Goal: Communication & Community: Share content

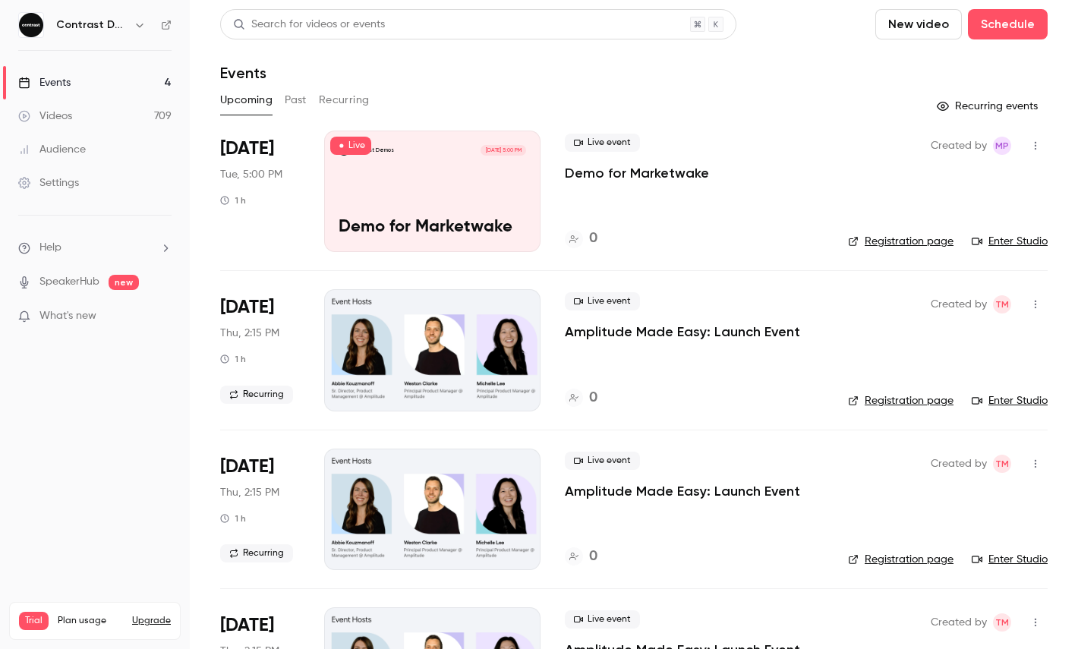
click at [140, 26] on icon "button" at bounding box center [140, 25] width 12 height 12
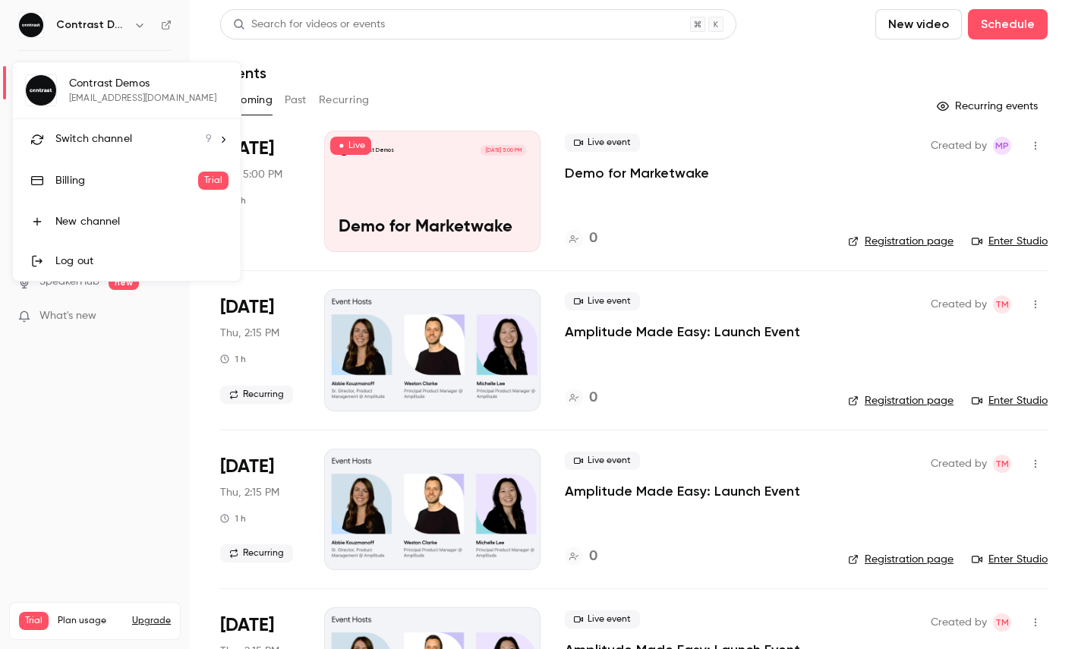
click at [125, 132] on span "Switch channel" at bounding box center [93, 139] width 77 height 16
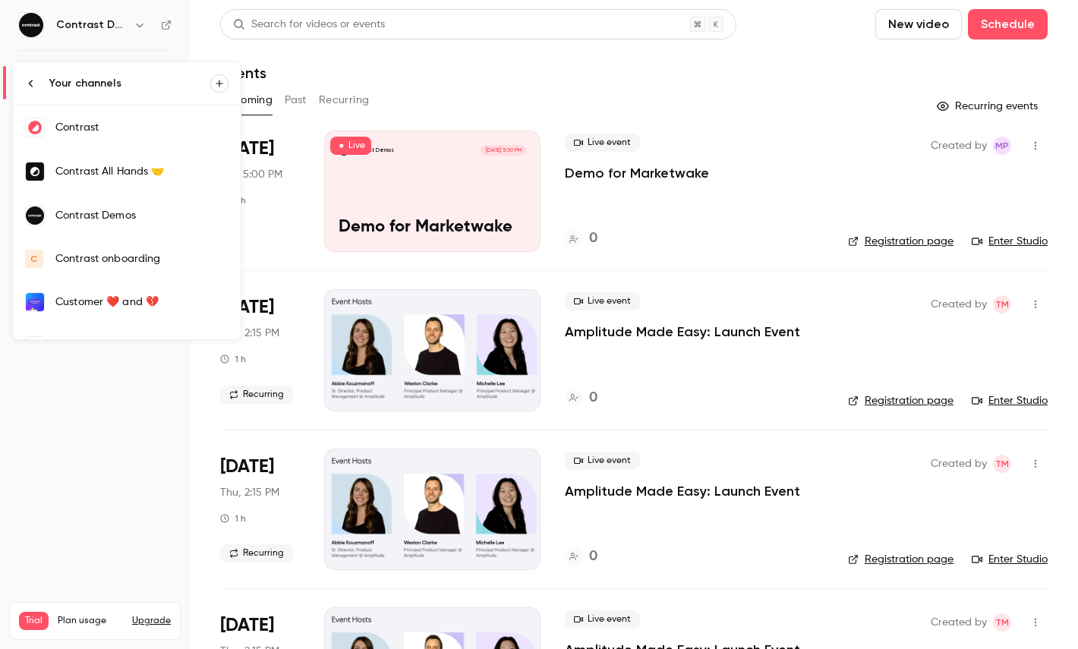
click at [142, 119] on link "Contrast" at bounding box center [127, 128] width 228 height 44
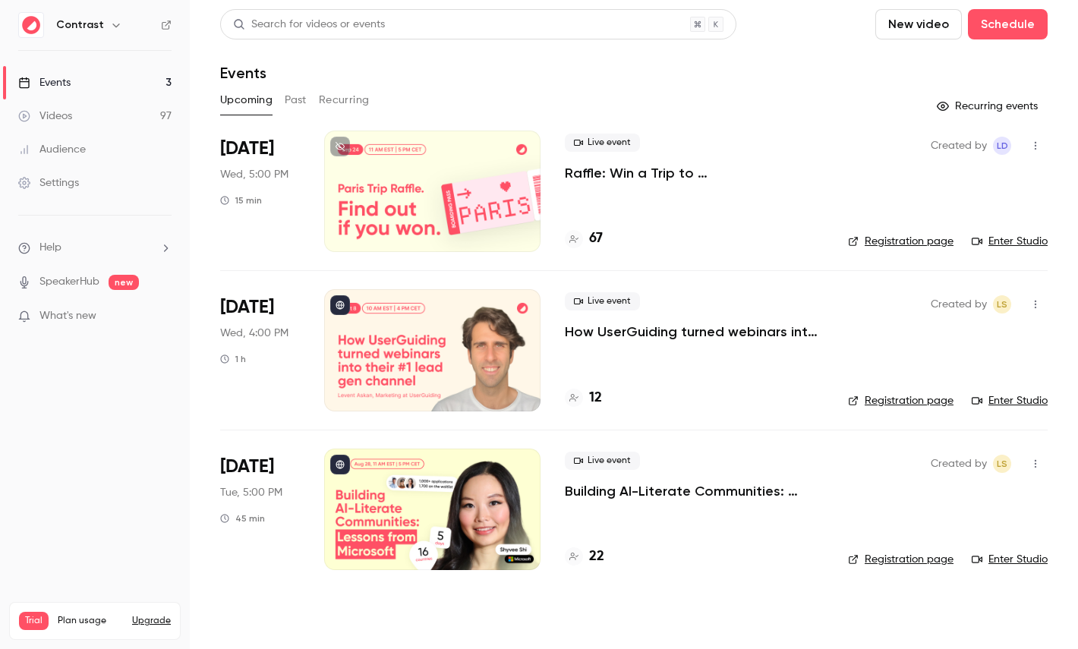
click at [50, 112] on div "Videos" at bounding box center [45, 116] width 54 height 15
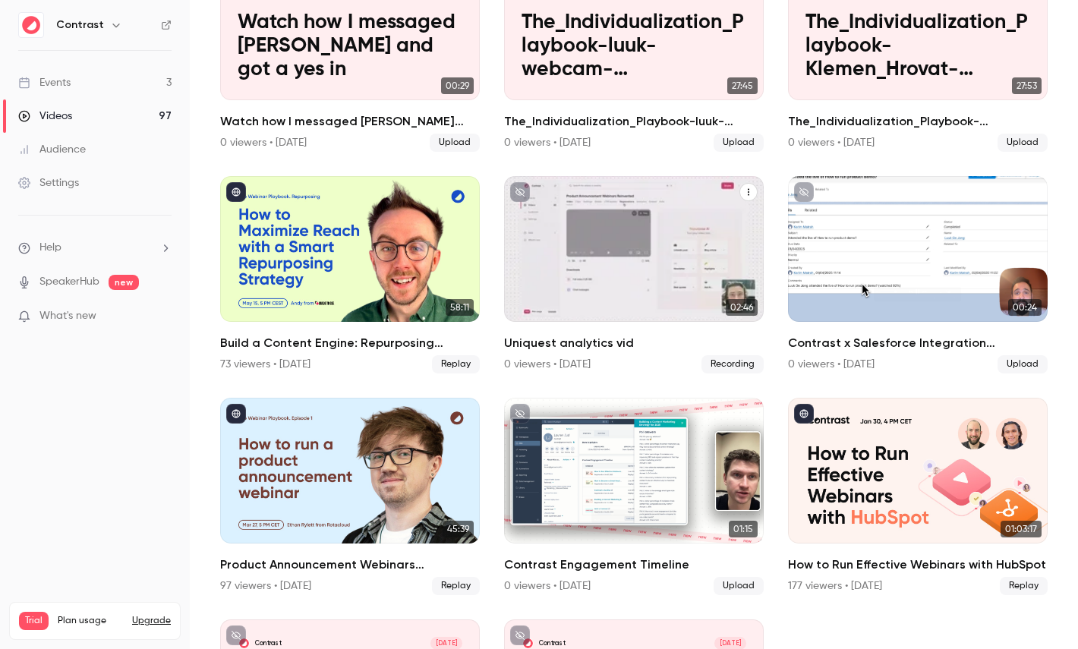
scroll to position [869, 0]
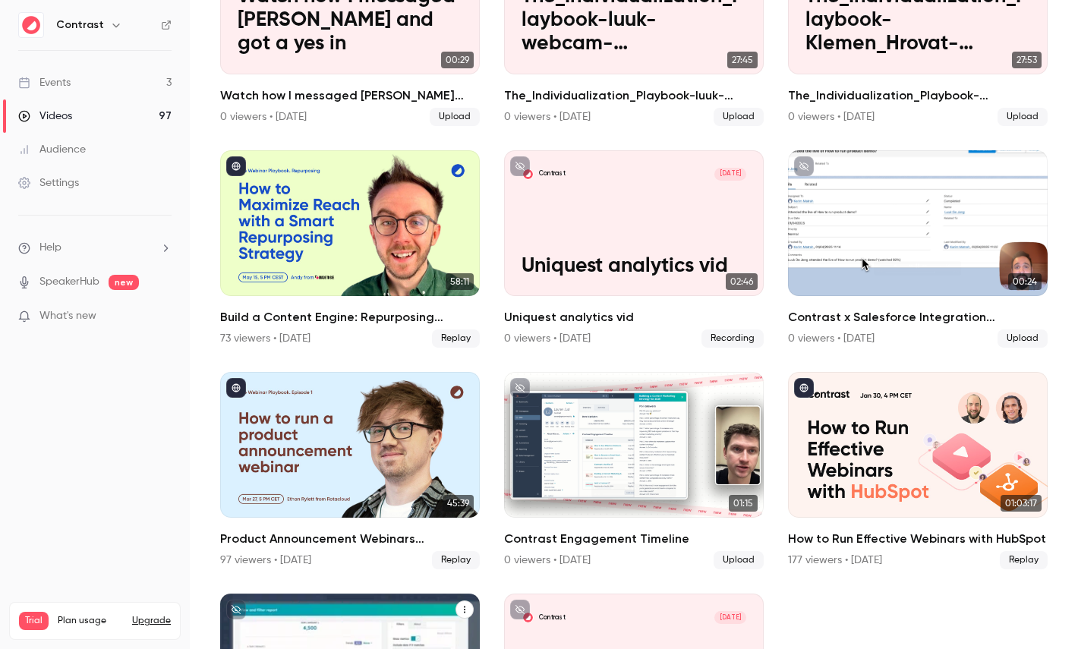
click at [365, 623] on div "Contrast [DATE]" at bounding box center [350, 617] width 225 height 13
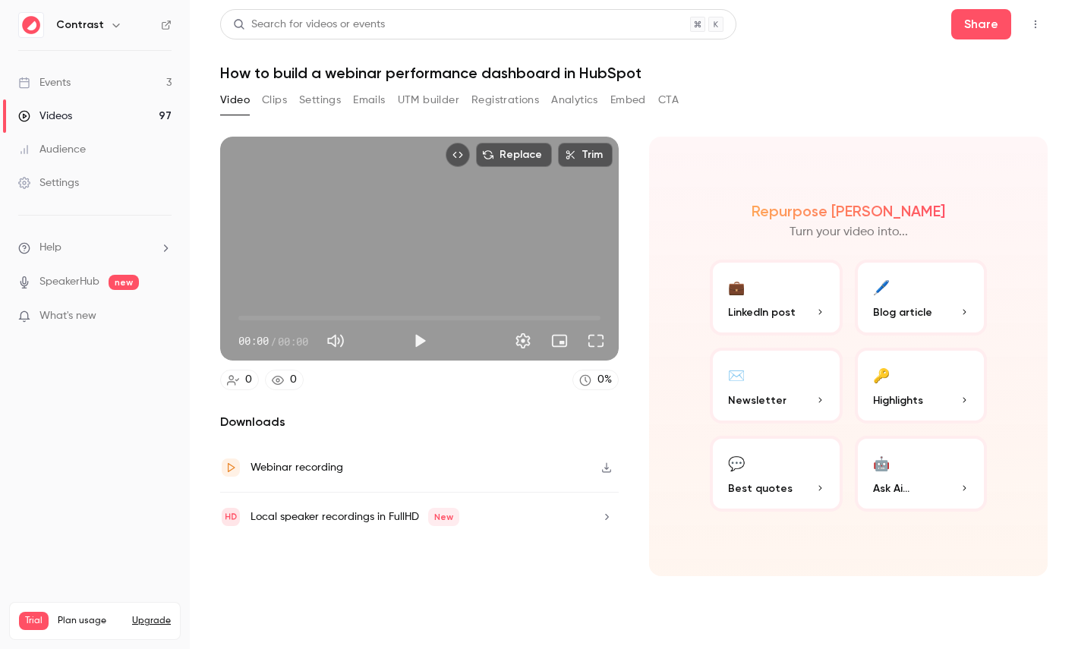
click at [272, 105] on button "Clips" at bounding box center [274, 100] width 25 height 24
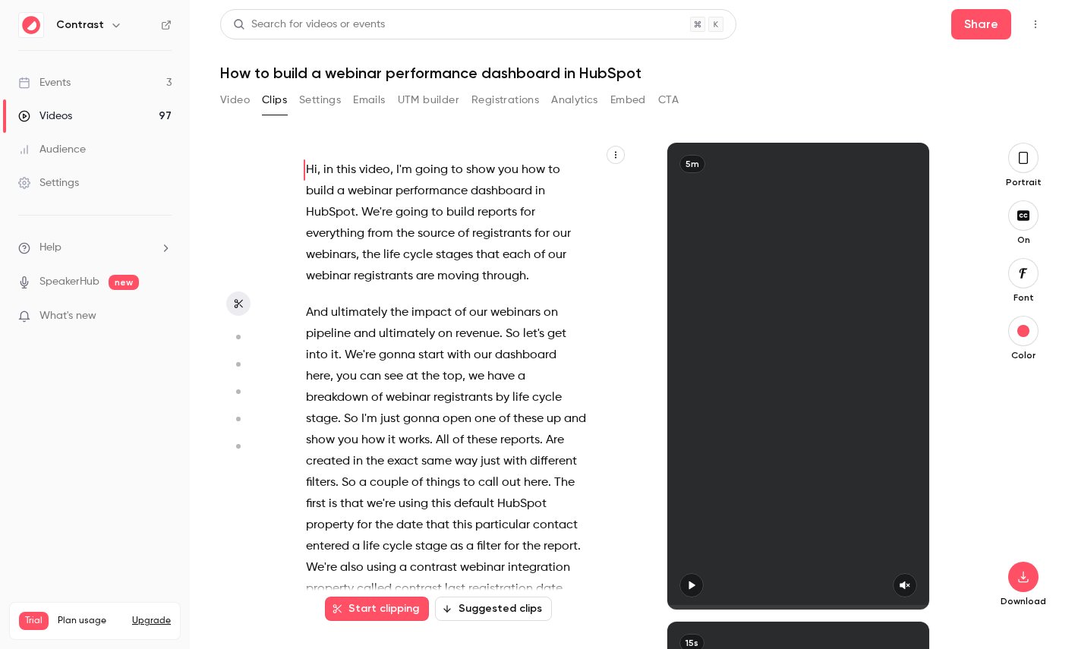
scroll to position [55, 0]
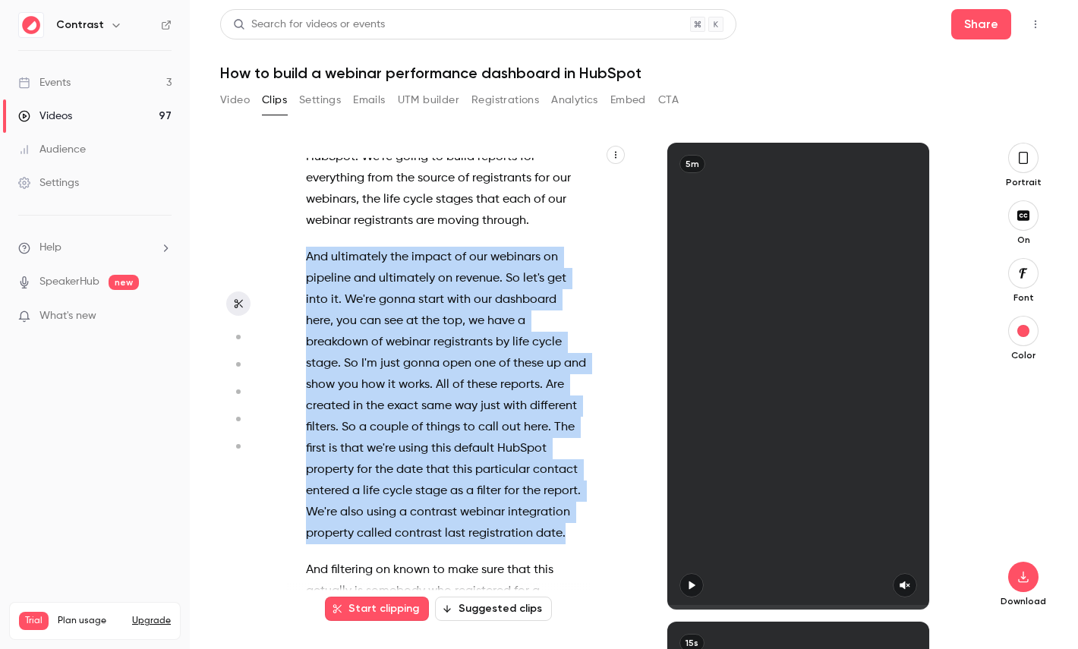
drag, startPoint x: 572, startPoint y: 537, endPoint x: 290, endPoint y: 241, distance: 408.2
click at [290, 241] on div "Hi , in this video , I'm going to show you how to build a webinar performance d…" at bounding box center [453, 384] width 333 height 452
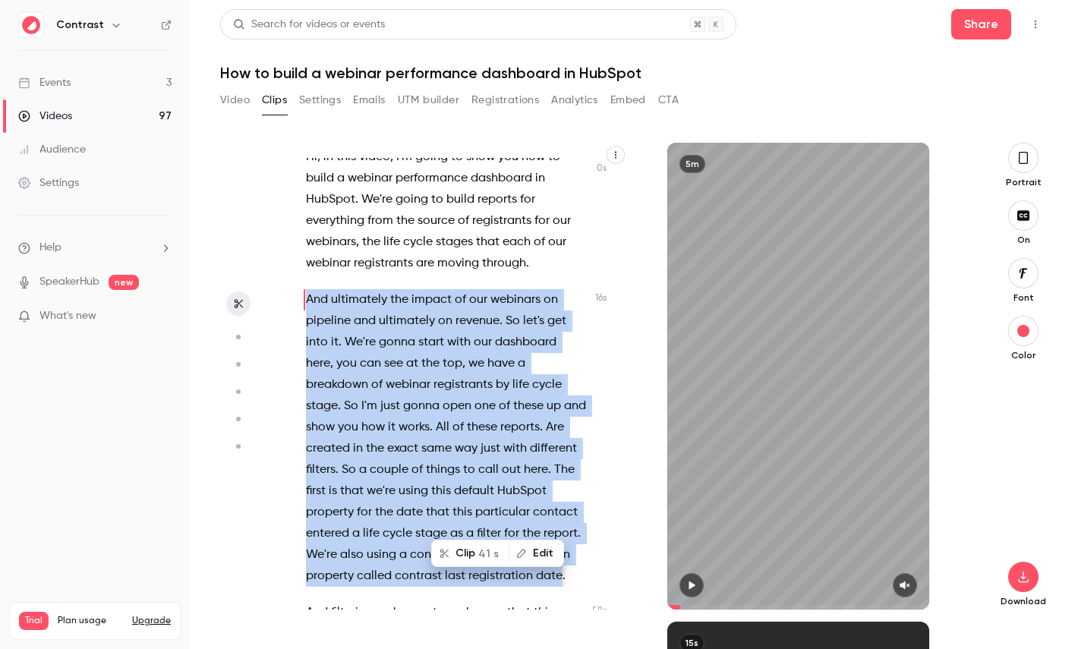
scroll to position [0, 0]
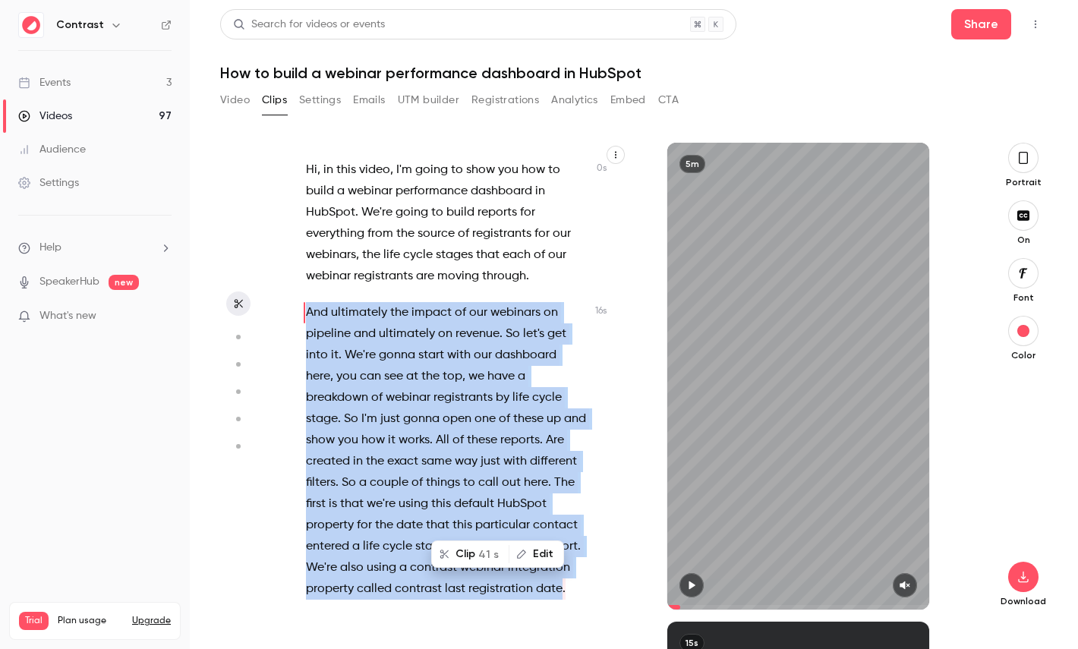
click at [494, 549] on span "41 s" at bounding box center [488, 555] width 21 height 16
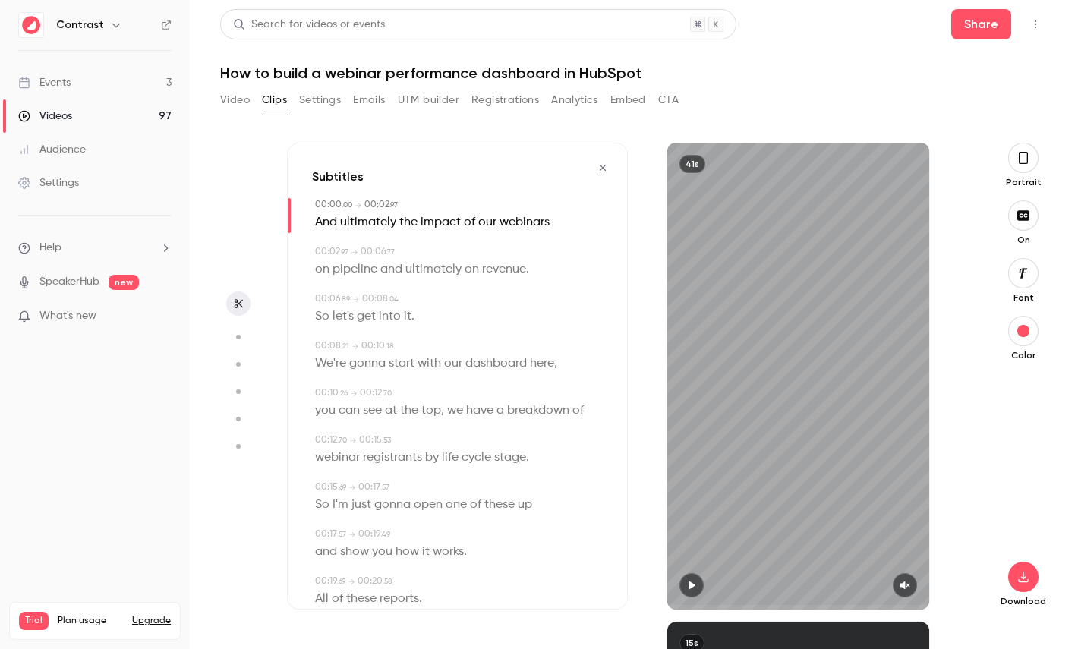
click at [1012, 160] on button "button" at bounding box center [1024, 158] width 30 height 30
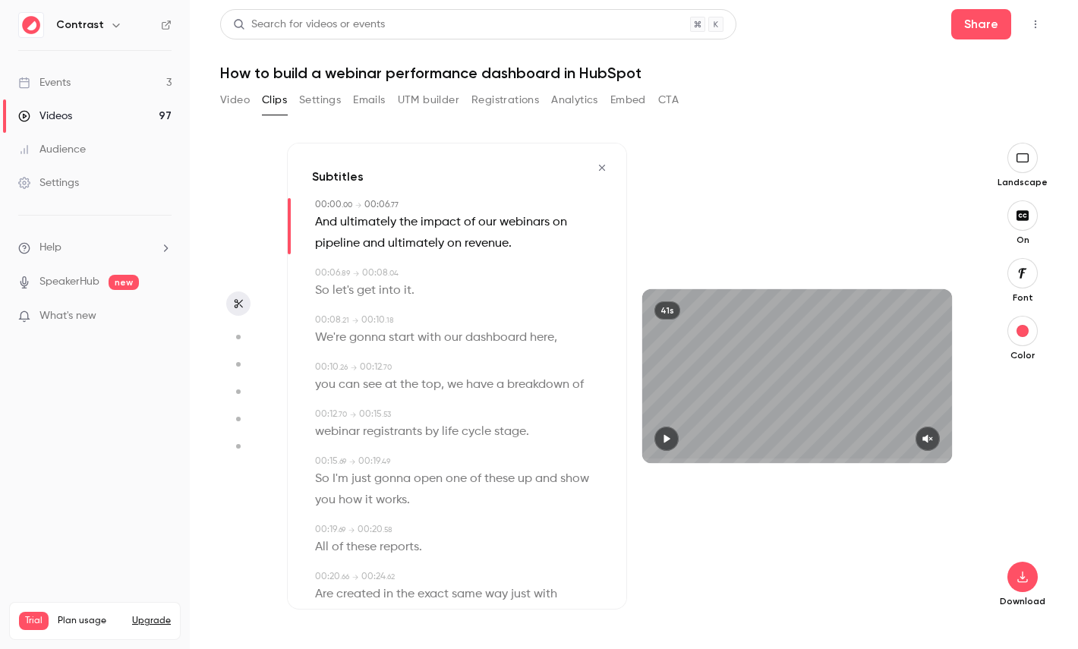
click at [1024, 271] on icon "button" at bounding box center [1023, 273] width 17 height 12
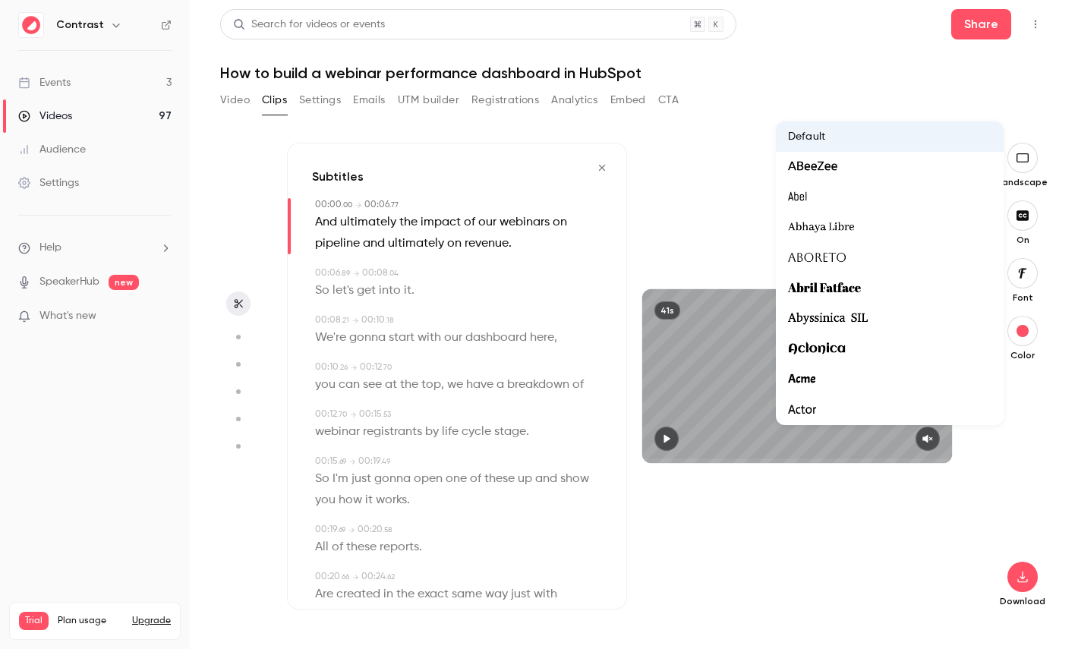
click at [1037, 434] on div at bounding box center [539, 324] width 1078 height 649
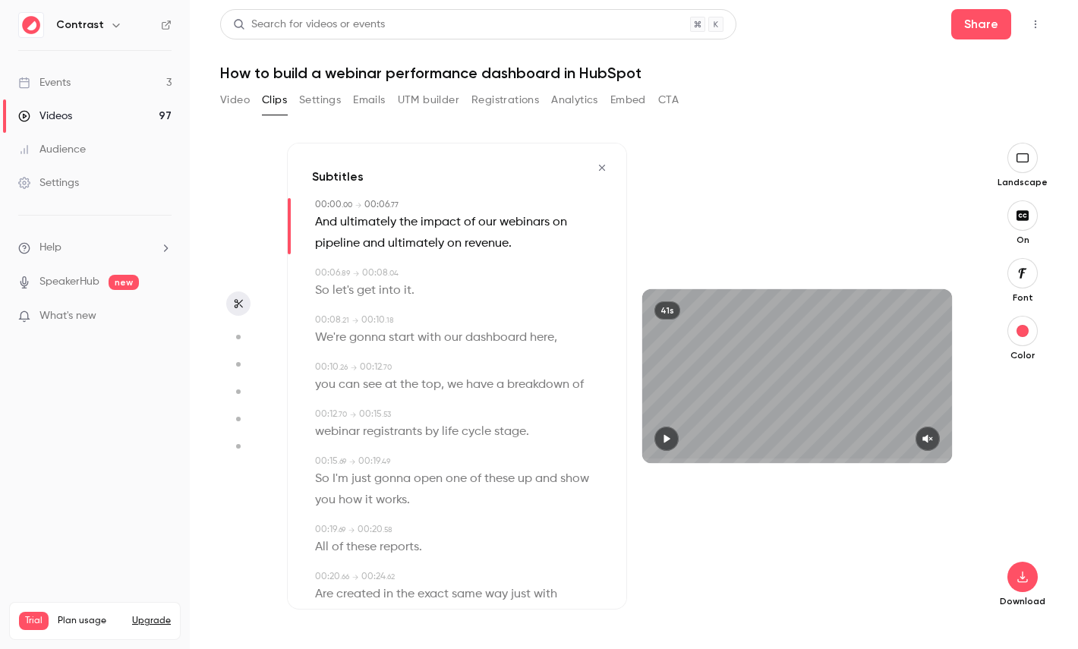
click at [488, 343] on span "dashboard" at bounding box center [497, 337] width 62 height 21
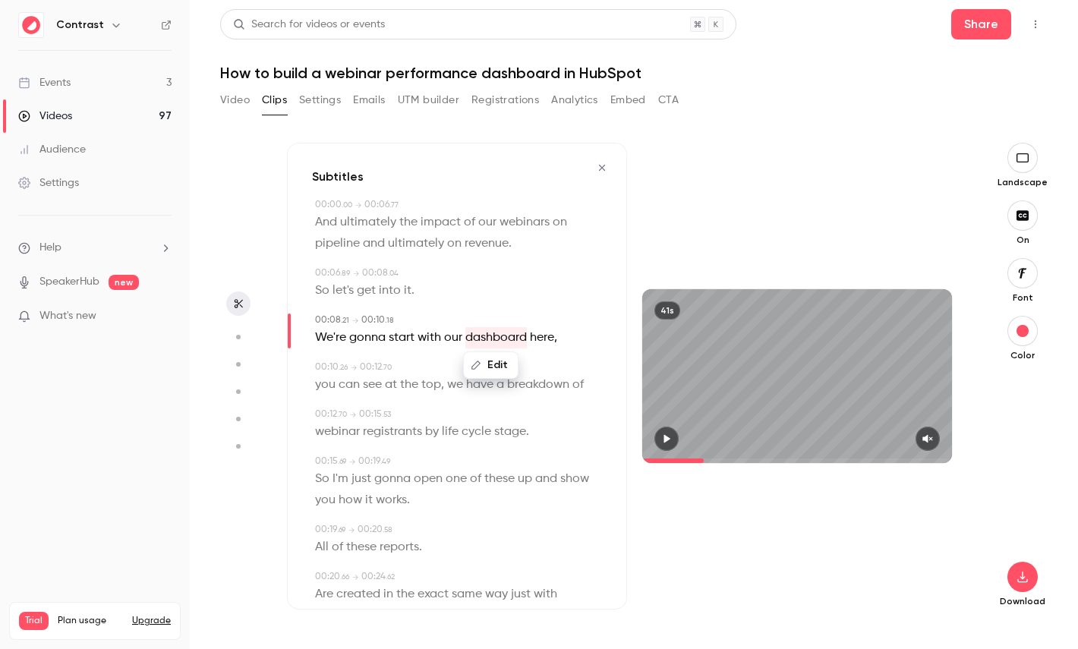
click at [608, 170] on icon "button" at bounding box center [602, 168] width 12 height 11
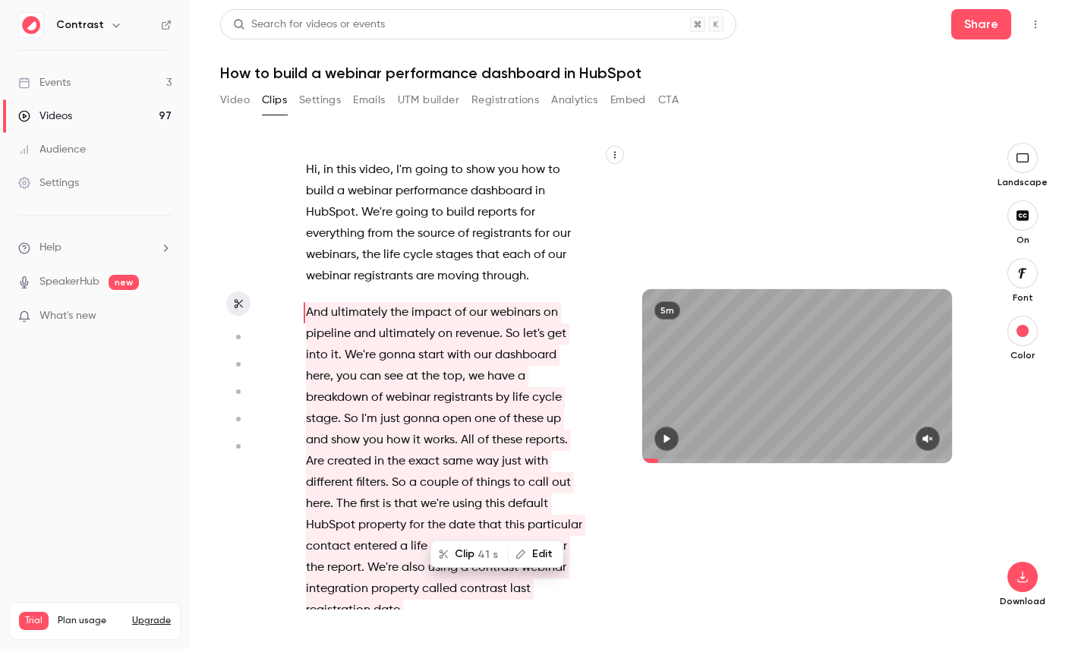
click at [235, 335] on icon "button" at bounding box center [238, 337] width 14 height 11
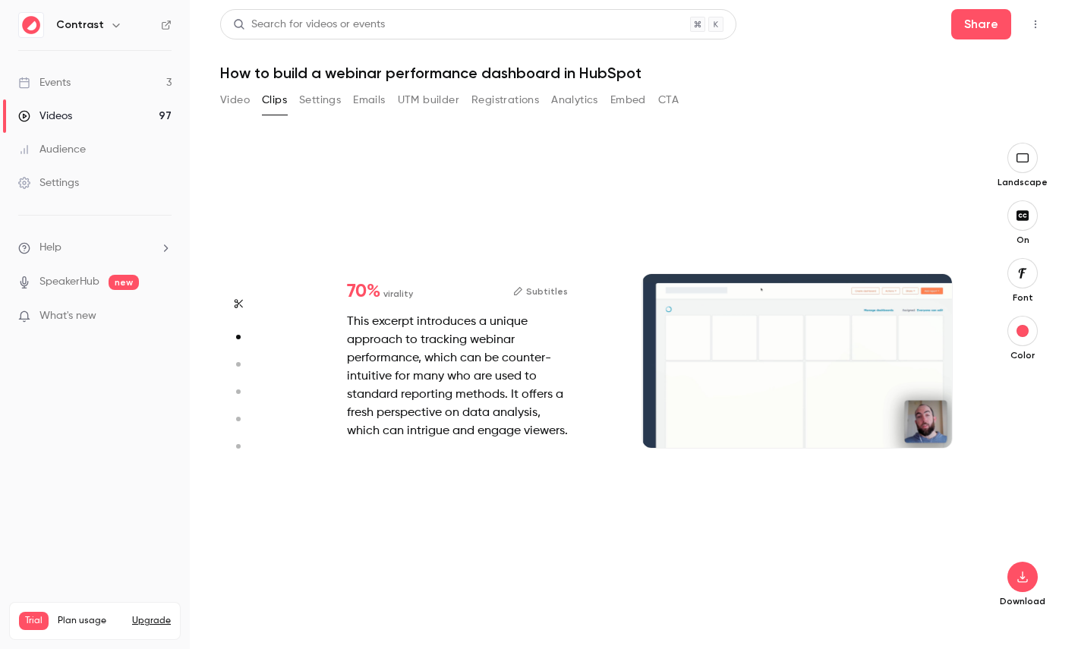
click at [242, 359] on icon "button" at bounding box center [238, 364] width 14 height 11
type input "****"
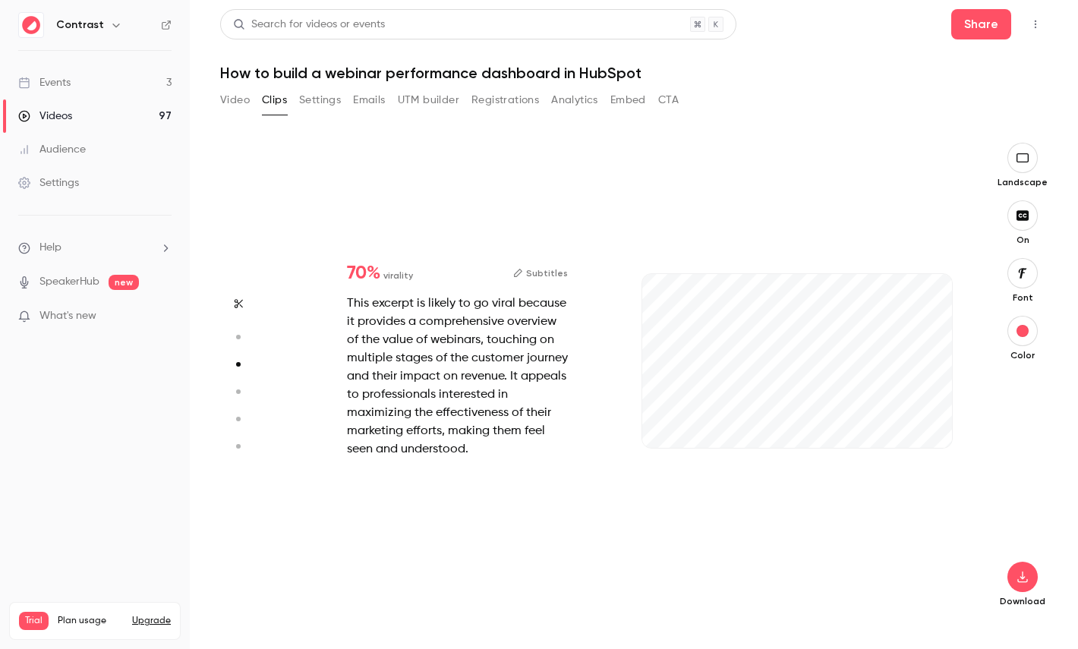
type input "***"
click at [238, 400] on button "button" at bounding box center [238, 392] width 24 height 24
type input "****"
type input "***"
type input "****"
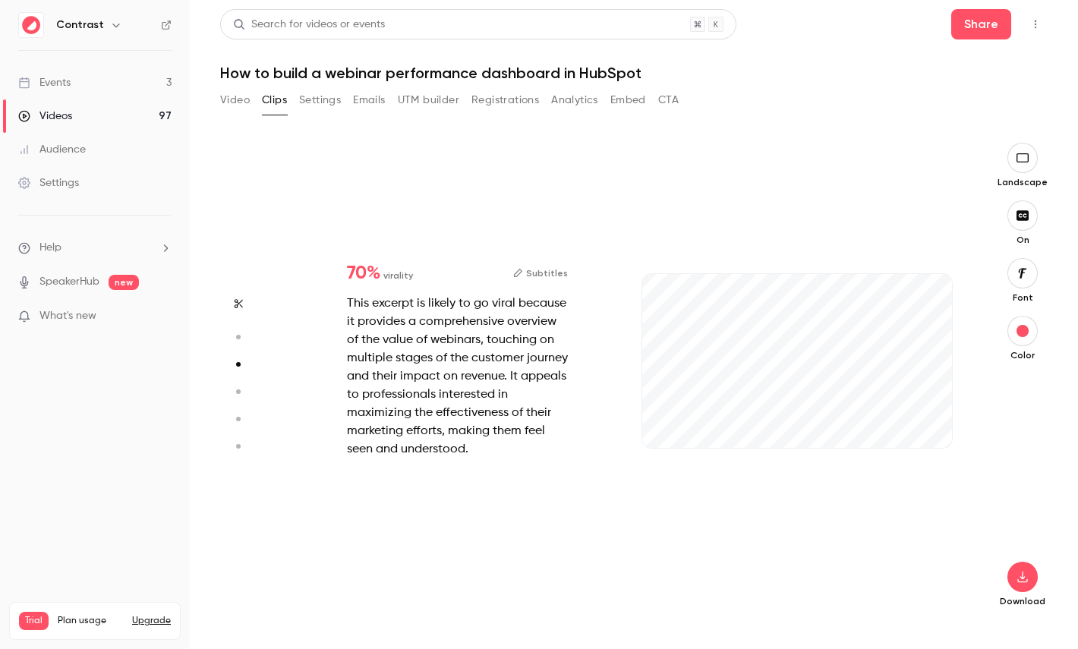
type input "*"
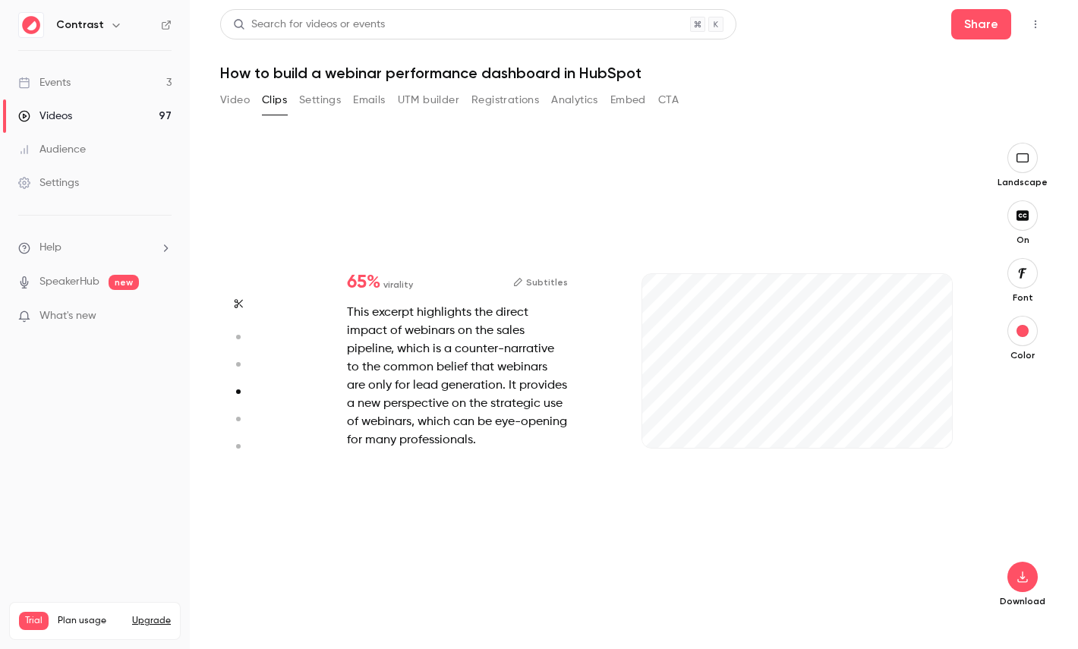
type input "*"
click at [239, 416] on icon "button" at bounding box center [238, 419] width 14 height 11
type input "****"
type input "***"
type input "****"
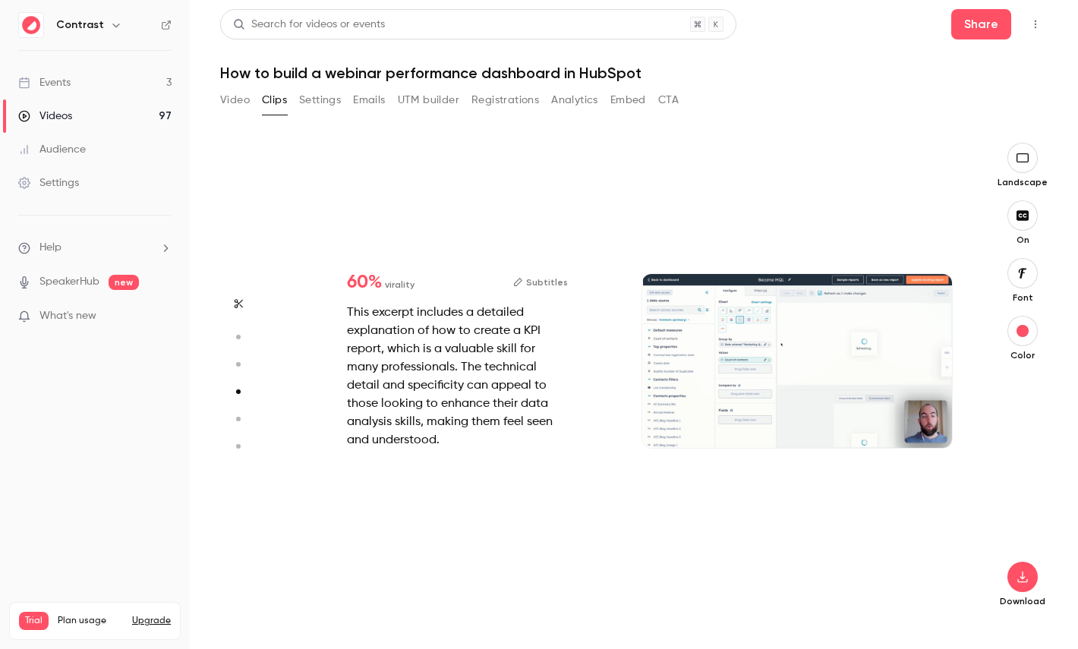
type input "*"
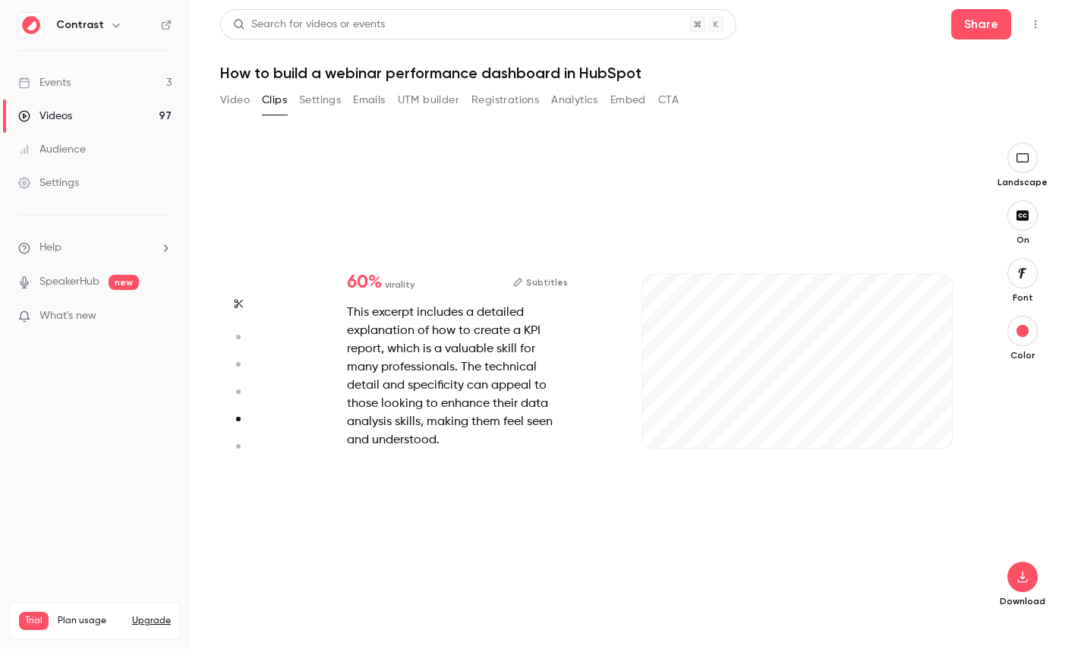
click at [239, 444] on icon "button" at bounding box center [238, 446] width 14 height 11
type input "****"
type input "*"
type input "****"
type input "*"
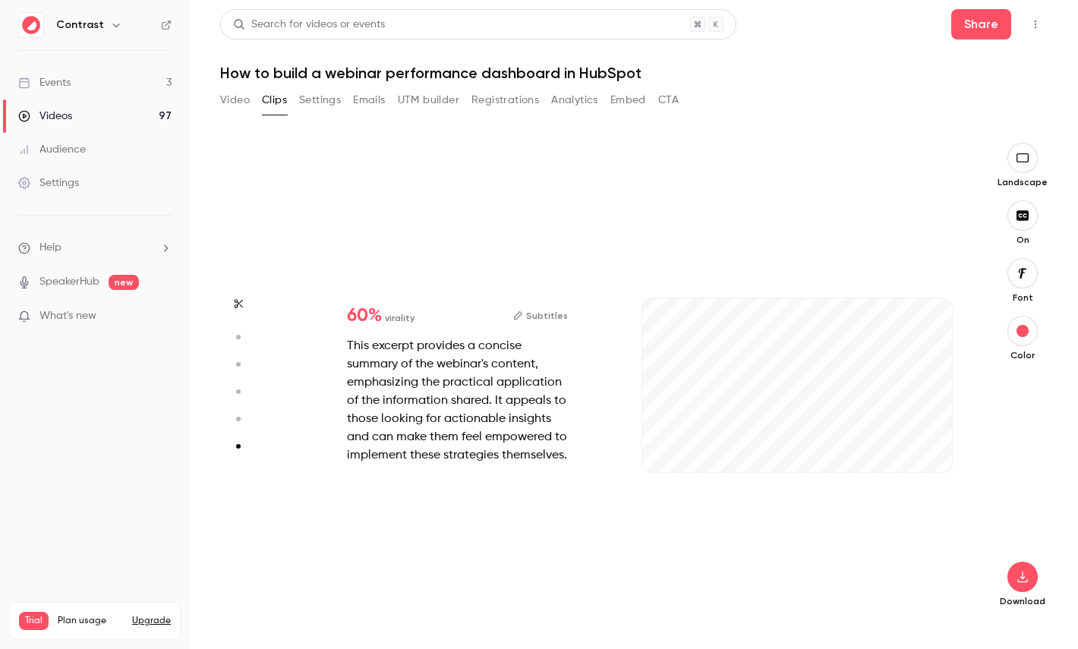
click at [239, 425] on button "button" at bounding box center [238, 419] width 24 height 24
type input "****"
type input "***"
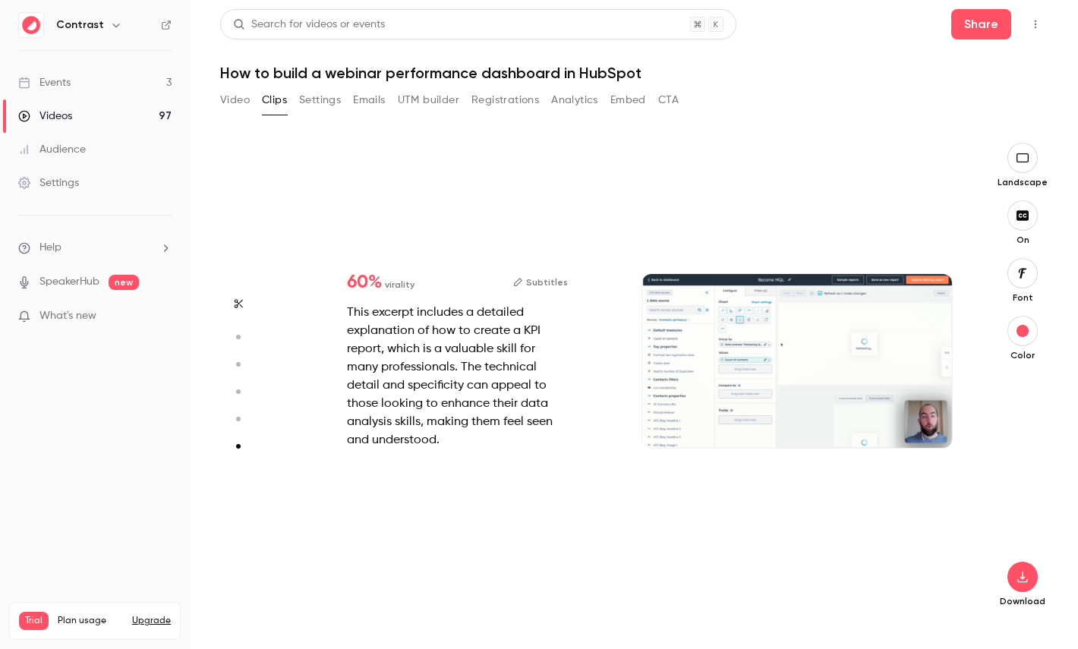
type input "****"
type input "*"
click at [240, 391] on circle "button" at bounding box center [238, 392] width 5 height 5
type input "****"
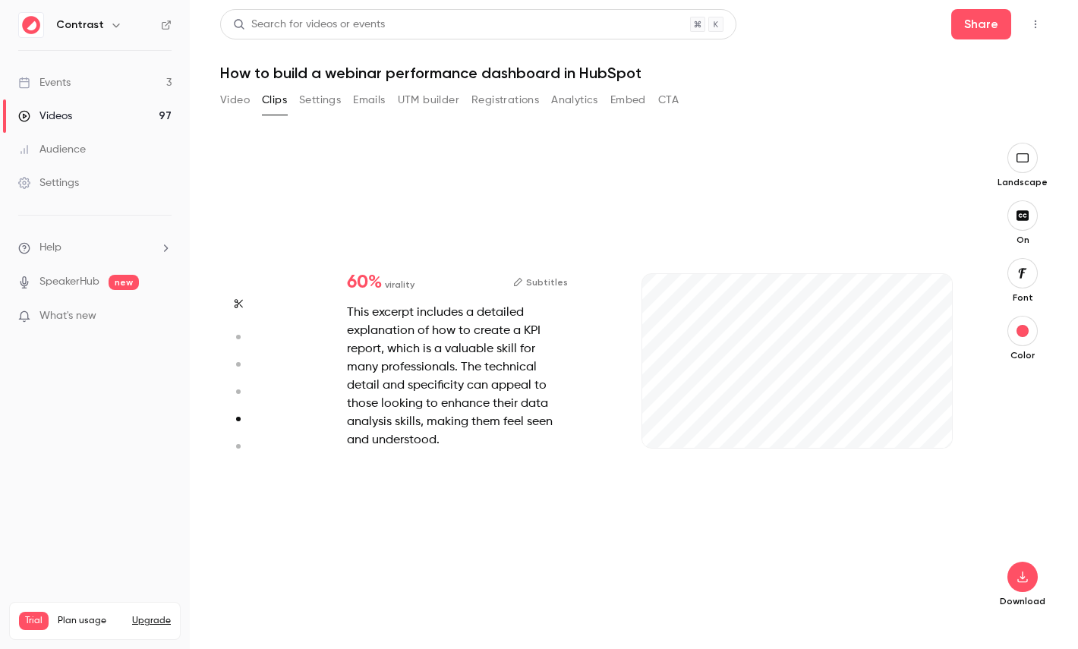
type input "***"
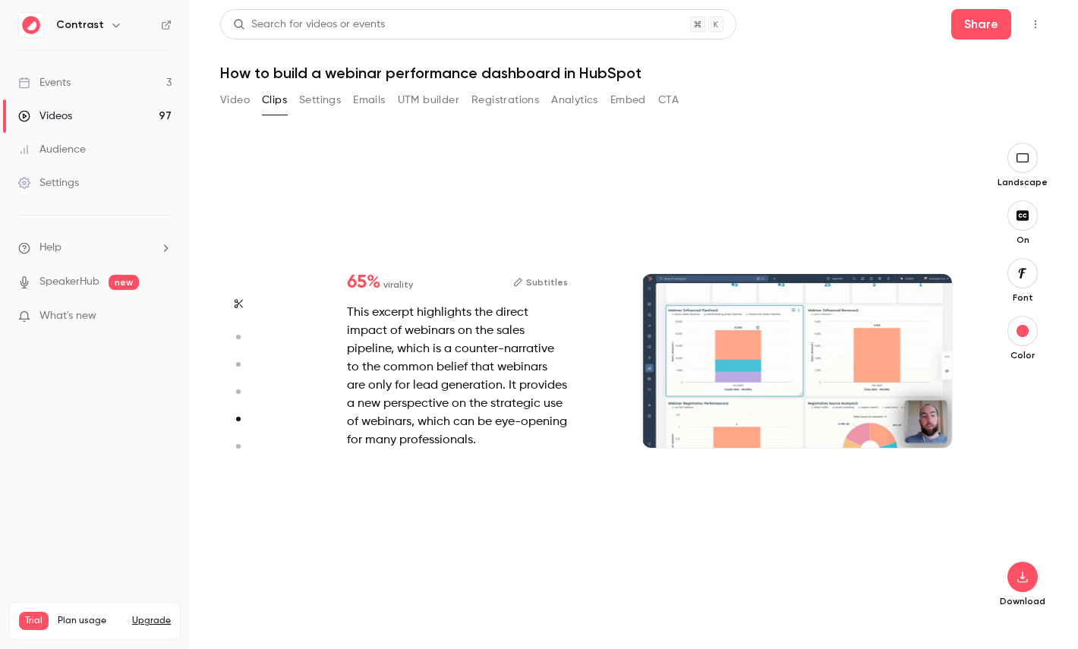
type input "****"
type input "*"
click at [240, 371] on button "button" at bounding box center [238, 364] width 24 height 24
type input "****"
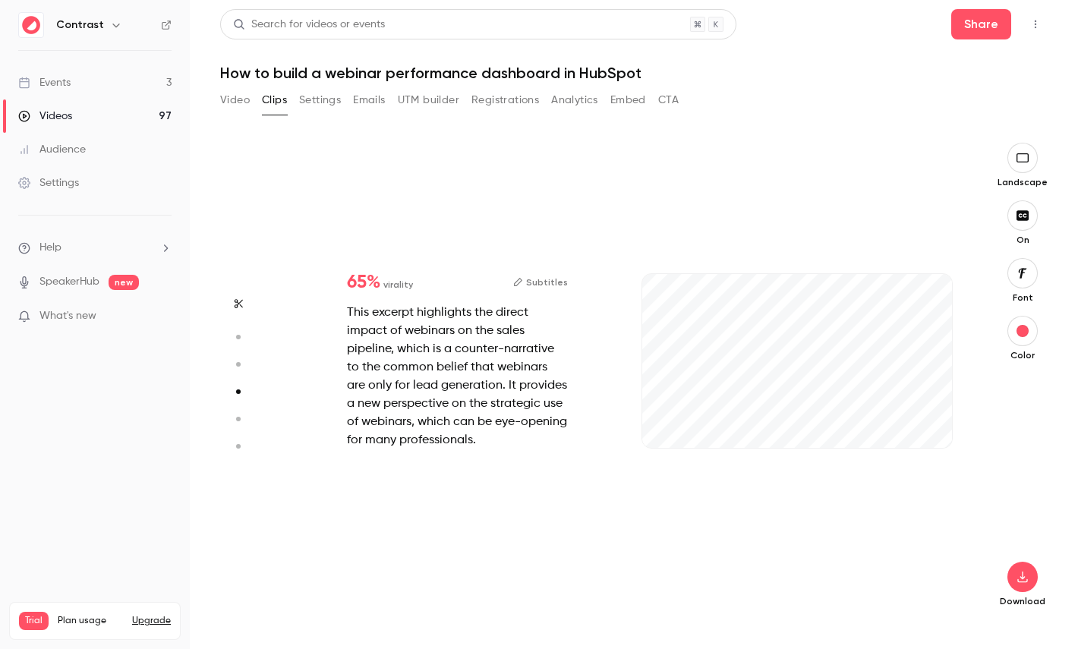
type input "***"
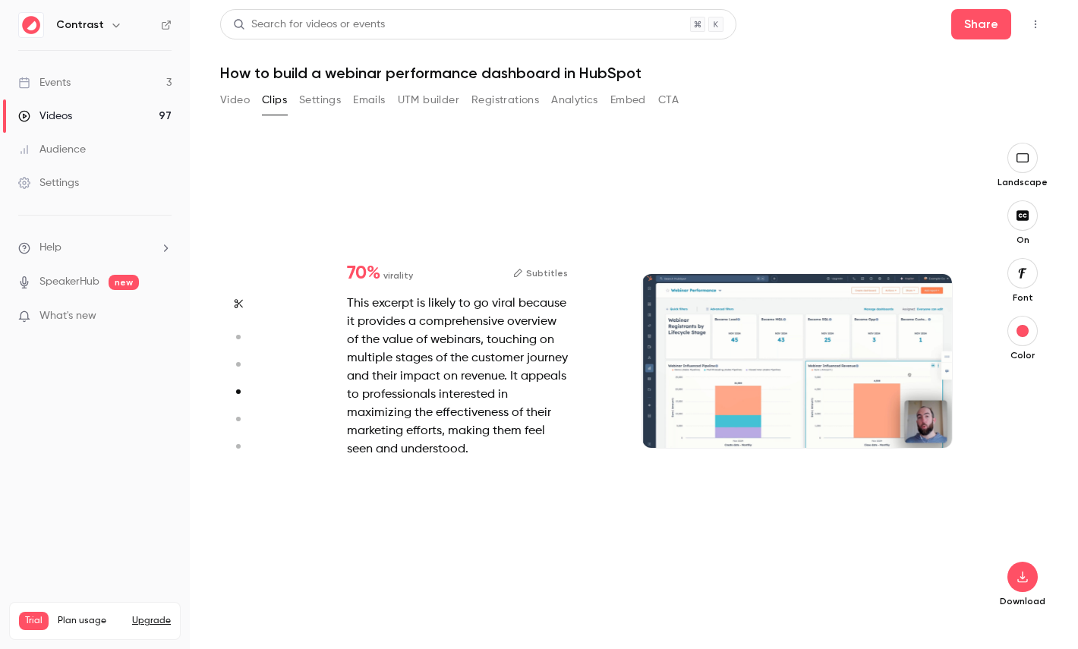
type input "****"
type input "*"
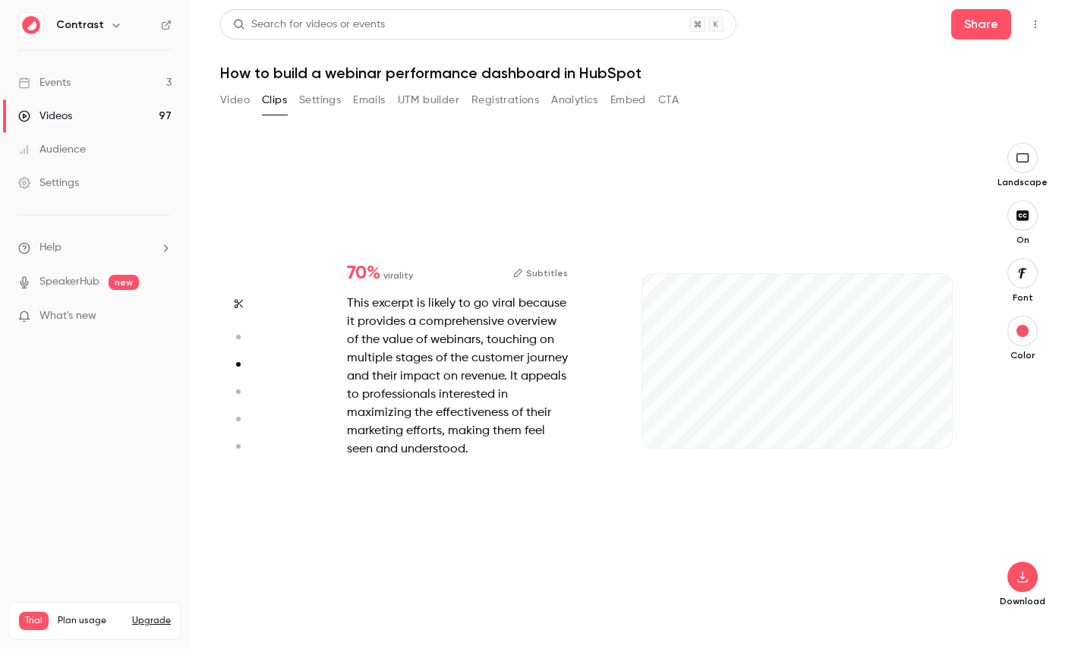
click at [243, 339] on icon "button" at bounding box center [238, 337] width 14 height 11
type input "****"
type input "***"
type input "****"
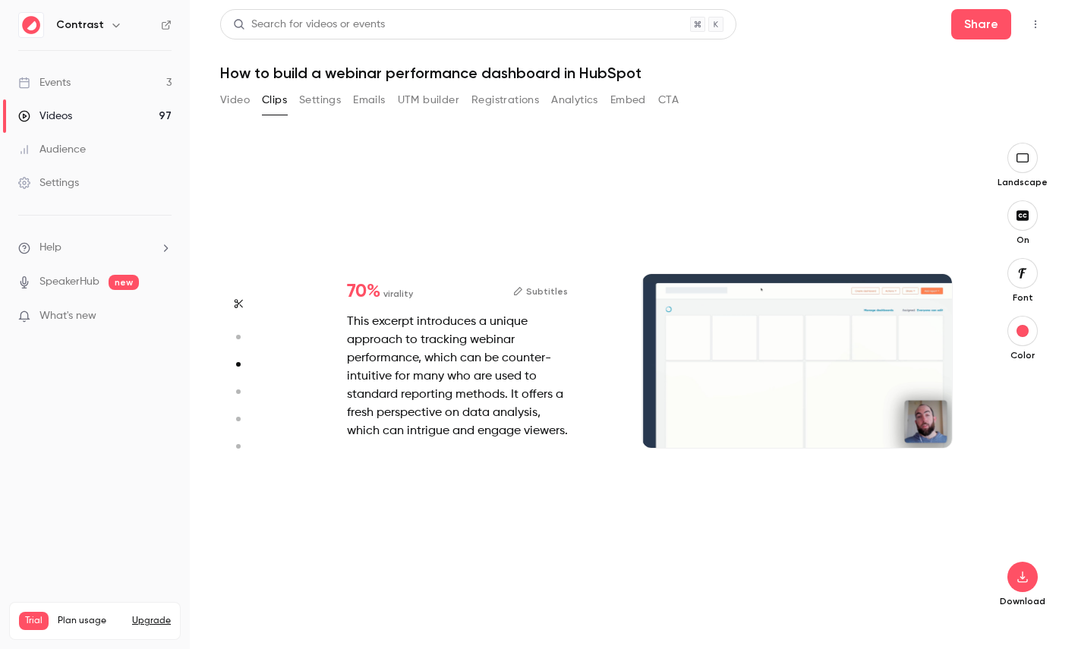
type input "*"
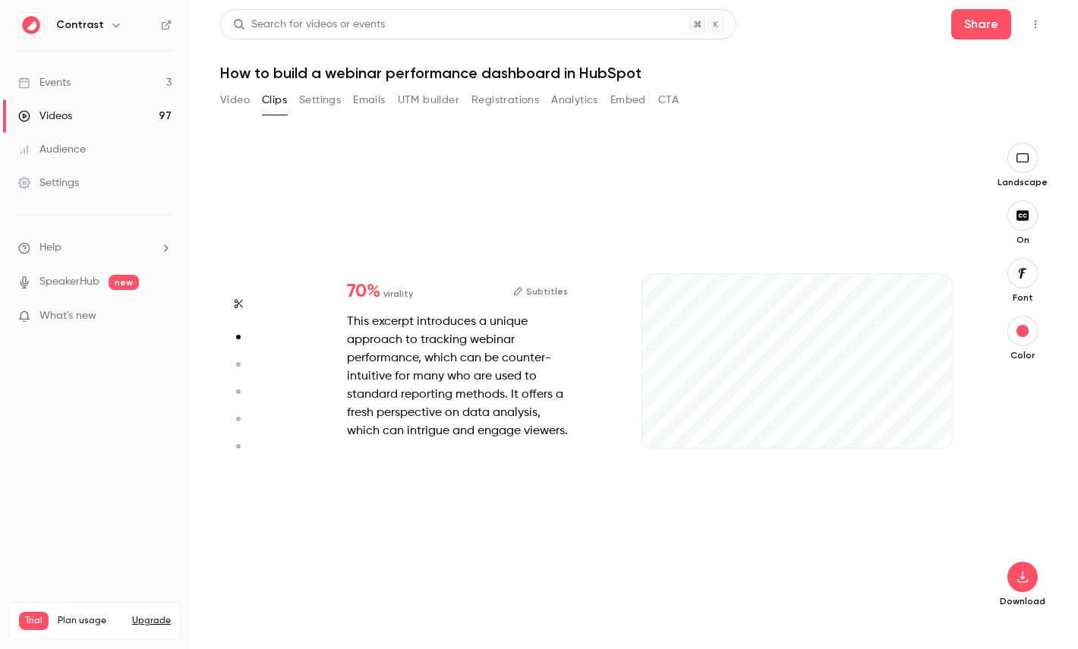
scroll to position [479, 0]
type input "***"
click at [94, 121] on link "Videos 97" at bounding box center [95, 115] width 190 height 33
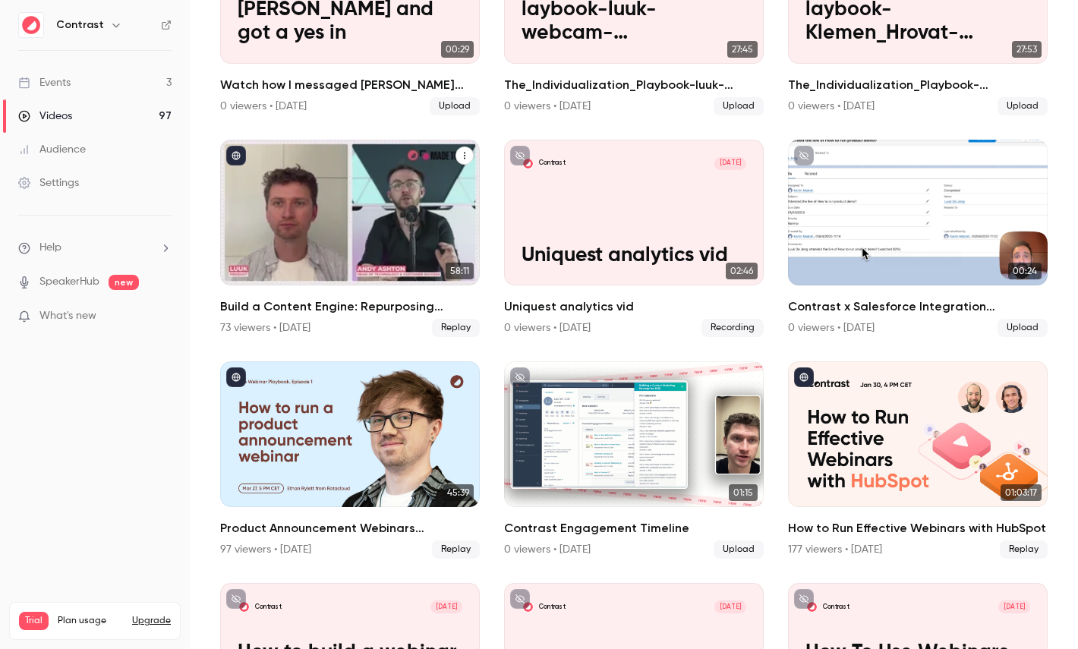
scroll to position [837, 0]
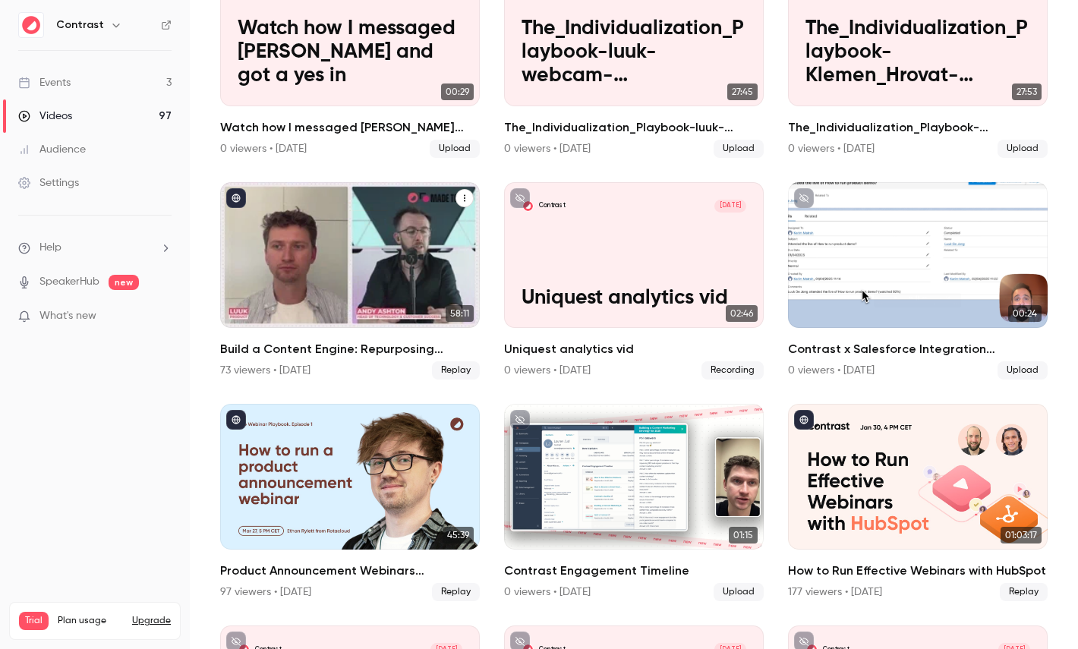
click at [365, 237] on div "Build a Content Engine: Repurposing Strategies for SaaS Teams" at bounding box center [350, 255] width 260 height 146
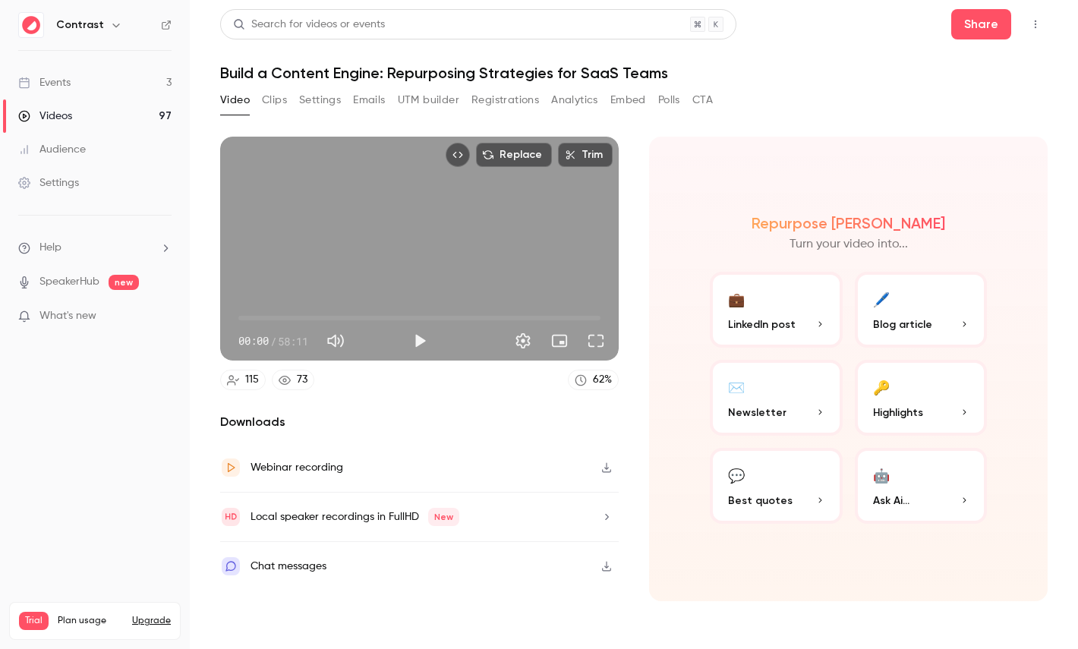
click at [288, 339] on span "58:11" at bounding box center [293, 341] width 30 height 16
drag, startPoint x: 288, startPoint y: 339, endPoint x: 310, endPoint y: 339, distance: 22.0
click at [308, 339] on span "58:11" at bounding box center [293, 341] width 30 height 16
click at [911, 400] on button "🔑 Highlights" at bounding box center [921, 398] width 133 height 76
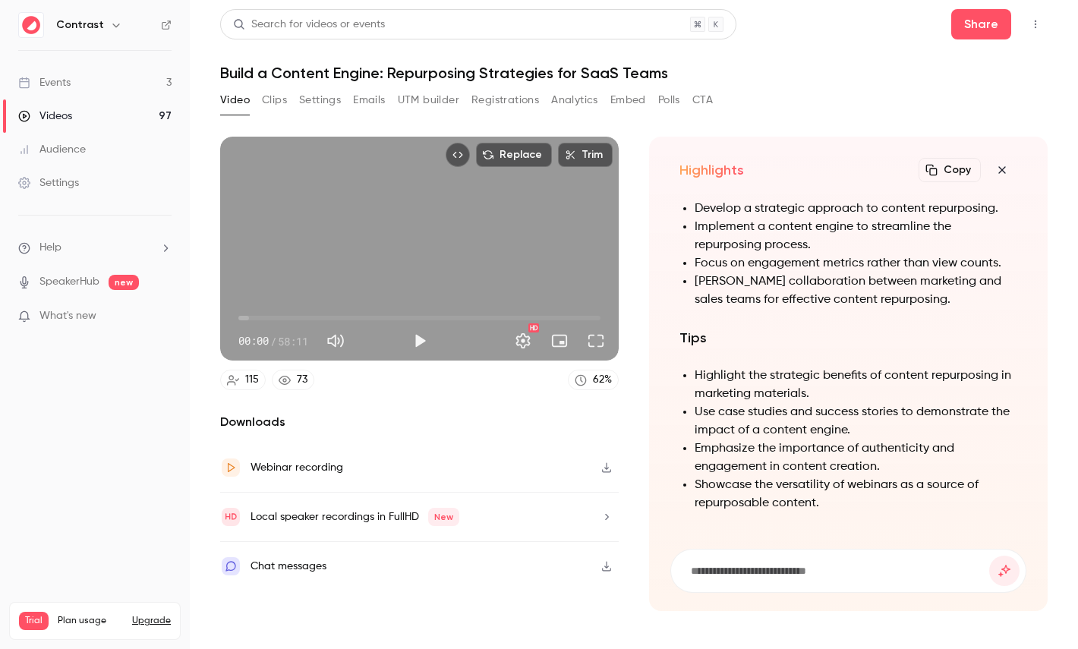
click at [311, 68] on h1 "Build a Content Engine: Repurposing Strategies for SaaS Teams" at bounding box center [634, 73] width 828 height 18
drag, startPoint x: 310, startPoint y: 68, endPoint x: 343, endPoint y: 68, distance: 32.7
click at [343, 68] on h1 "Build a Content Engine: Repurposing Strategies for SaaS Teams" at bounding box center [634, 73] width 828 height 18
copy h1 "Content Engine"
click at [724, 575] on input at bounding box center [840, 571] width 300 height 17
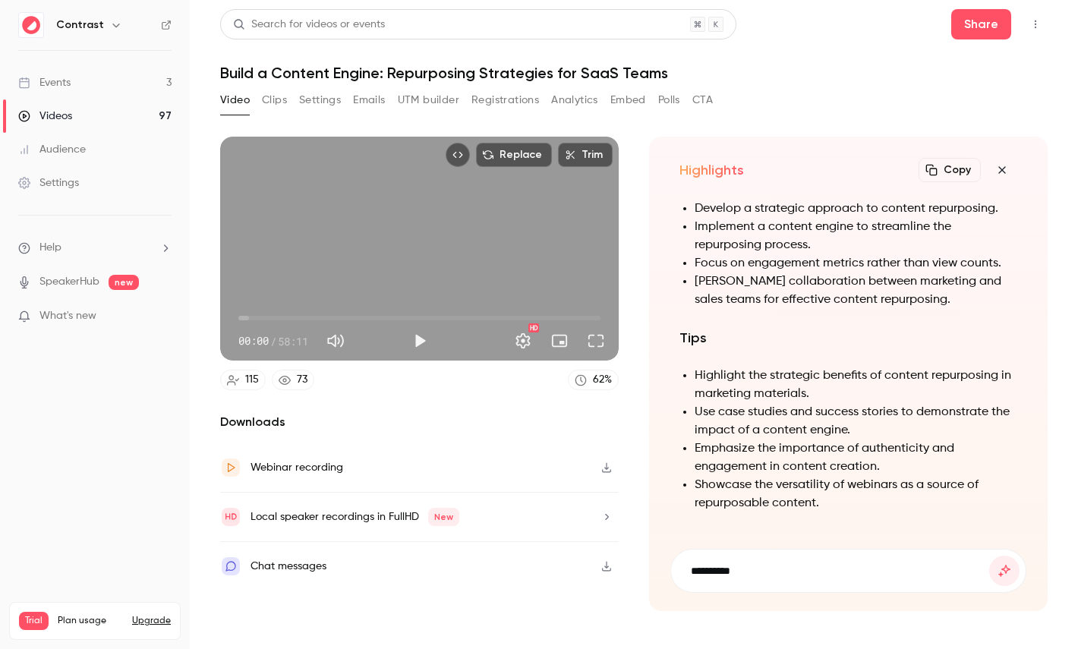
paste input "**********"
type input "**********"
click at [990, 556] on button "submit" at bounding box center [1005, 571] width 30 height 30
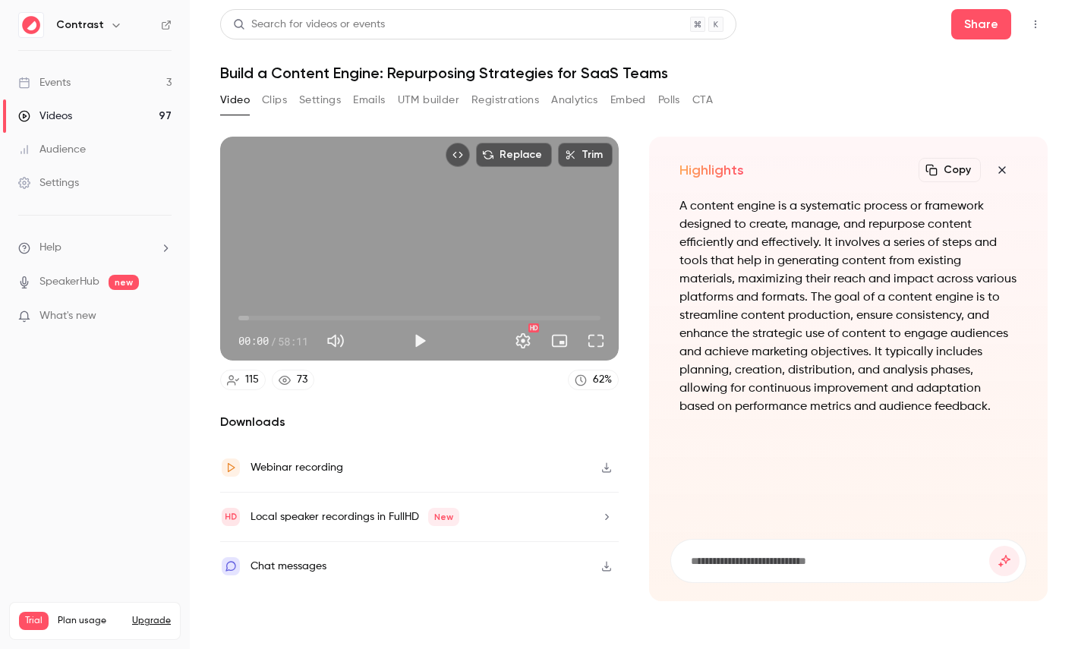
click at [1004, 178] on button "button" at bounding box center [1002, 170] width 30 height 30
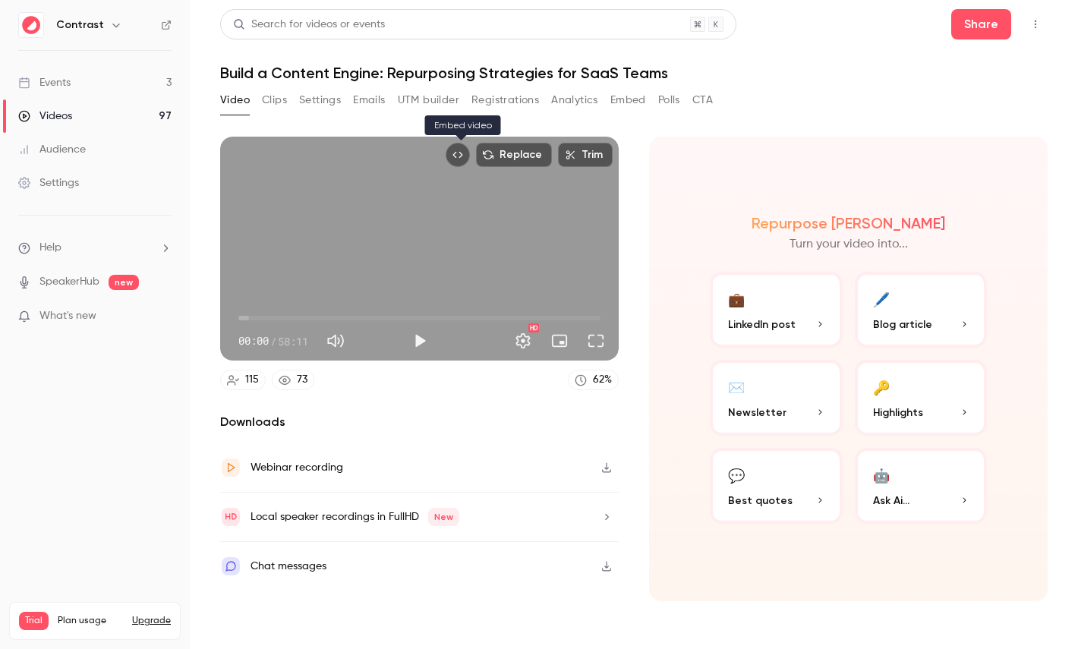
click at [459, 157] on icon "Embed video" at bounding box center [458, 155] width 11 height 11
click at [592, 155] on button "Trim" at bounding box center [585, 155] width 55 height 24
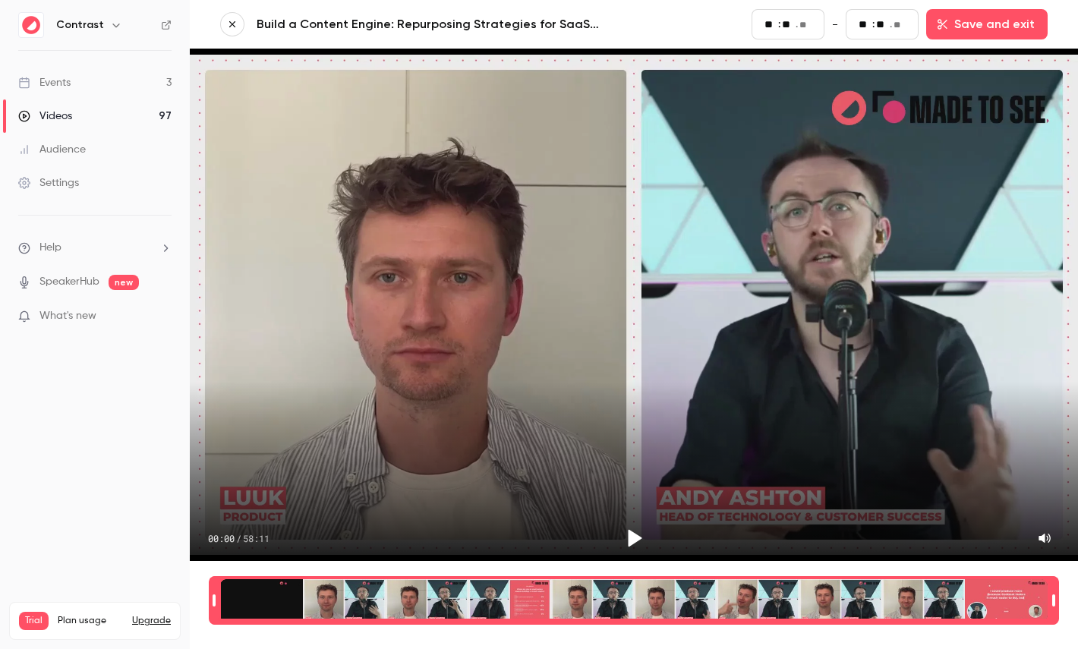
click at [122, 109] on link "Videos 97" at bounding box center [95, 115] width 190 height 33
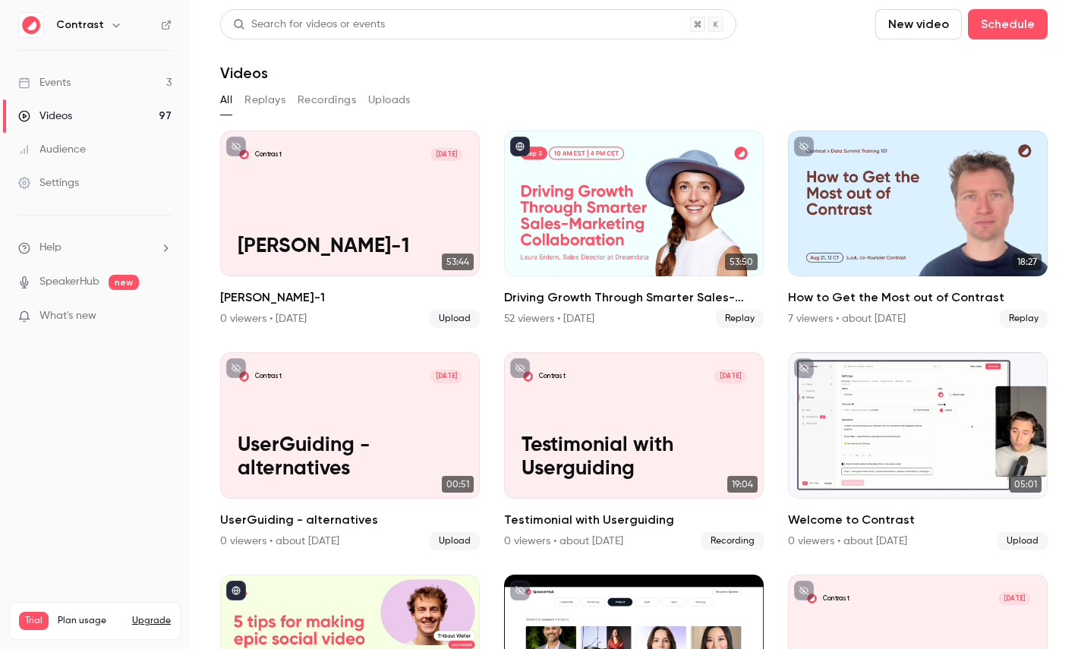
click at [162, 24] on icon at bounding box center [166, 25] width 9 height 9
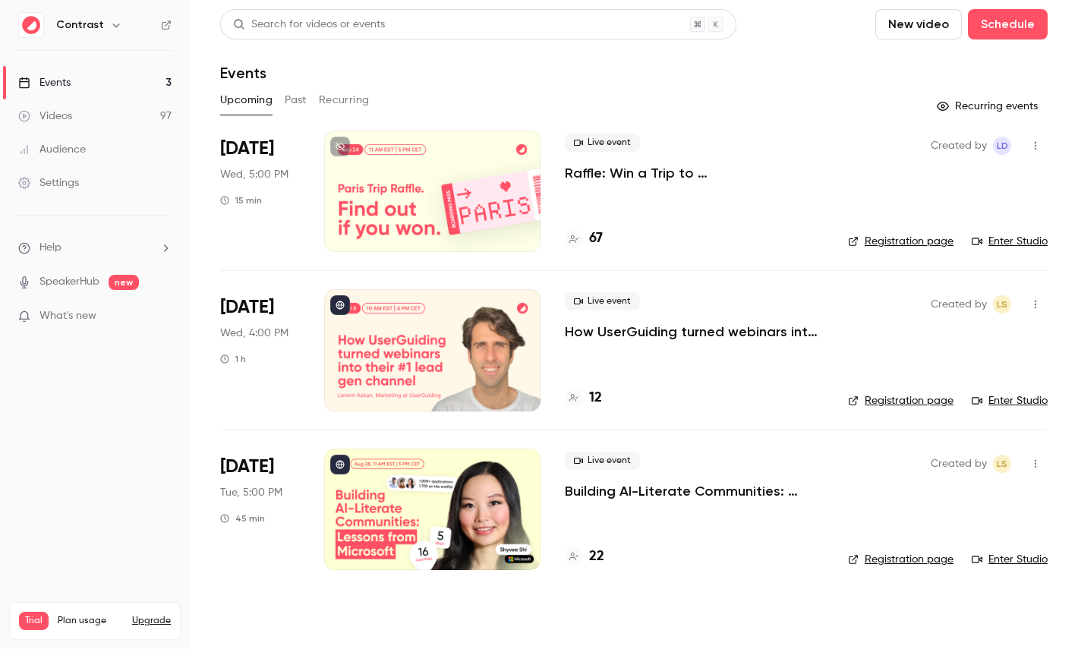
click at [70, 177] on div "Settings" at bounding box center [48, 182] width 61 height 15
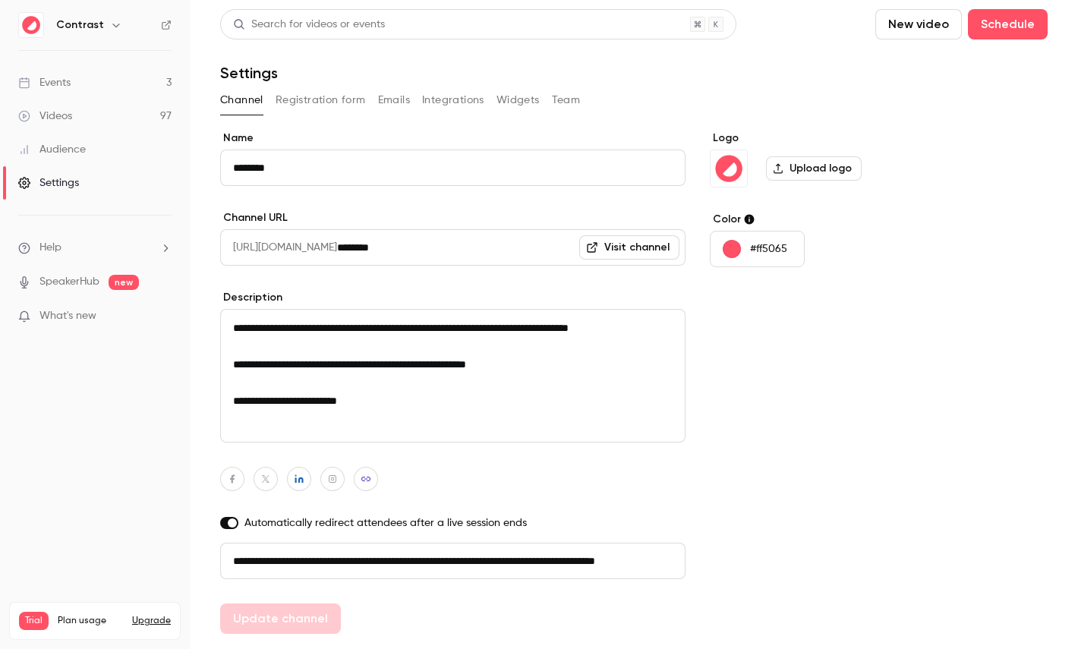
scroll to position [0, 86]
click at [324, 93] on button "Registration form" at bounding box center [321, 100] width 90 height 24
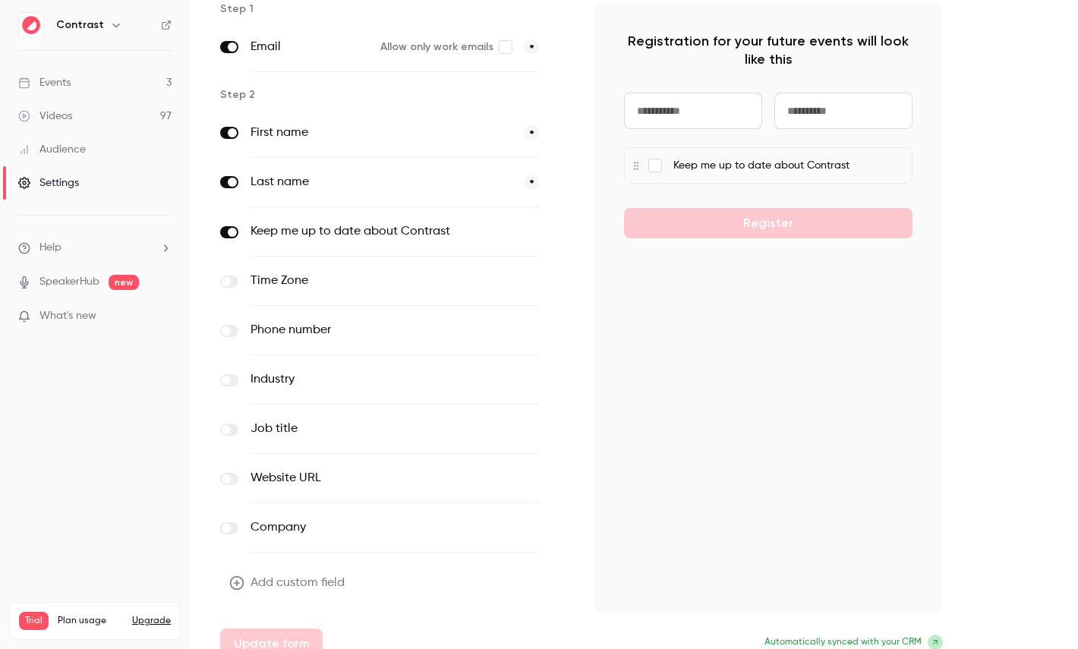
scroll to position [130, 0]
drag, startPoint x: 283, startPoint y: 279, endPoint x: 294, endPoint y: 512, distance: 232.7
click at [294, 510] on div "First name * Last name * Keep me up to date about Contrast optional Time Zone o…" at bounding box center [394, 330] width 349 height 444
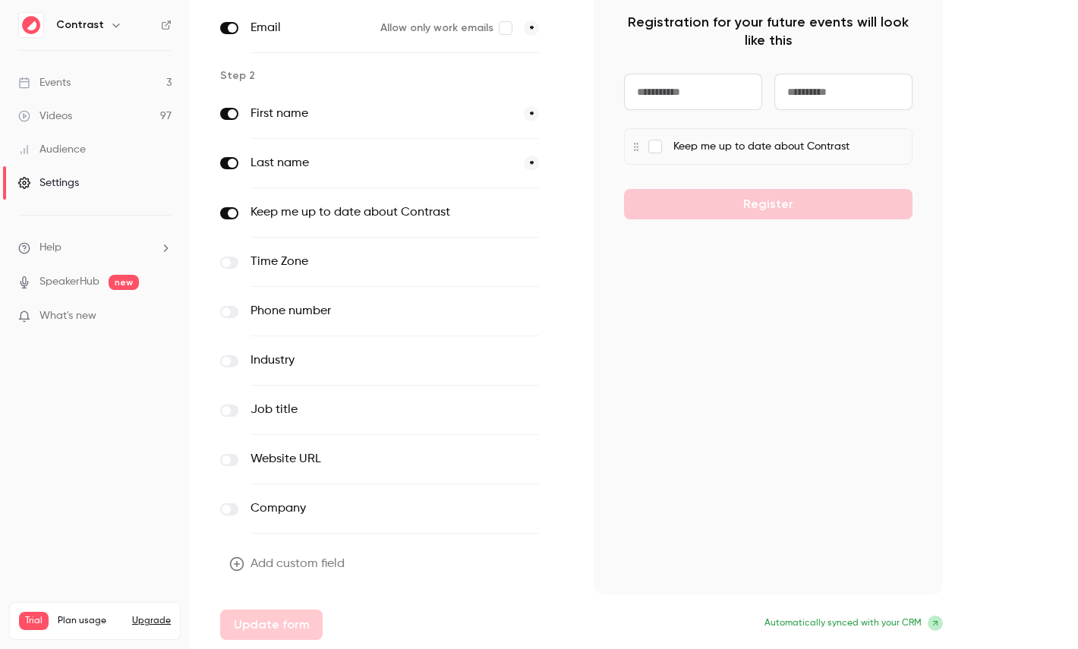
click at [233, 264] on label at bounding box center [229, 263] width 18 height 12
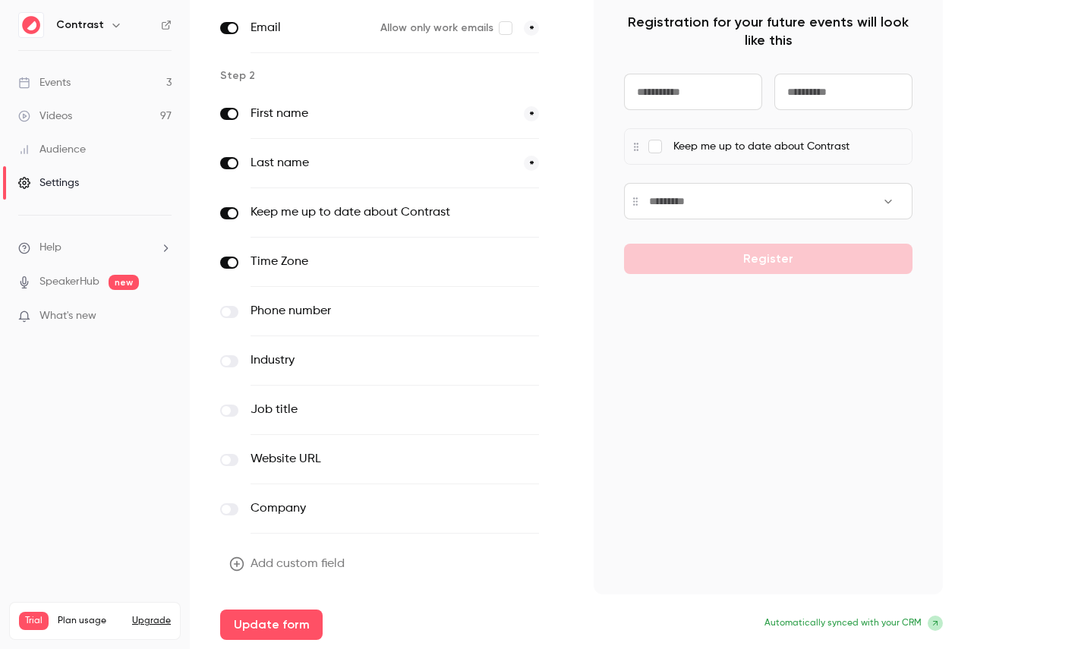
click at [234, 313] on label at bounding box center [229, 312] width 18 height 12
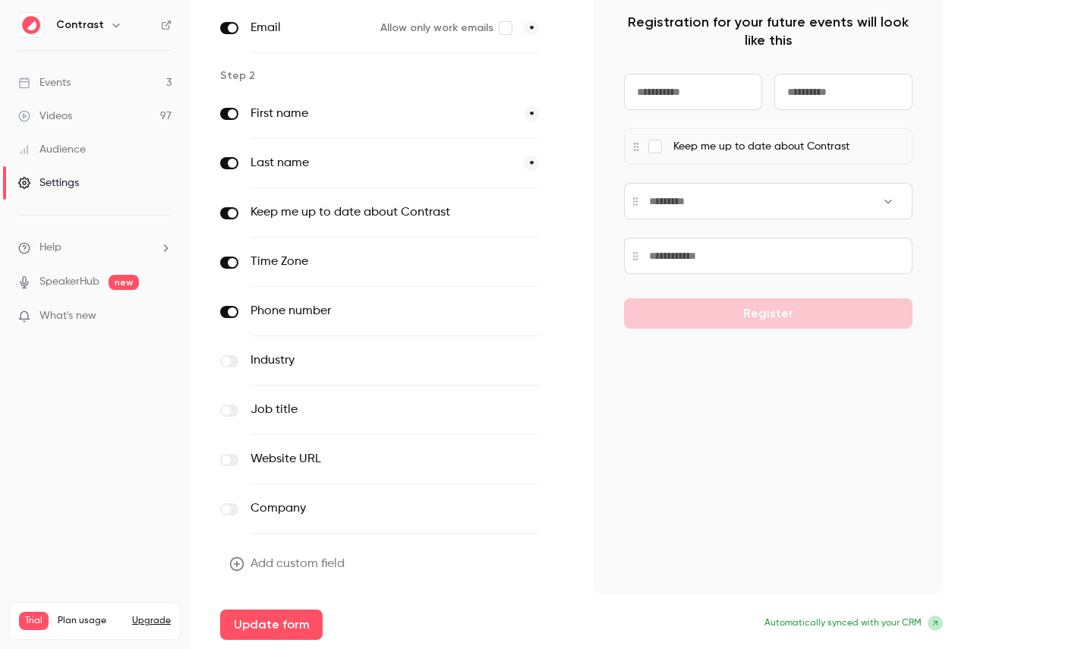
click at [234, 312] on span at bounding box center [232, 312] width 9 height 9
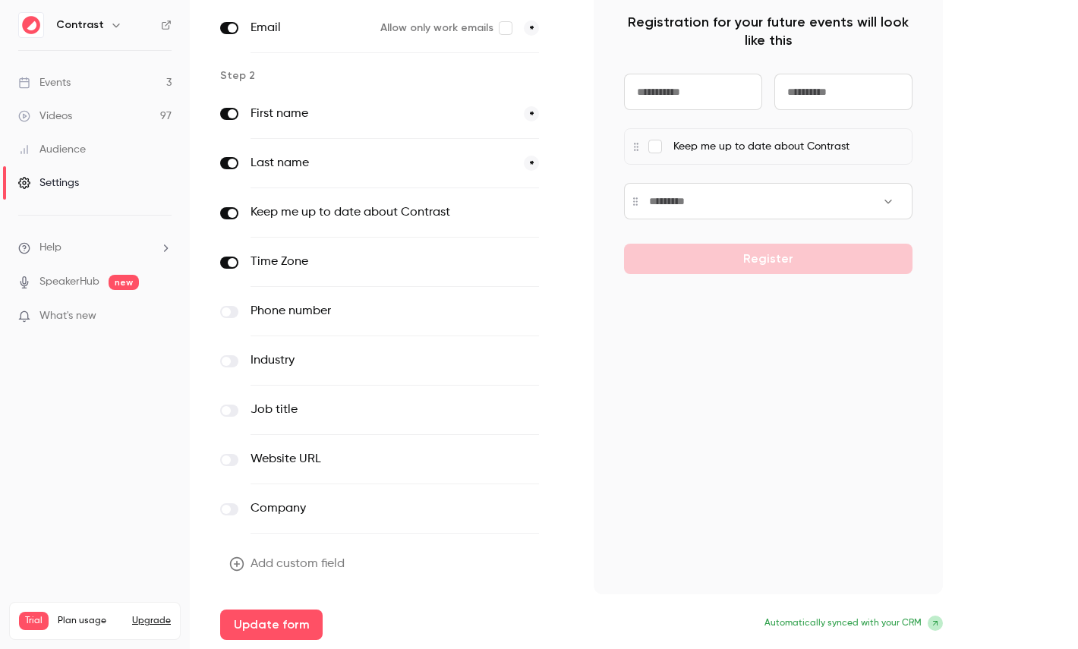
click at [231, 258] on span at bounding box center [232, 262] width 9 height 9
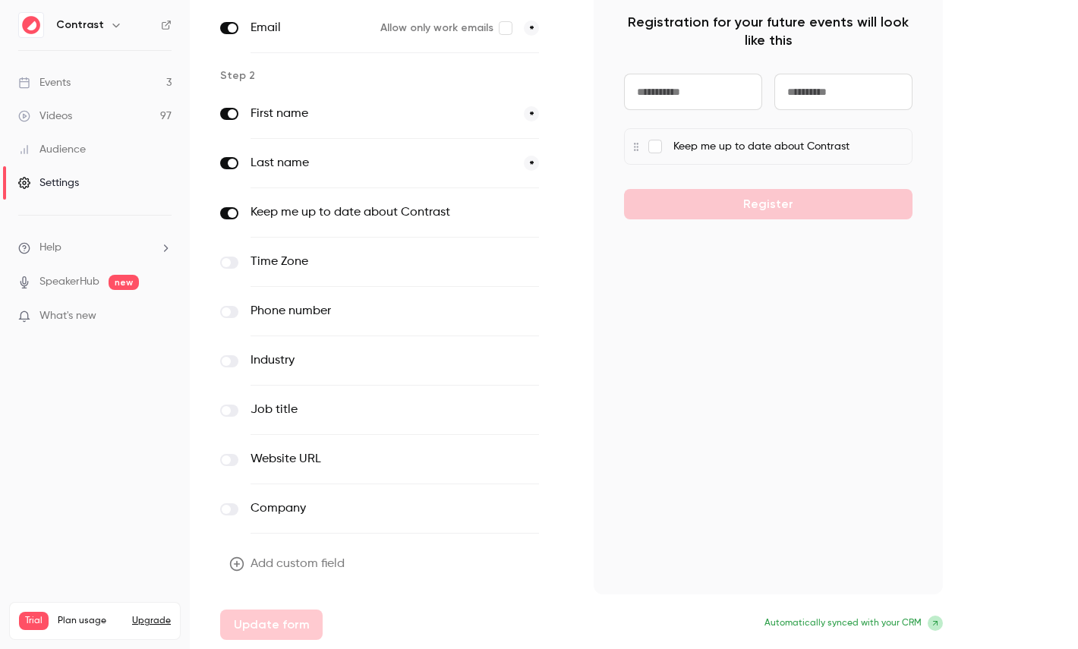
click at [330, 573] on button "Add custom field" at bounding box center [288, 564] width 137 height 30
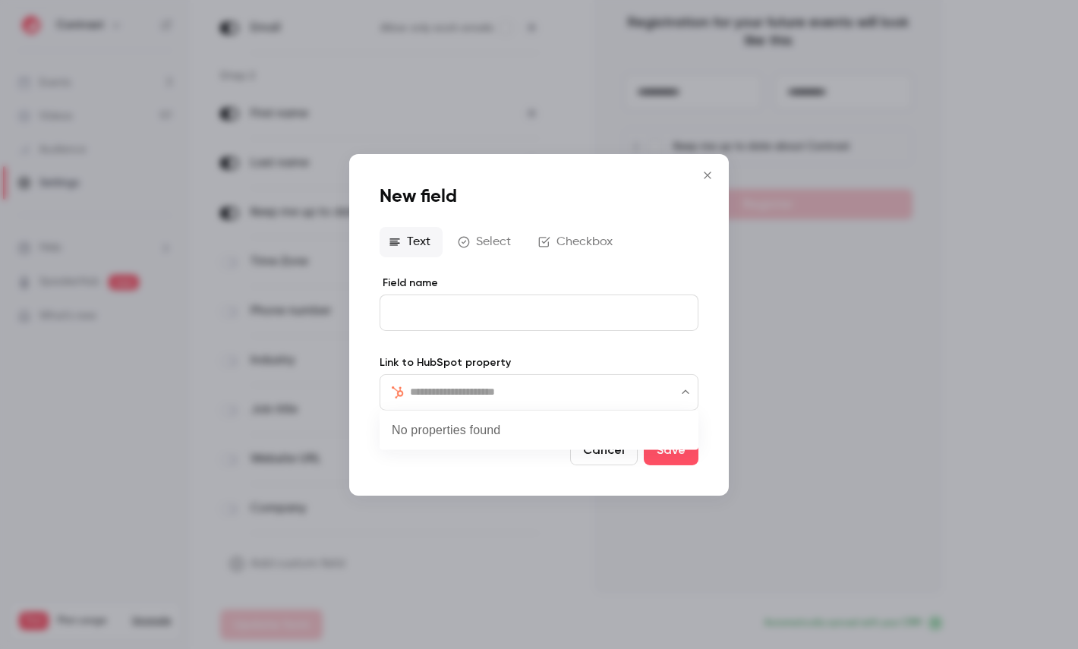
click at [479, 384] on input "text" at bounding box center [548, 392] width 276 height 18
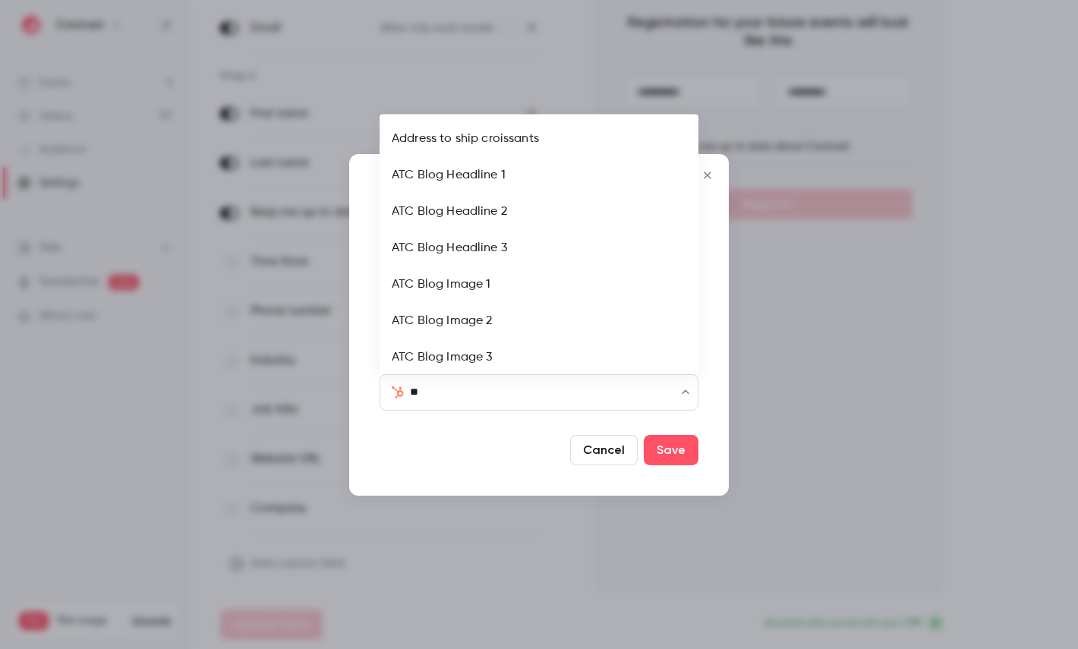
type input "***"
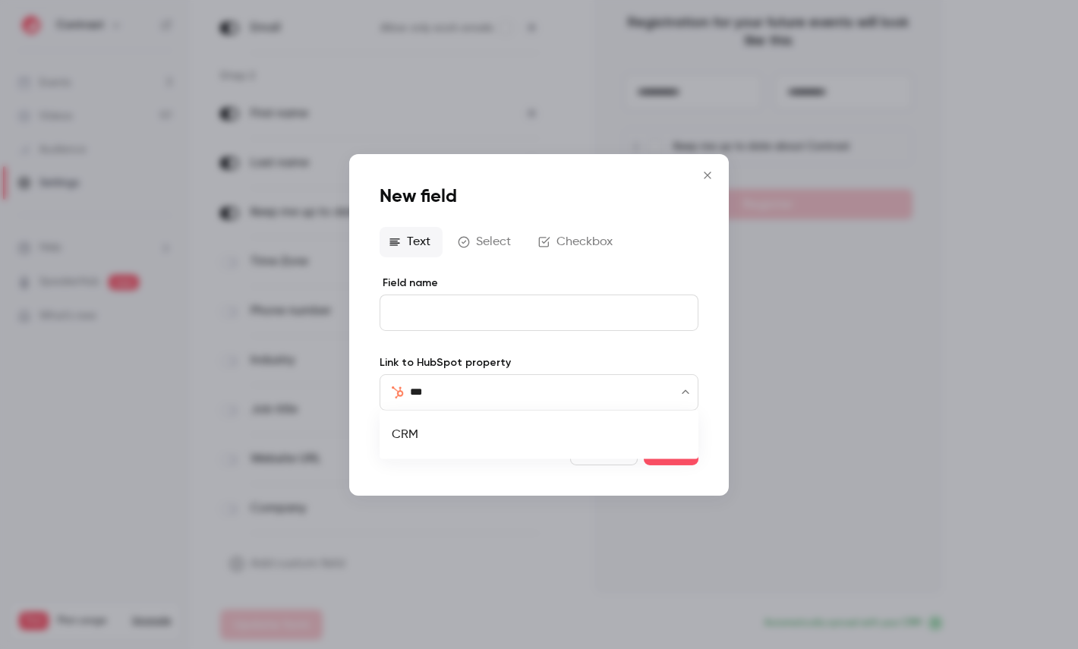
click at [440, 437] on li "CRM" at bounding box center [539, 435] width 319 height 36
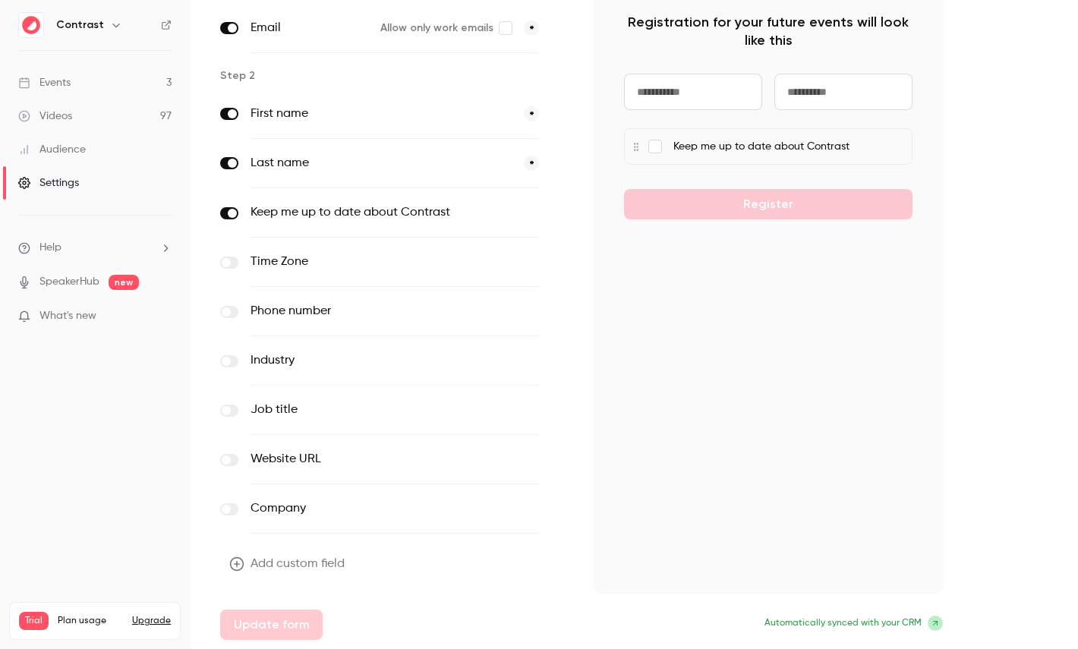
scroll to position [0, 0]
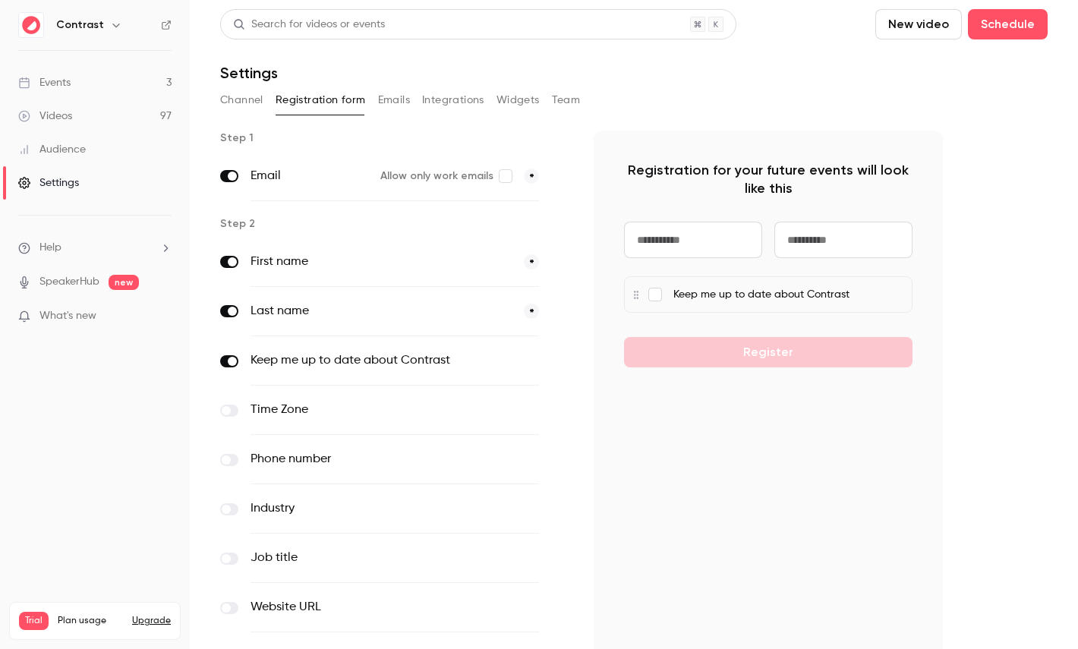
click at [389, 106] on button "Emails" at bounding box center [394, 100] width 32 height 24
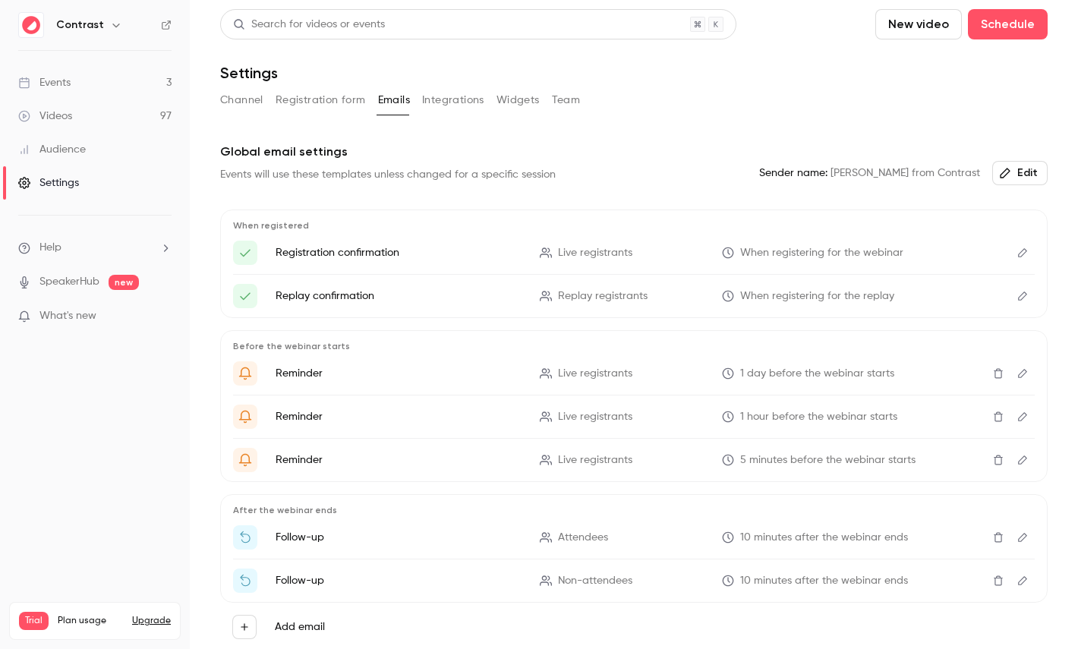
scroll to position [66, 0]
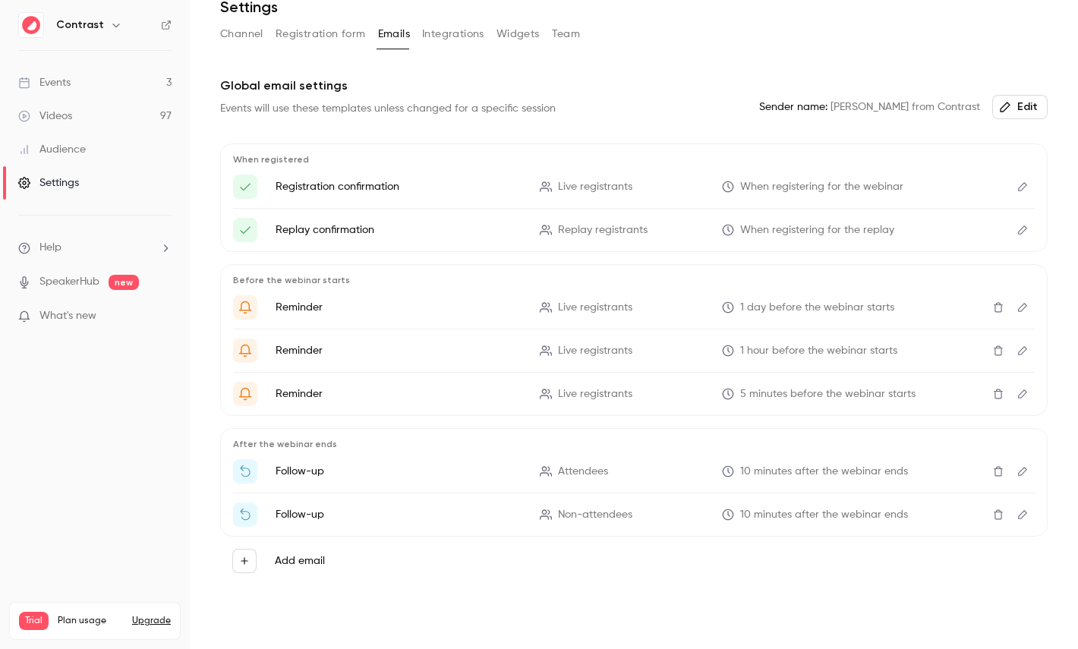
click at [1028, 191] on icon "Edit" at bounding box center [1023, 187] width 12 height 11
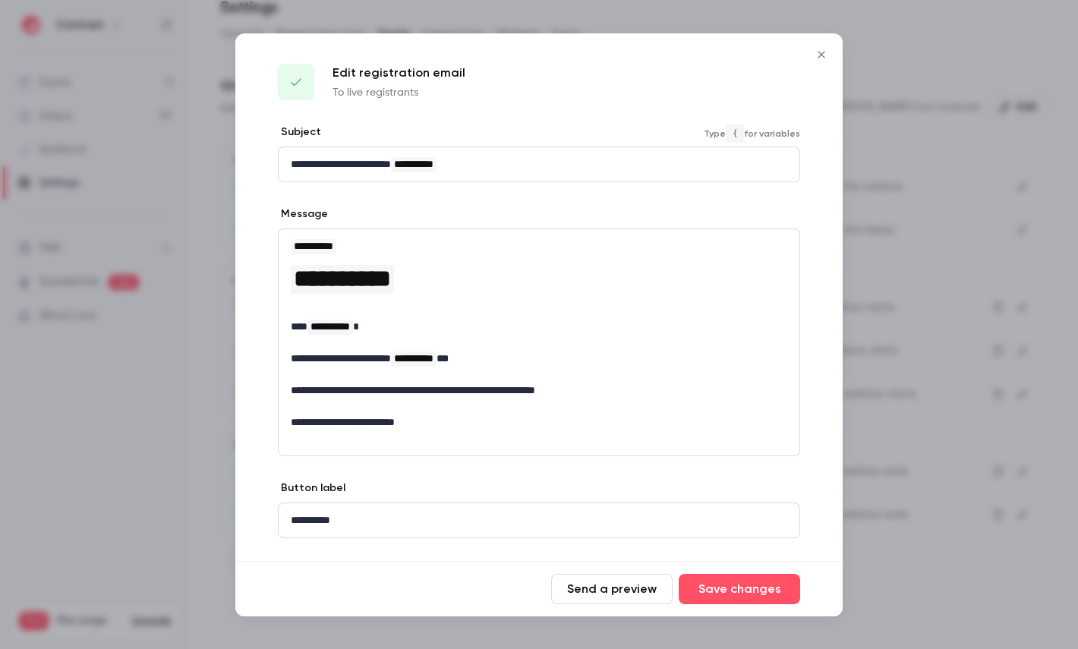
drag, startPoint x: 325, startPoint y: 172, endPoint x: 497, endPoint y: 172, distance: 171.6
click at [496, 172] on div "**********" at bounding box center [539, 164] width 521 height 34
click at [889, 212] on div at bounding box center [539, 324] width 1078 height 649
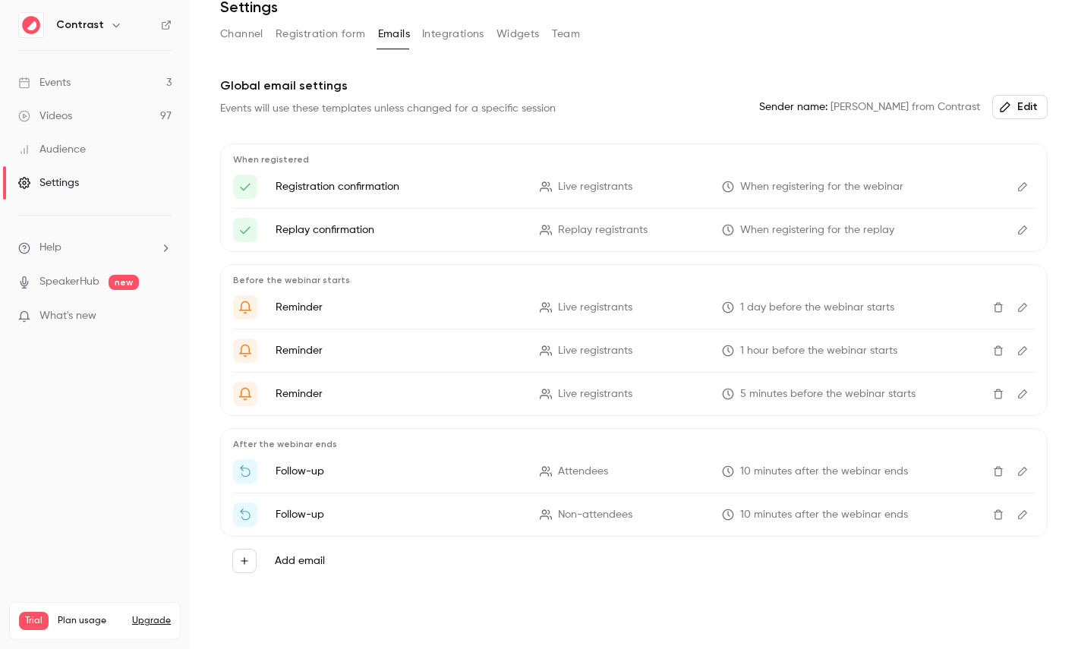
click at [462, 22] on button "Integrations" at bounding box center [453, 34] width 62 height 24
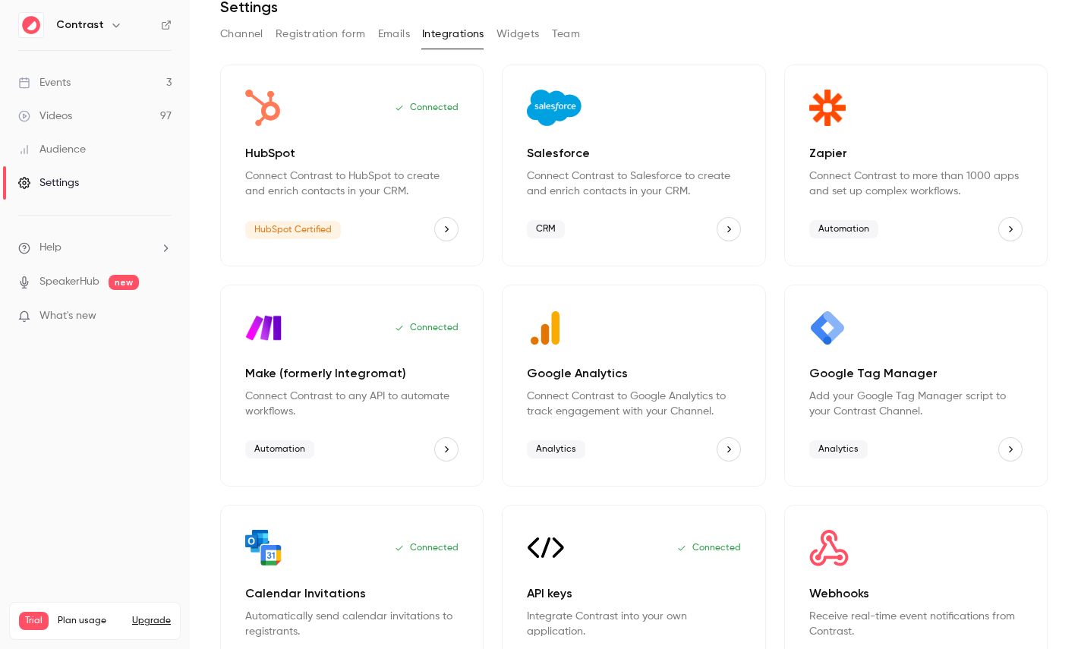
click at [558, 35] on button "Team" at bounding box center [566, 34] width 29 height 24
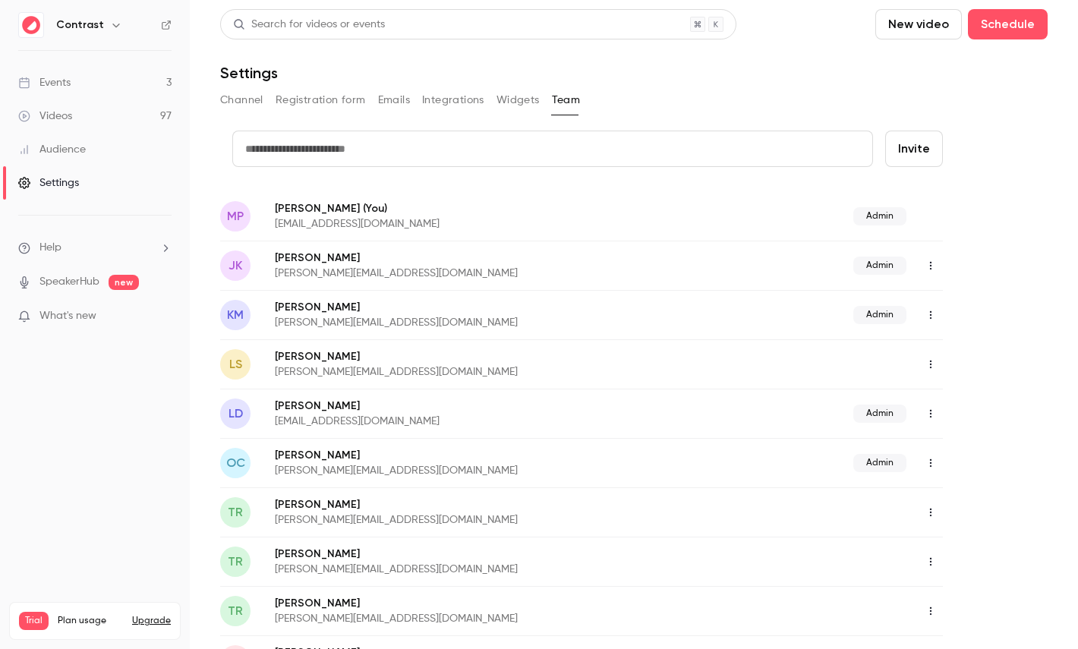
click at [103, 146] on link "Audience" at bounding box center [95, 149] width 190 height 33
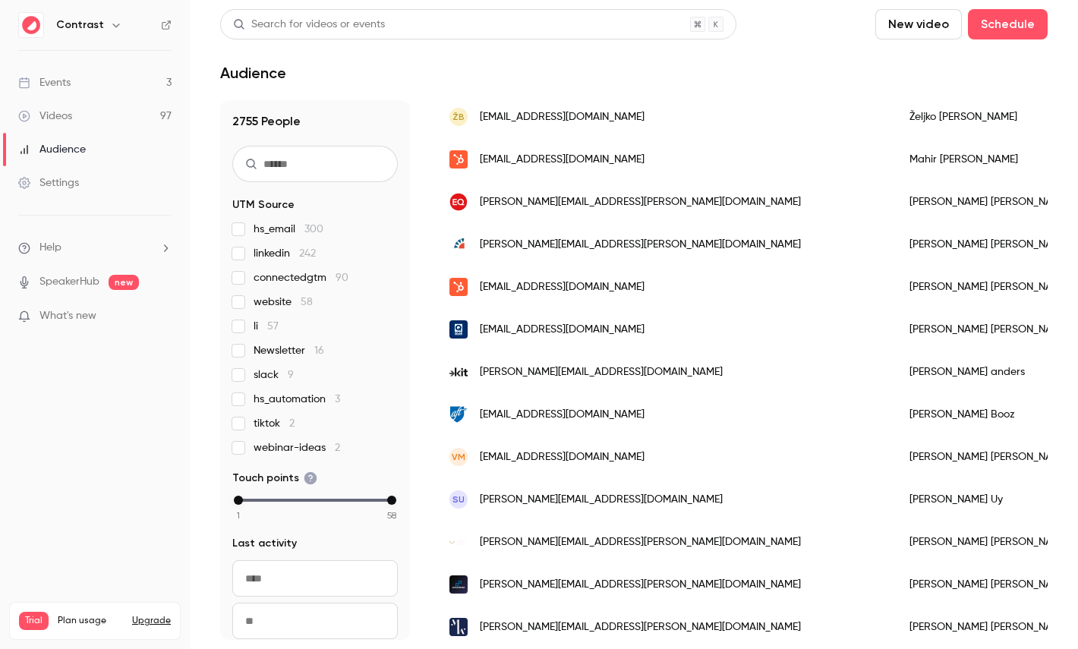
scroll to position [297, 0]
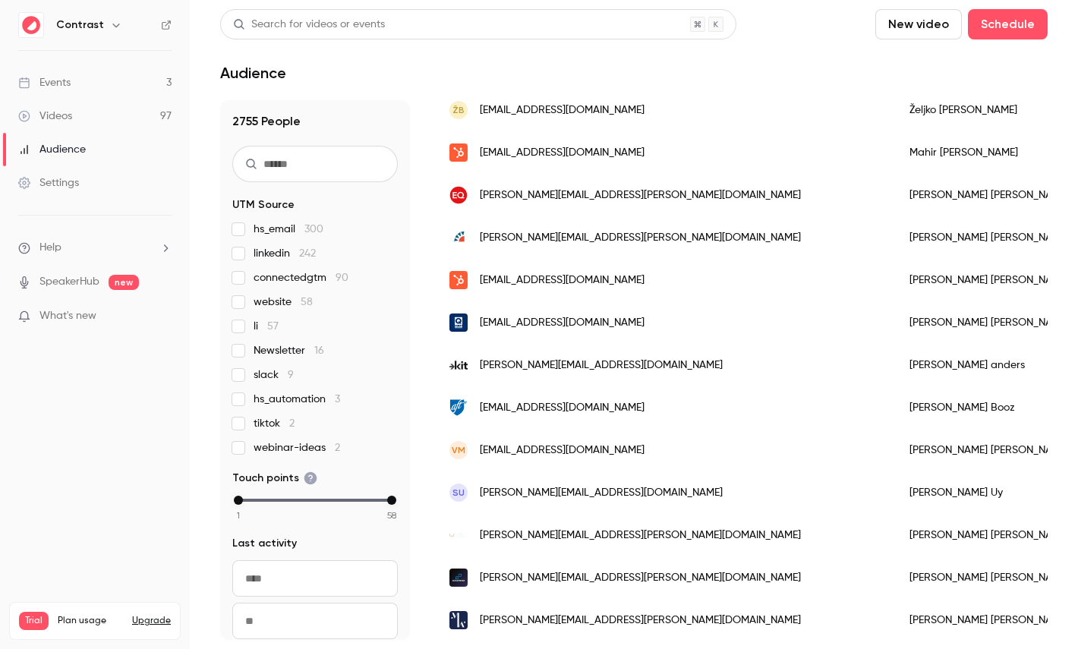
click at [895, 305] on div "sarah fisher" at bounding box center [990, 322] width 190 height 43
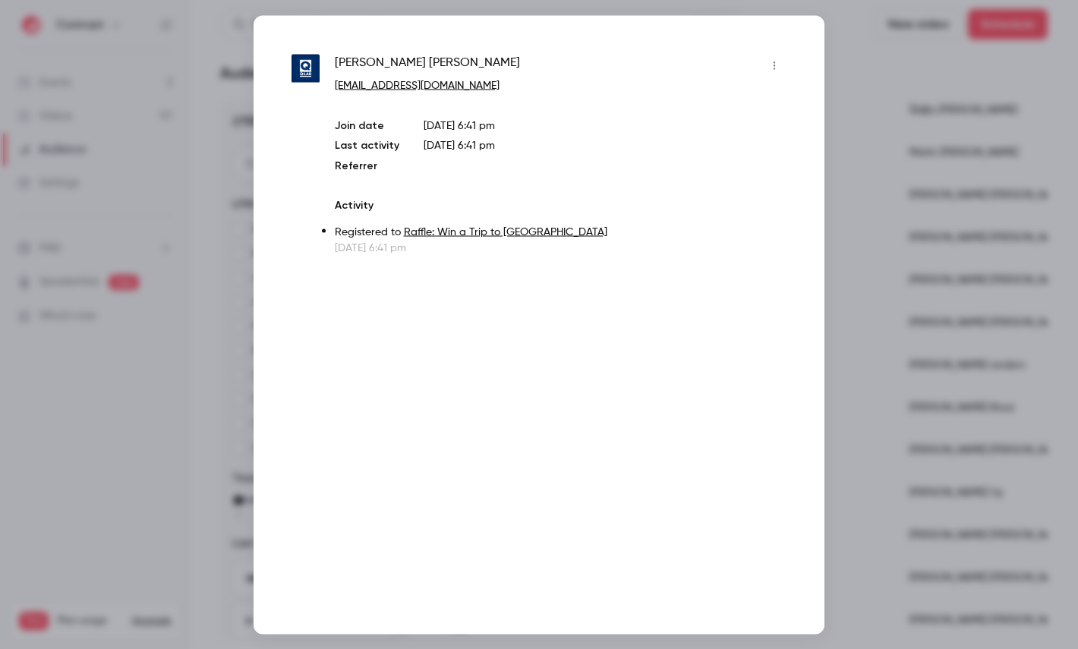
click at [923, 202] on div at bounding box center [539, 324] width 1078 height 649
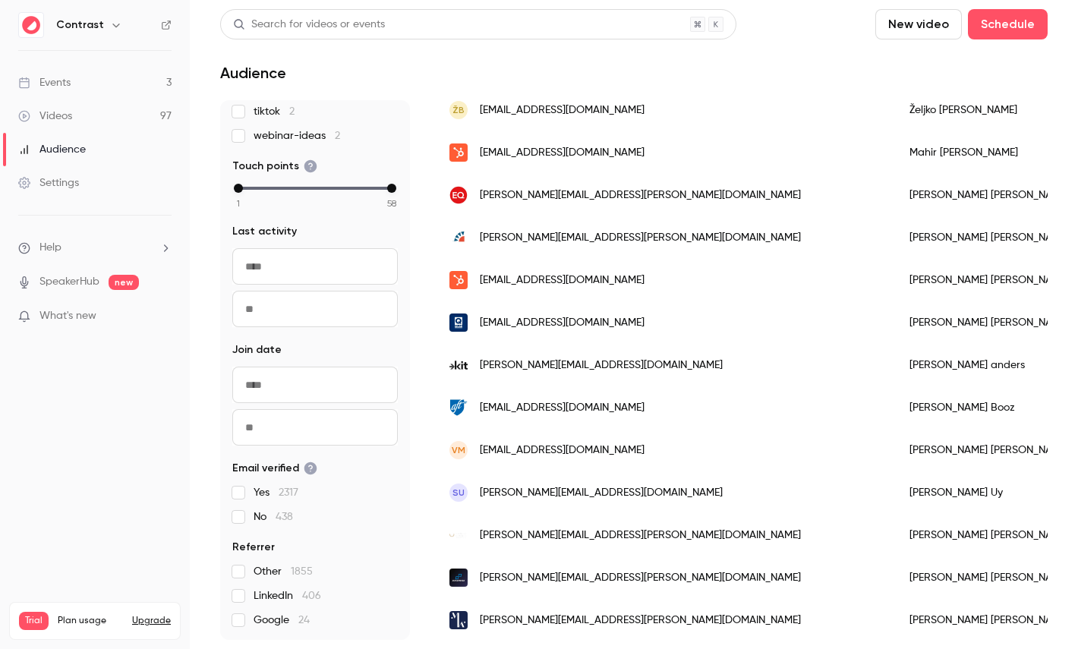
scroll to position [0, 0]
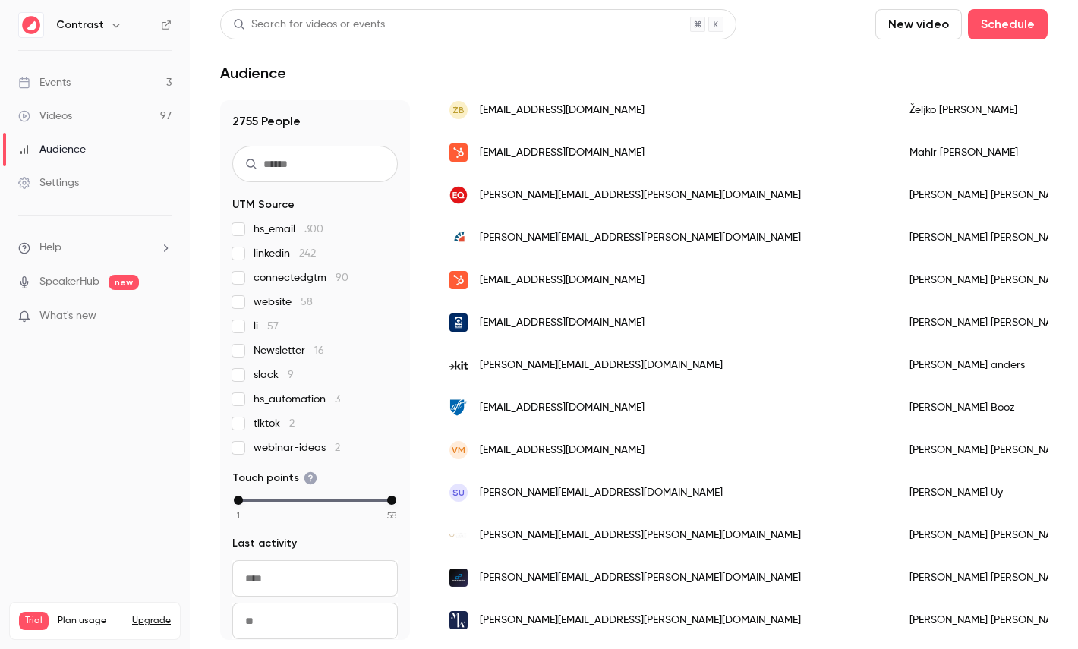
click at [93, 112] on link "Videos 97" at bounding box center [95, 115] width 190 height 33
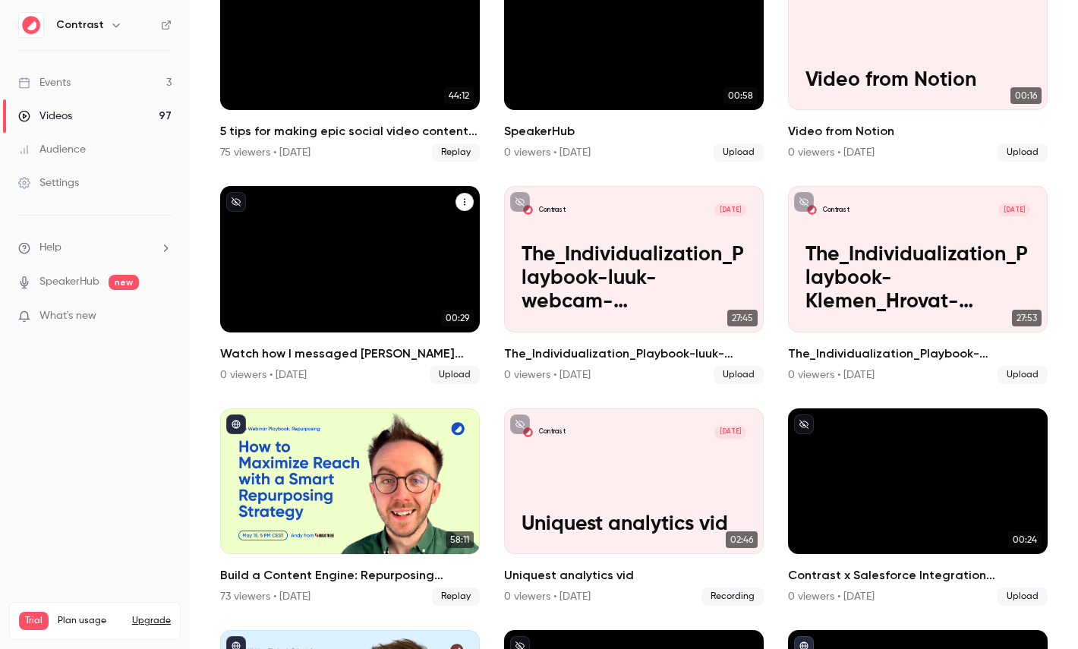
scroll to position [635, 0]
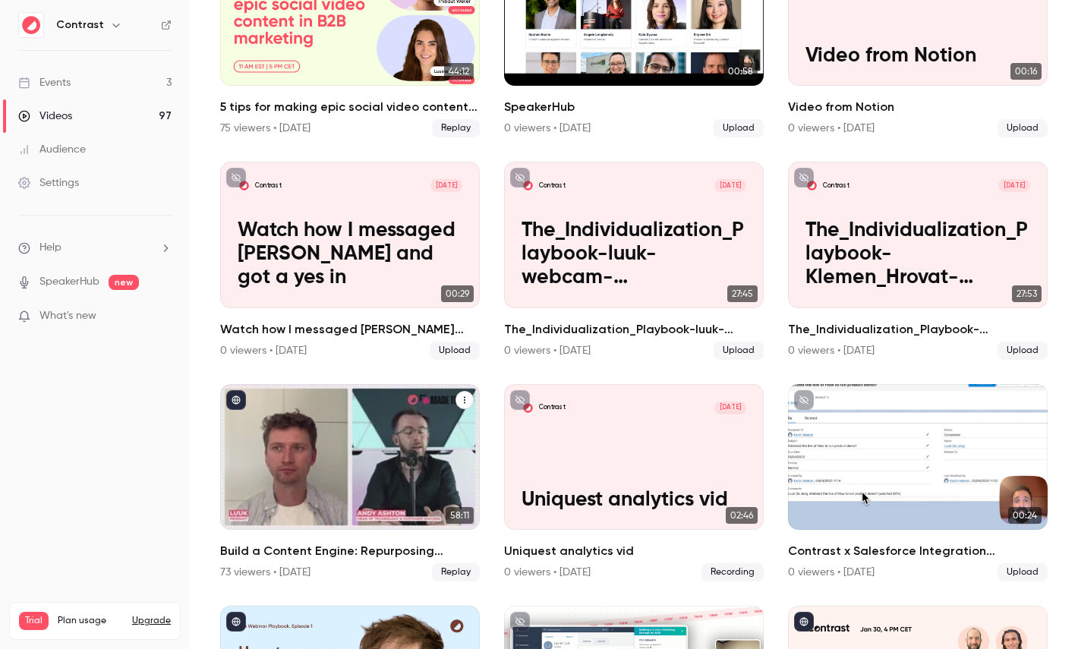
click at [353, 434] on div "Build a Content Engine: Repurposing Strategies for SaaS Teams" at bounding box center [350, 457] width 260 height 146
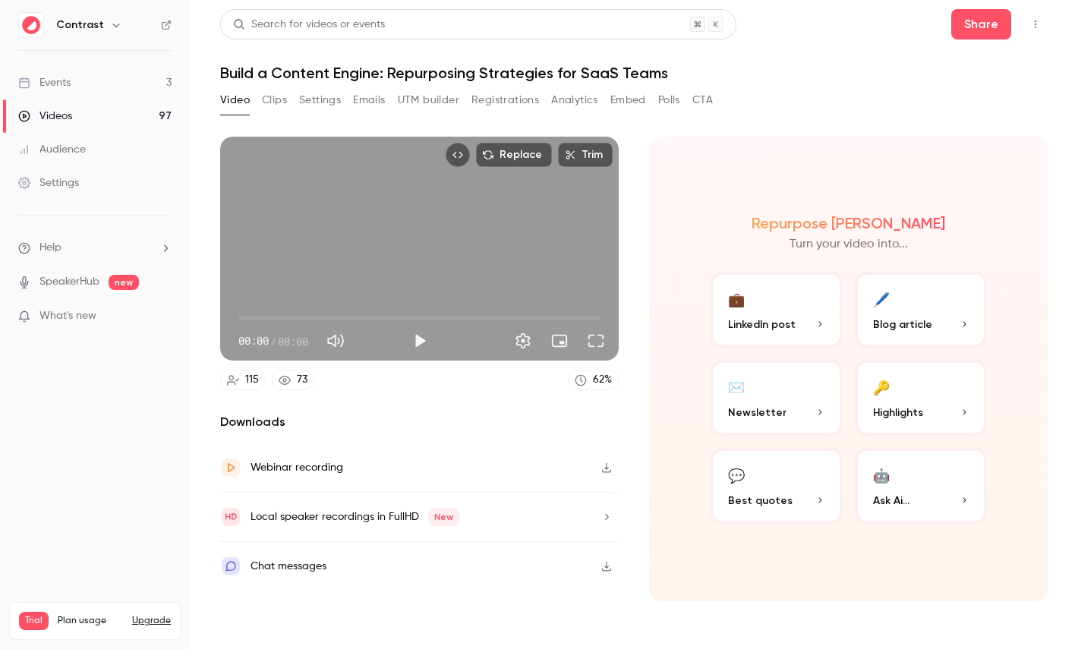
click at [505, 95] on button "Registrations" at bounding box center [506, 100] width 68 height 24
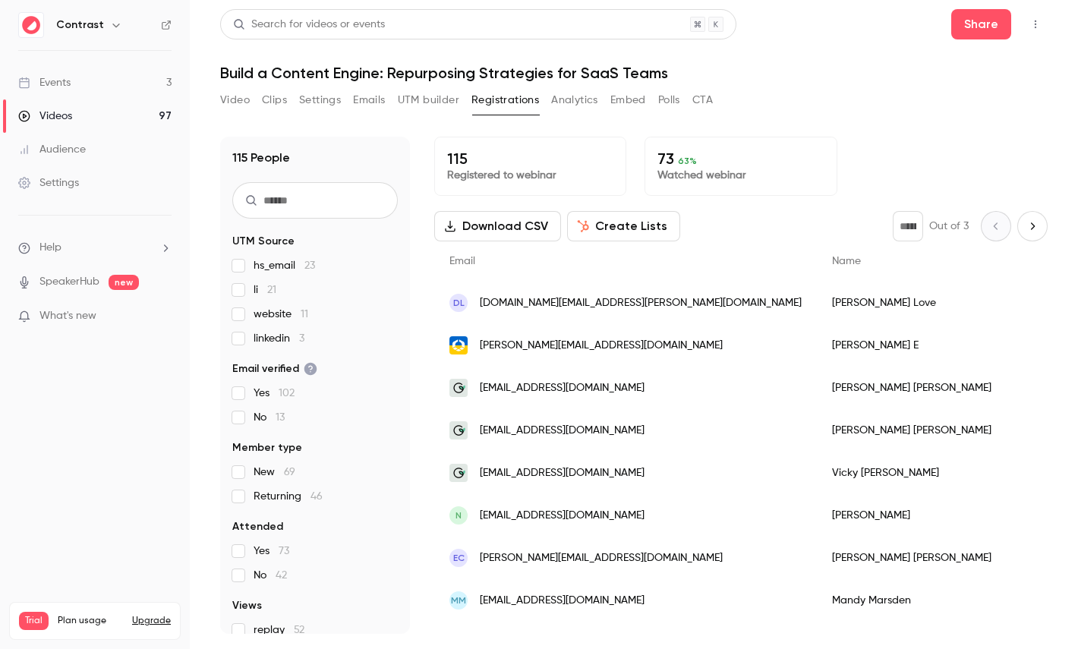
scroll to position [95, 0]
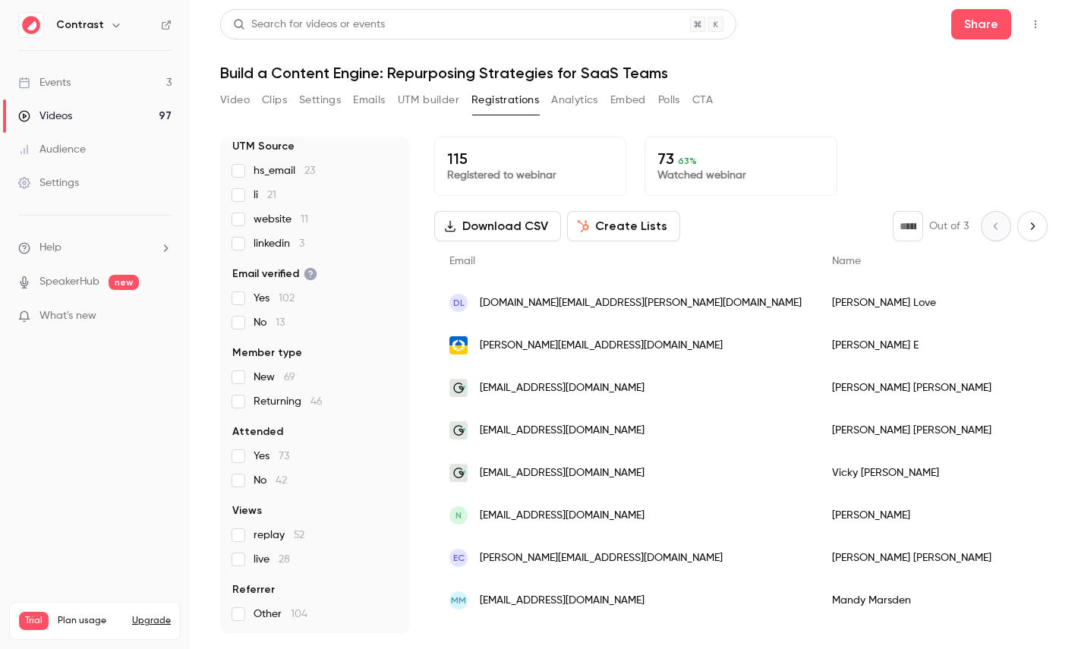
click at [626, 231] on button "Create Lists" at bounding box center [623, 226] width 113 height 30
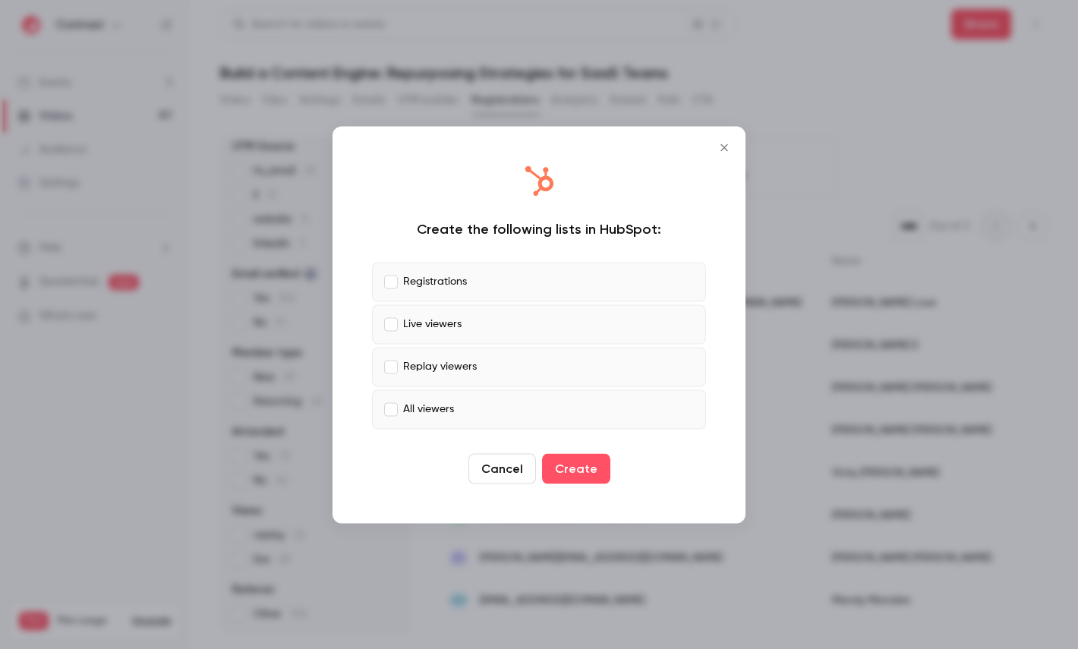
click at [434, 289] on p "Registrations" at bounding box center [435, 282] width 64 height 16
click at [434, 379] on label "Replay viewers" at bounding box center [539, 366] width 334 height 39
click at [492, 416] on label "All viewers" at bounding box center [539, 409] width 334 height 39
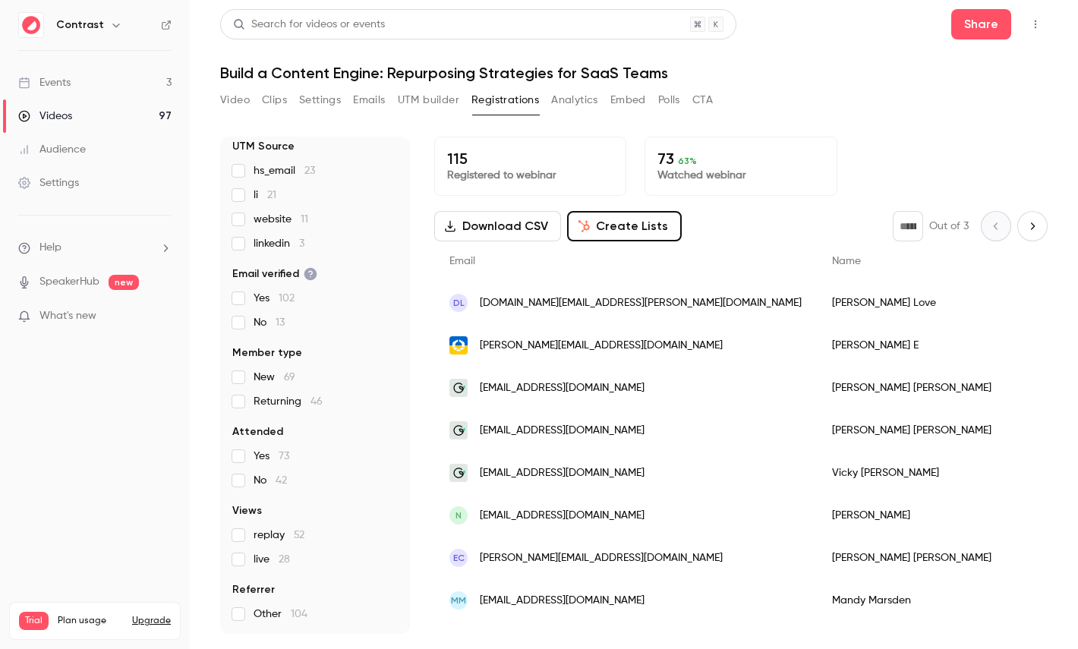
click at [585, 96] on button "Analytics" at bounding box center [574, 100] width 47 height 24
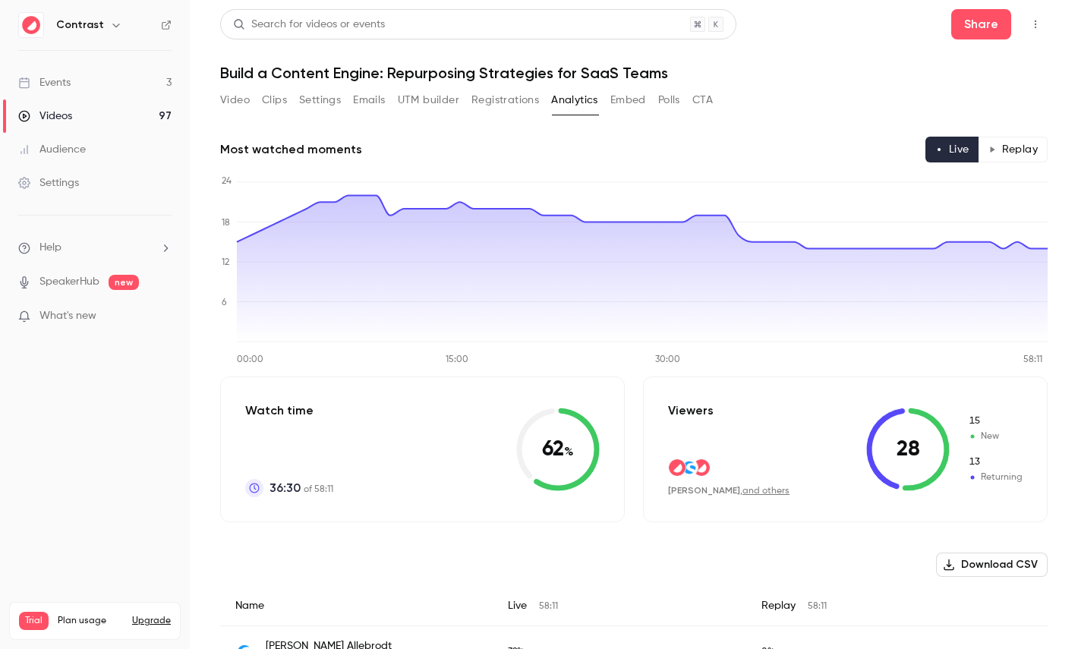
click at [84, 182] on link "Settings" at bounding box center [95, 182] width 190 height 33
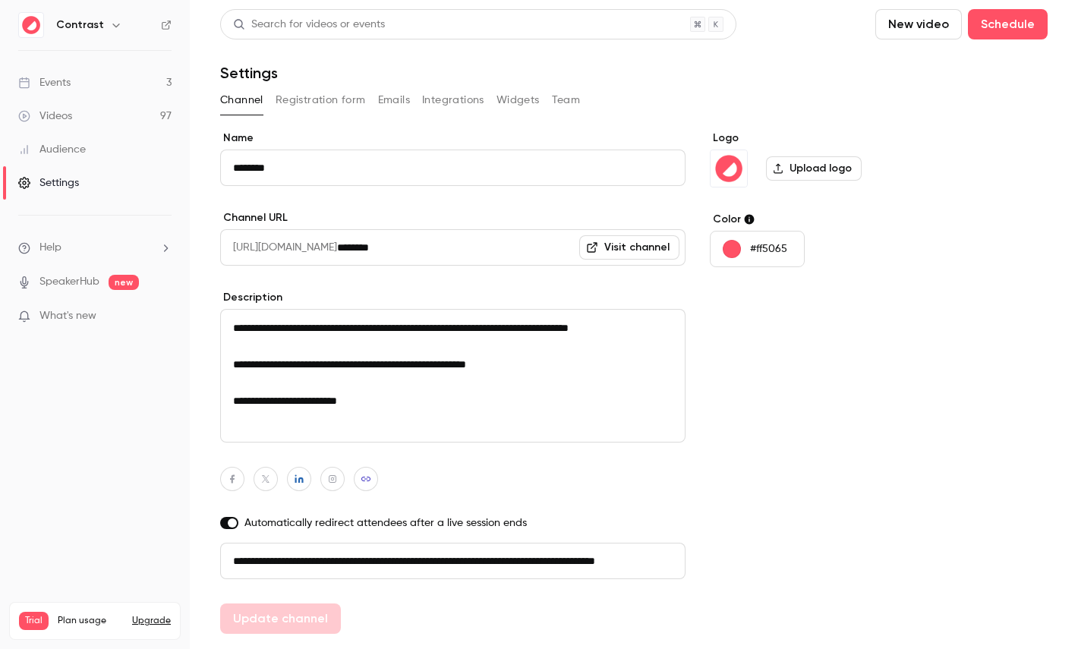
scroll to position [0, 86]
click at [435, 100] on button "Integrations" at bounding box center [453, 100] width 62 height 24
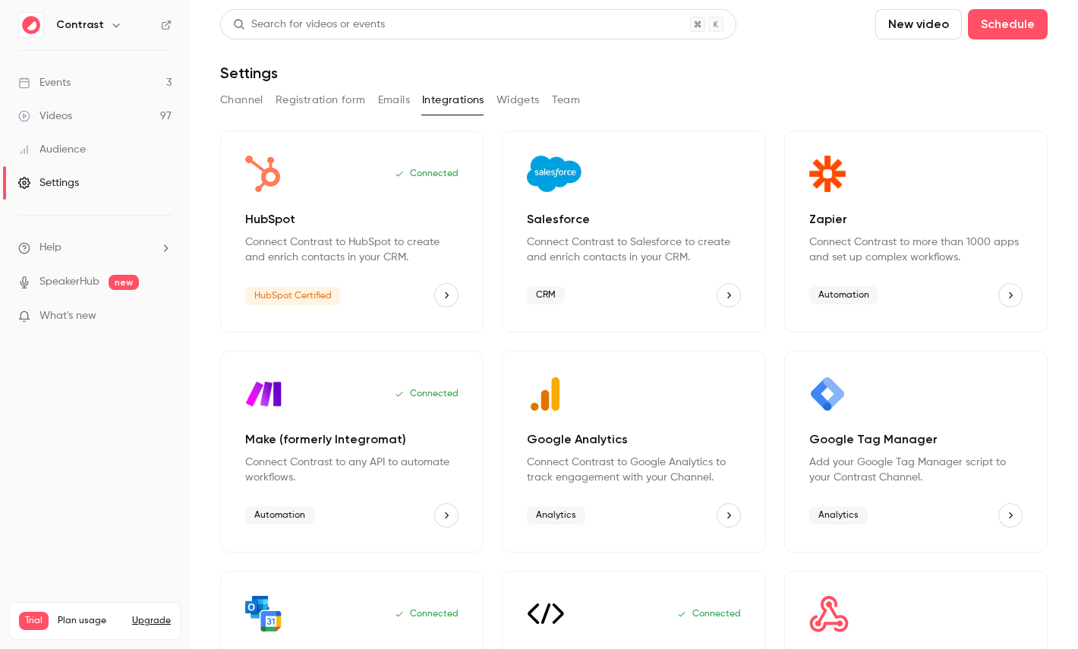
click at [89, 115] on link "Videos 97" at bounding box center [95, 115] width 190 height 33
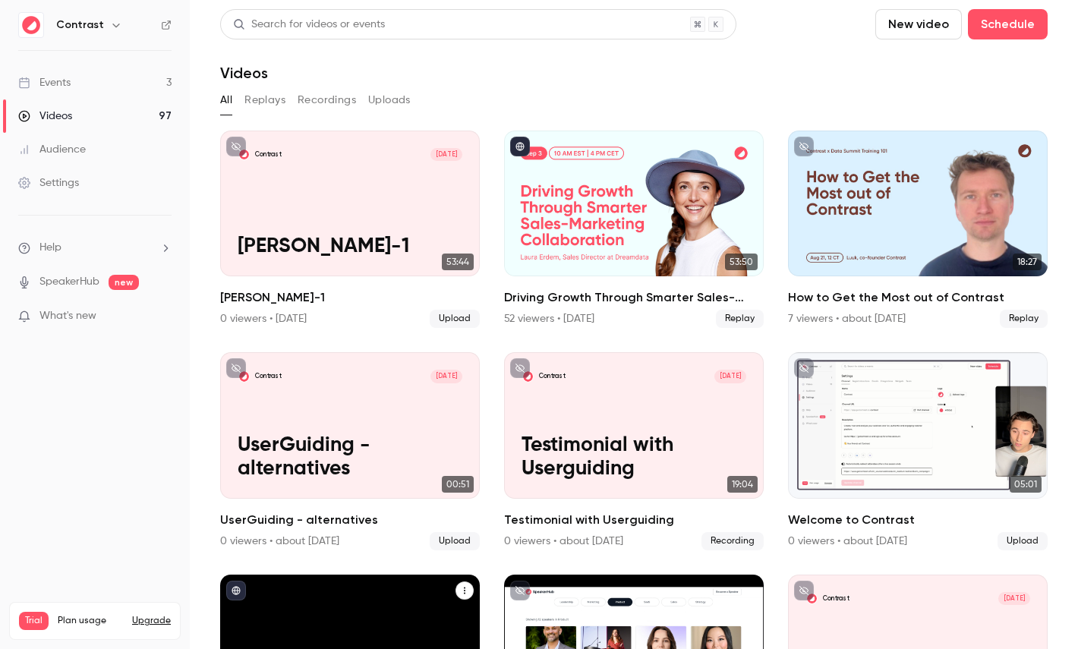
click at [332, 585] on div "5 tips for making epic social video content in B2B marketing" at bounding box center [350, 648] width 260 height 146
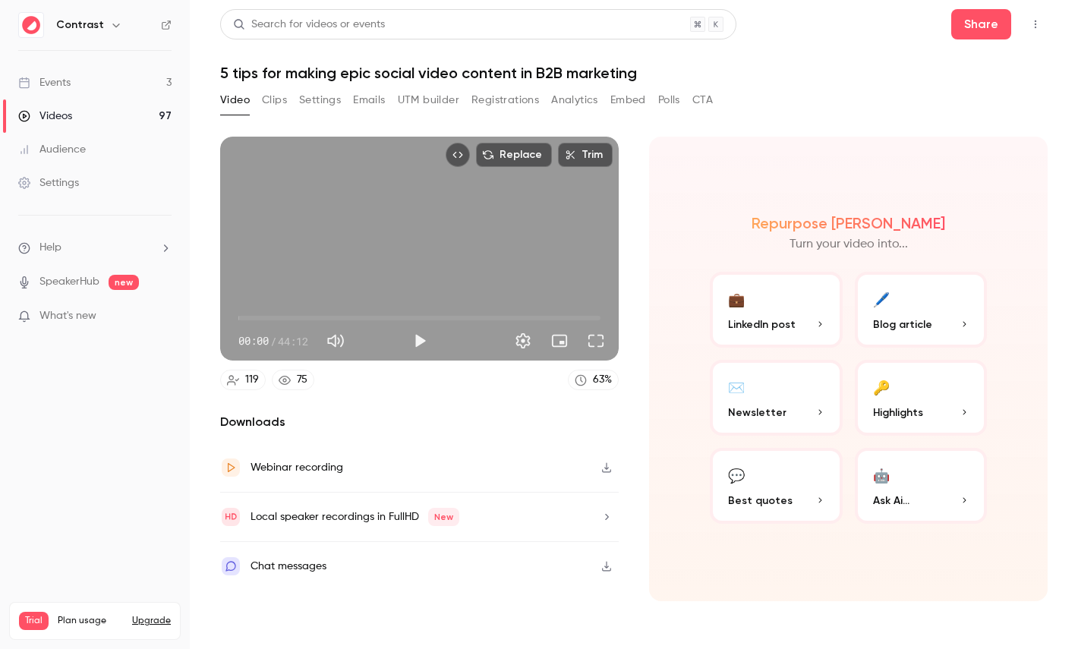
click at [497, 102] on button "Registrations" at bounding box center [506, 100] width 68 height 24
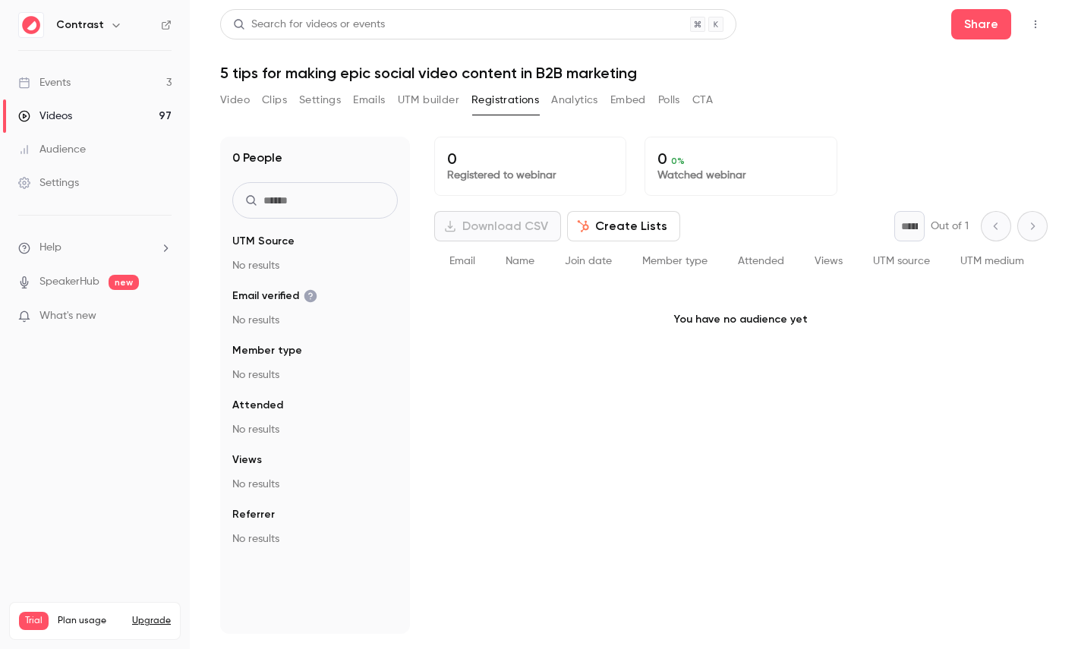
click at [571, 102] on button "Analytics" at bounding box center [574, 100] width 47 height 24
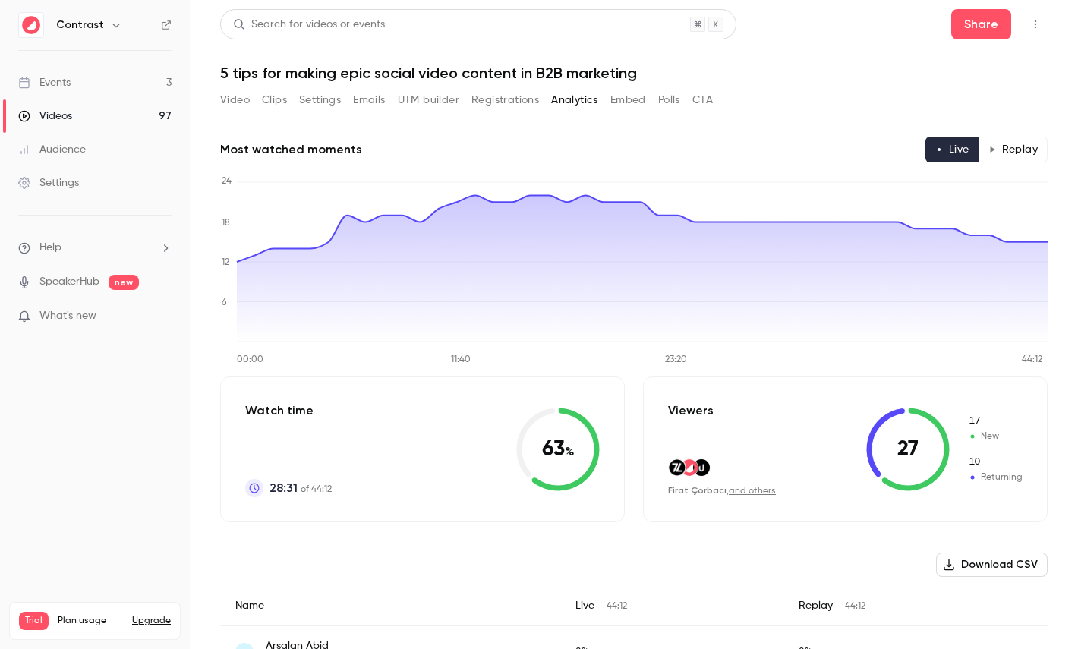
click at [1012, 147] on button "Replay" at bounding box center [1013, 150] width 69 height 26
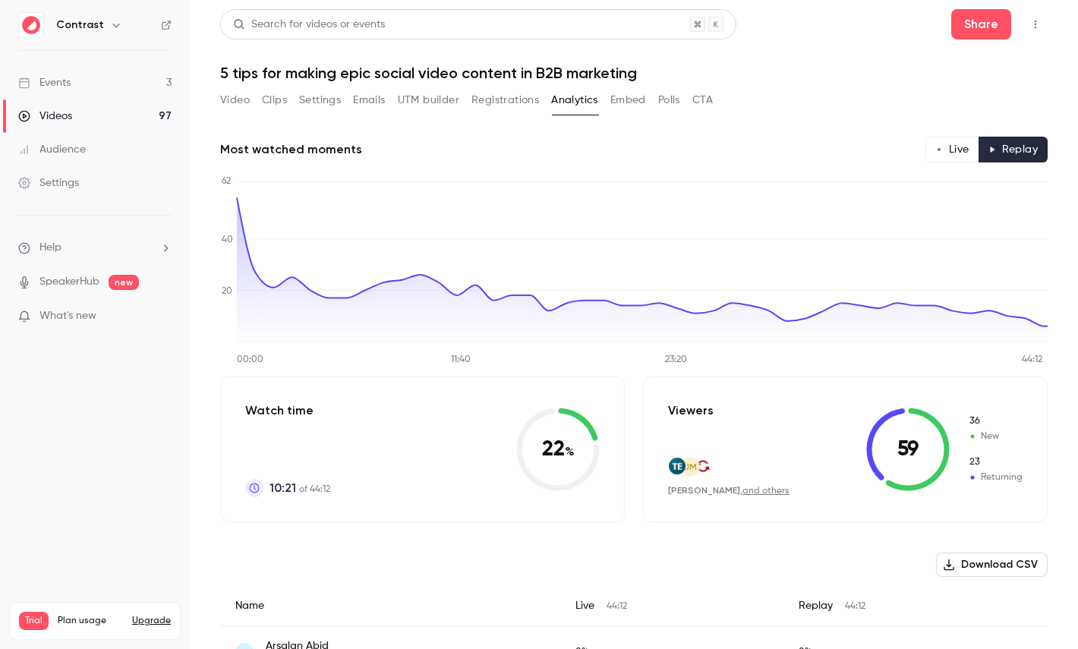
click at [955, 147] on button "Live" at bounding box center [953, 150] width 54 height 26
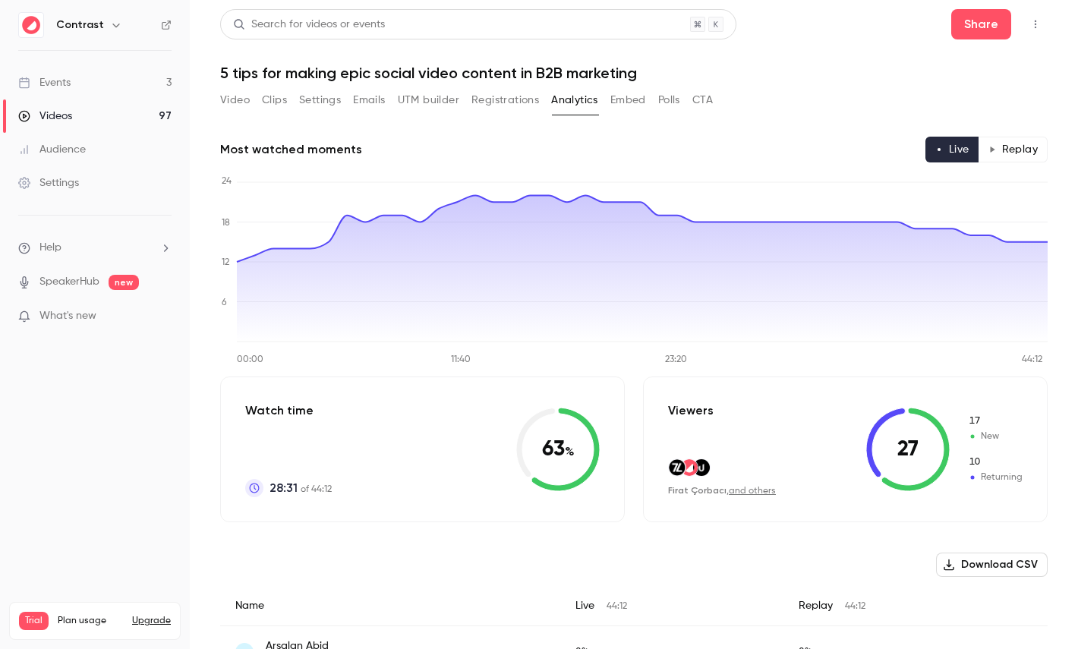
click at [678, 94] on button "Polls" at bounding box center [669, 100] width 22 height 24
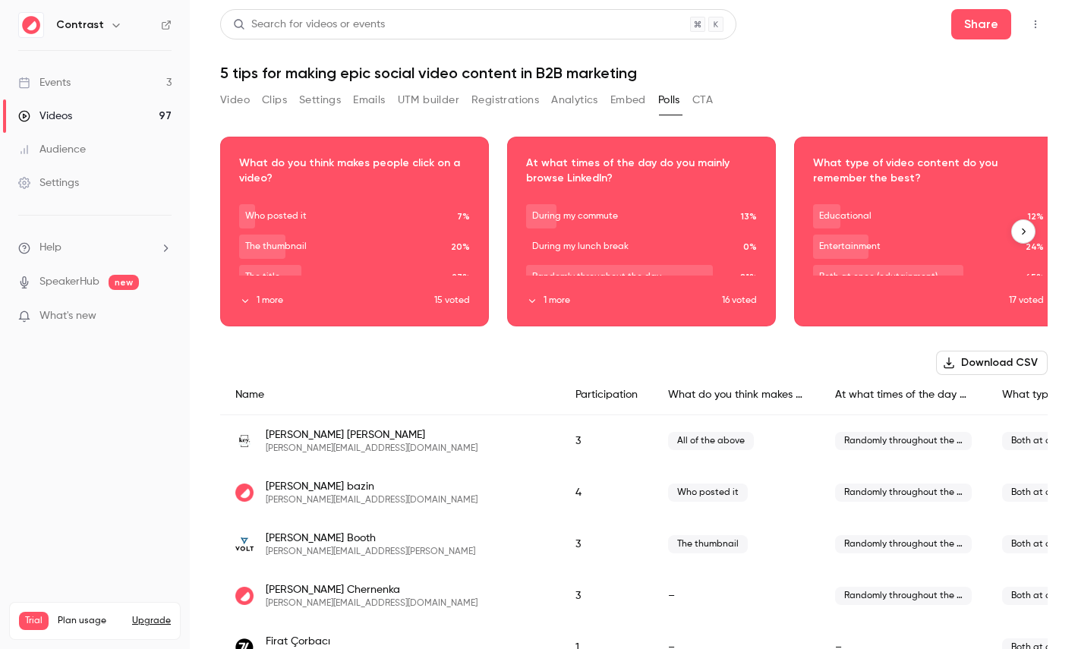
click at [418, 252] on div "Download image" at bounding box center [354, 231] width 267 height 188
click at [705, 97] on button "CTA" at bounding box center [703, 100] width 21 height 24
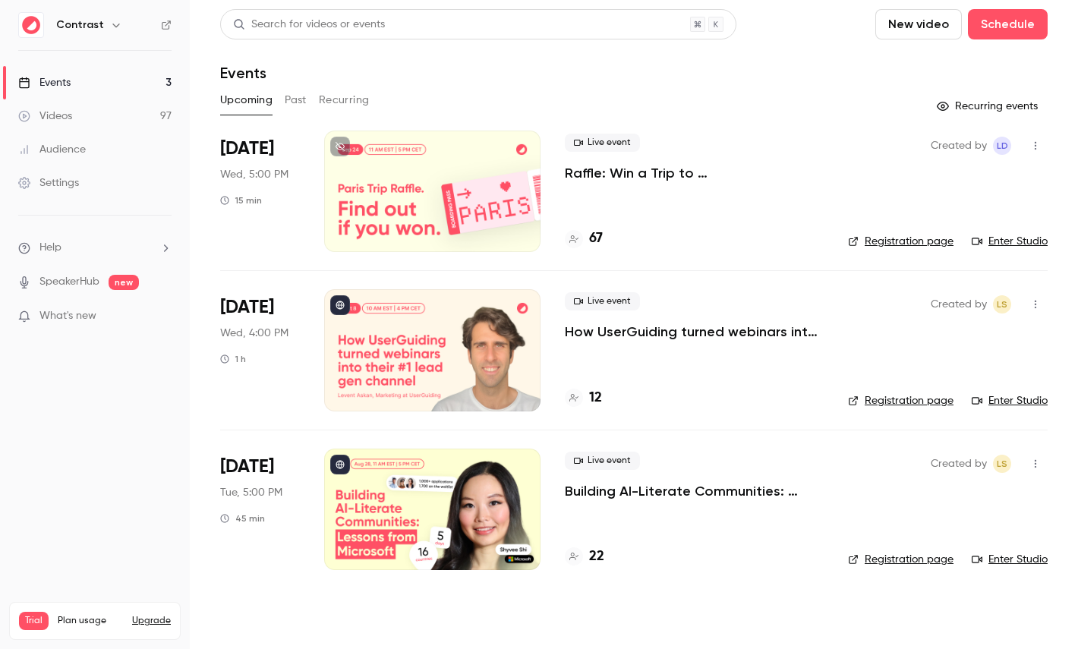
click at [115, 25] on icon "button" at bounding box center [116, 25] width 12 height 12
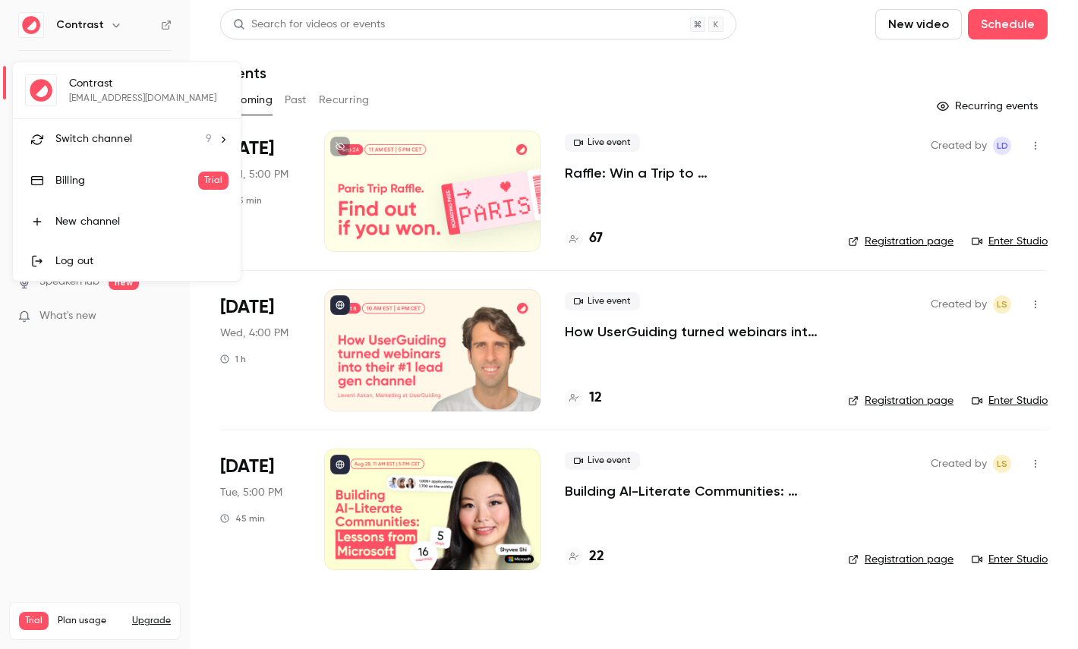
click at [115, 141] on span "Switch channel" at bounding box center [93, 139] width 77 height 16
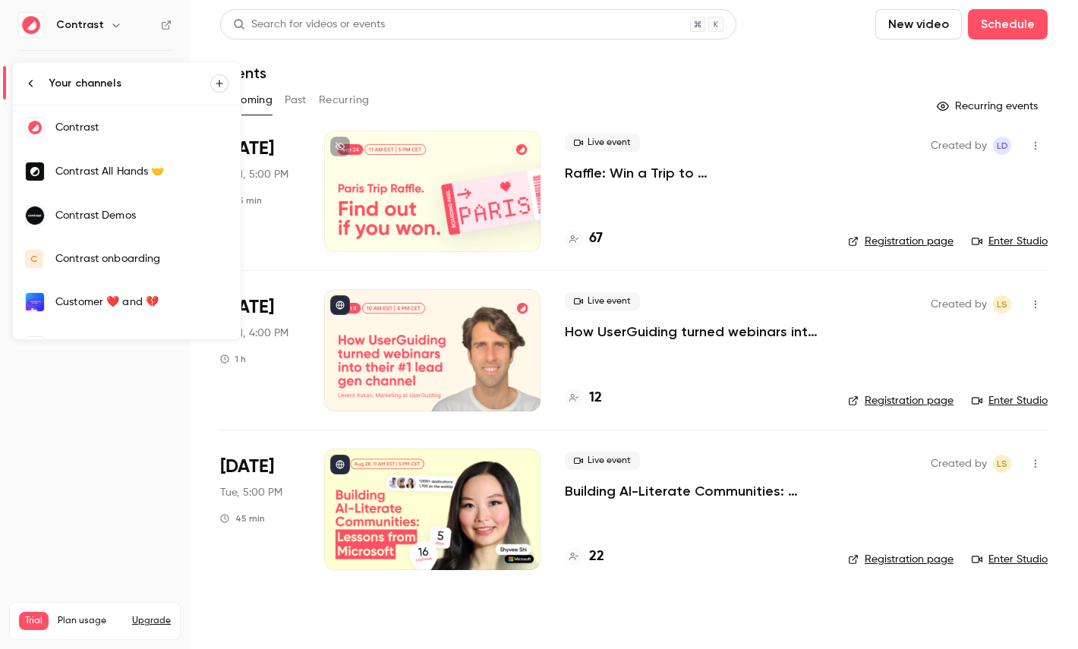
click at [116, 222] on div "Contrast Demos" at bounding box center [141, 215] width 173 height 15
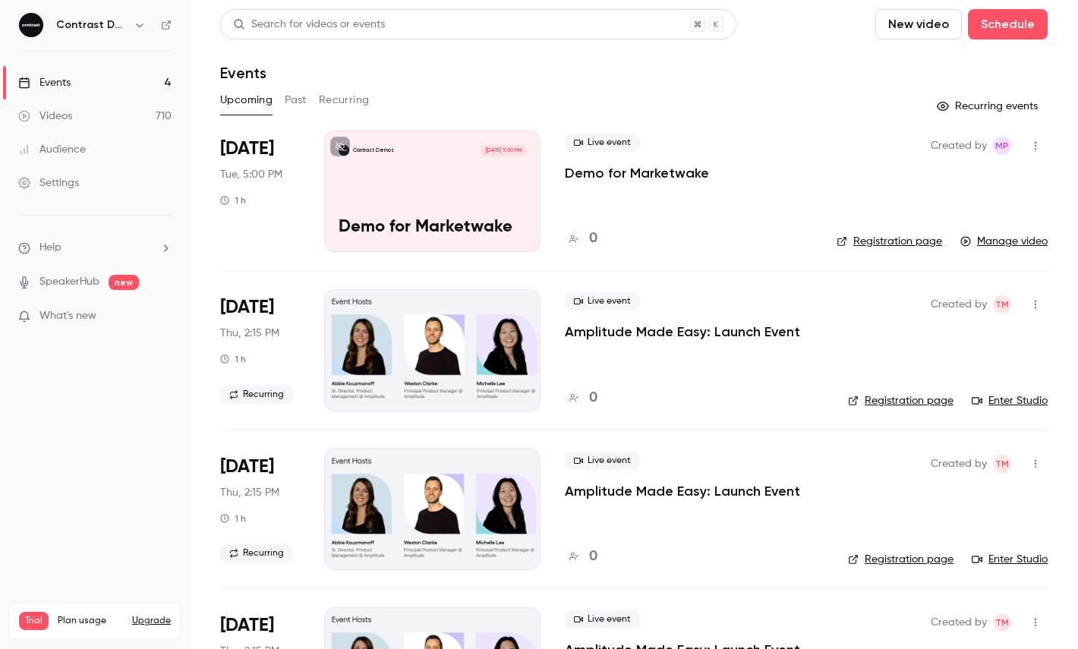
click at [79, 118] on link "Videos 710" at bounding box center [95, 115] width 190 height 33
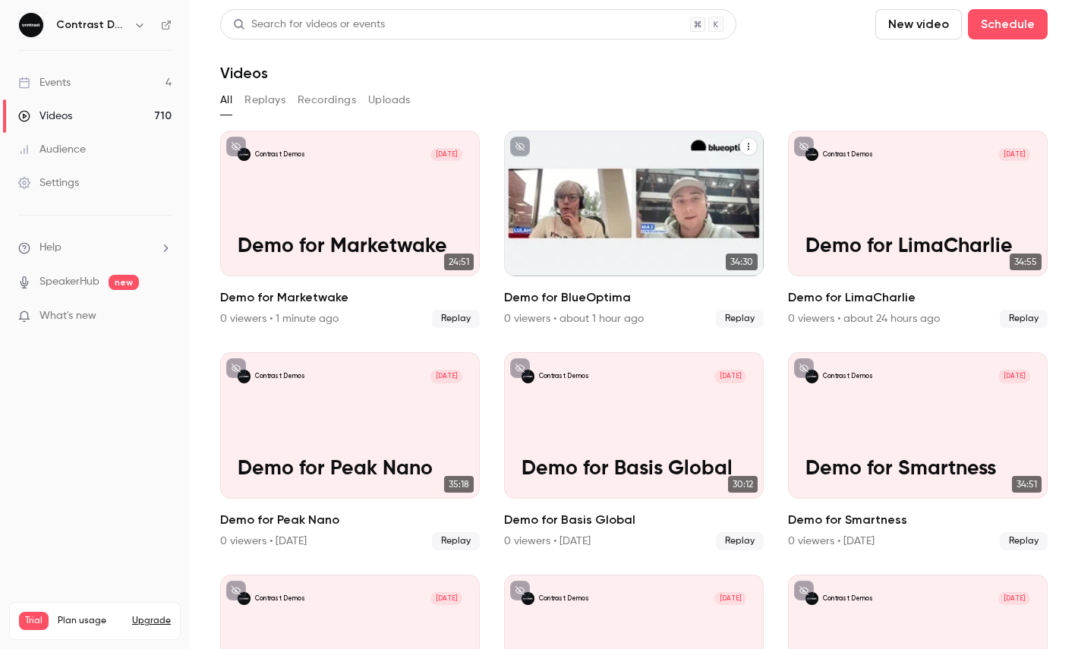
click at [745, 144] on icon "Demo for BlueOptima" at bounding box center [748, 146] width 9 height 9
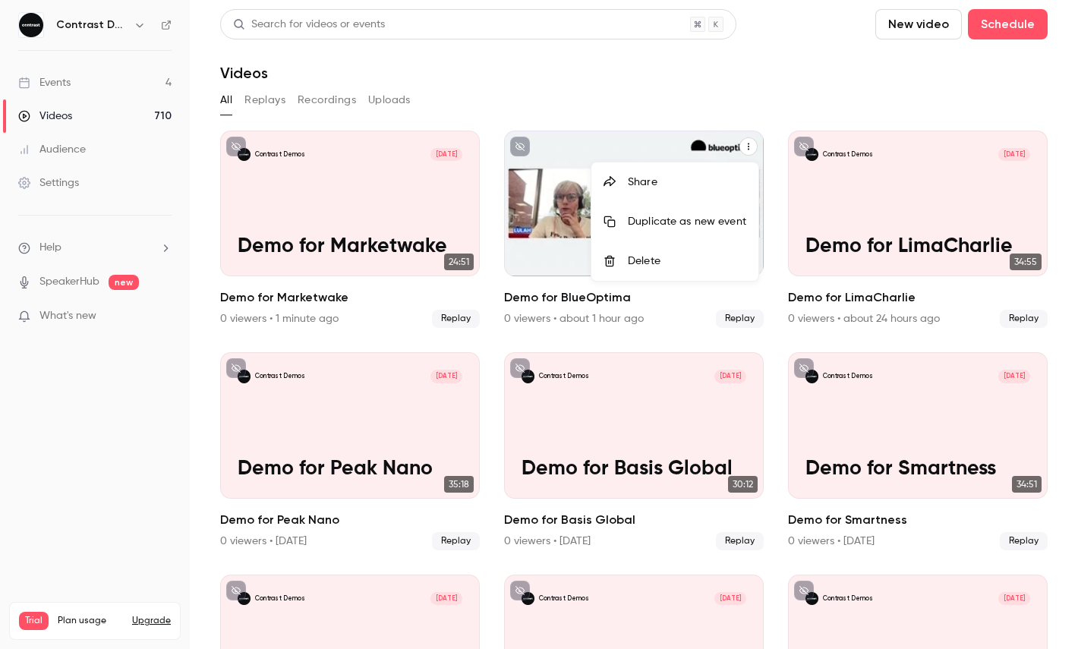
click at [675, 181] on div "Share" at bounding box center [687, 182] width 118 height 15
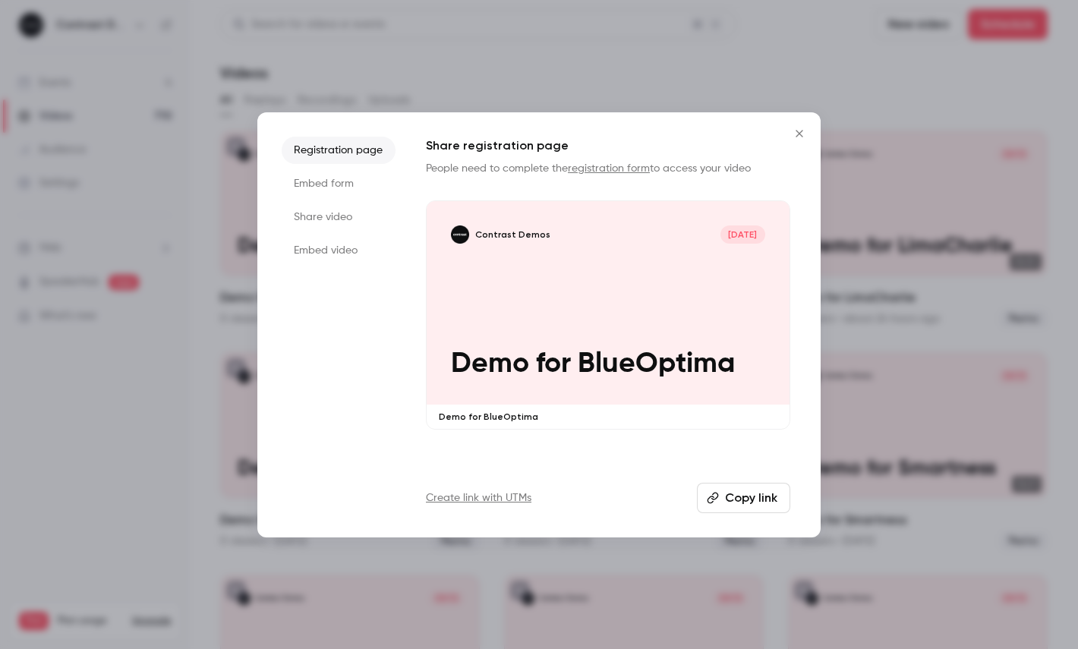
click at [336, 217] on li "Share video" at bounding box center [339, 217] width 114 height 27
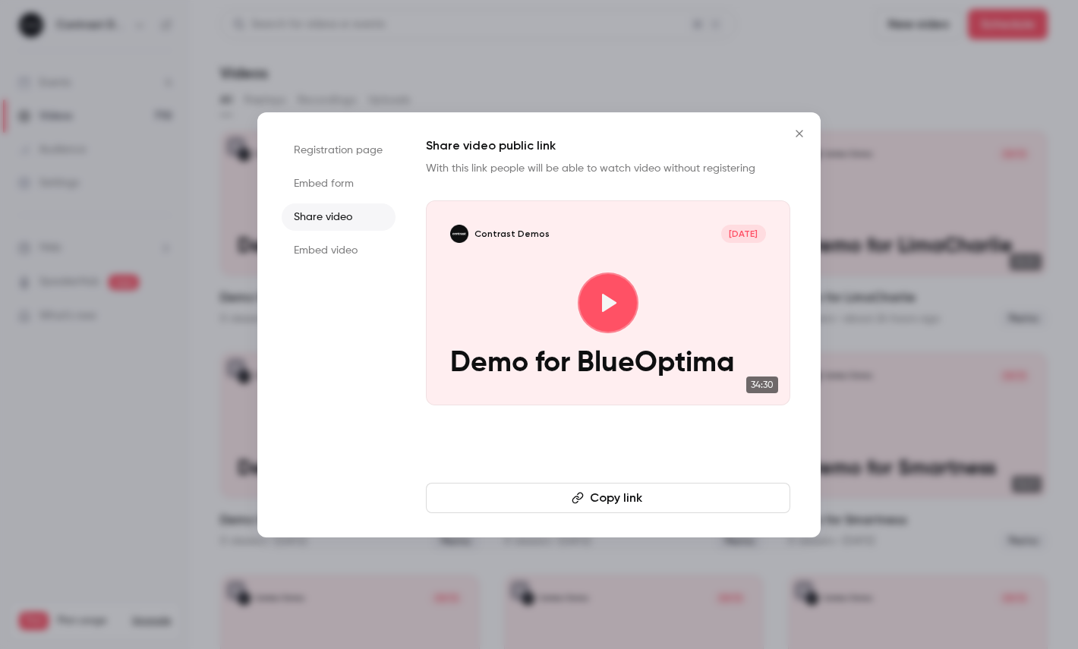
click at [525, 497] on button "Copy link" at bounding box center [608, 498] width 365 height 30
click at [270, 91] on div at bounding box center [539, 324] width 1078 height 649
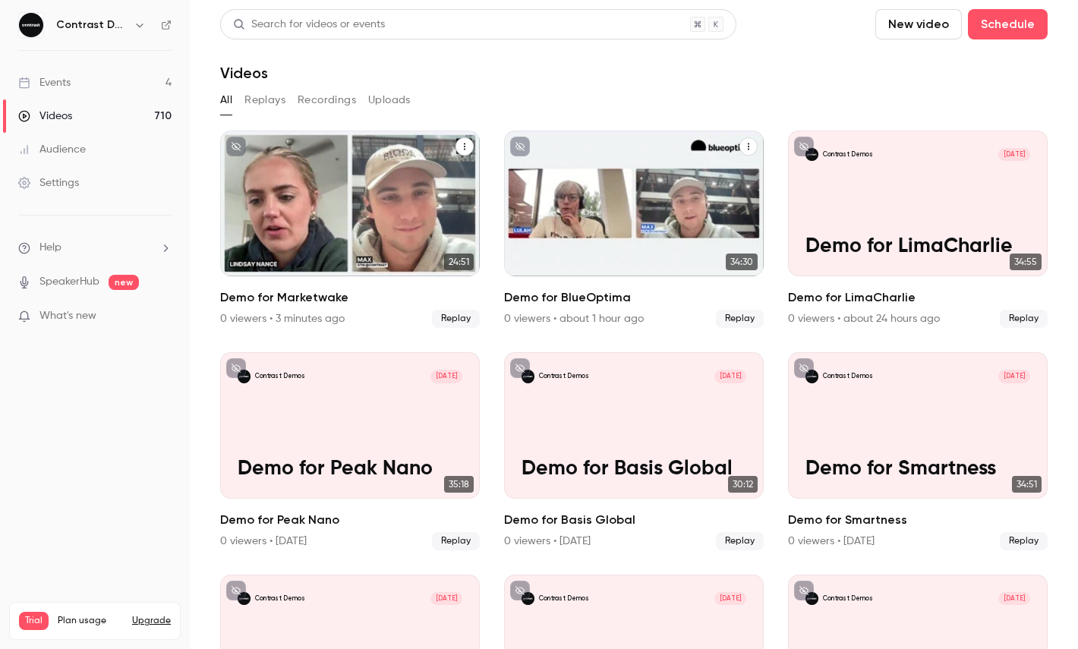
click at [459, 147] on button "Demo for Marketwake" at bounding box center [465, 146] width 18 height 18
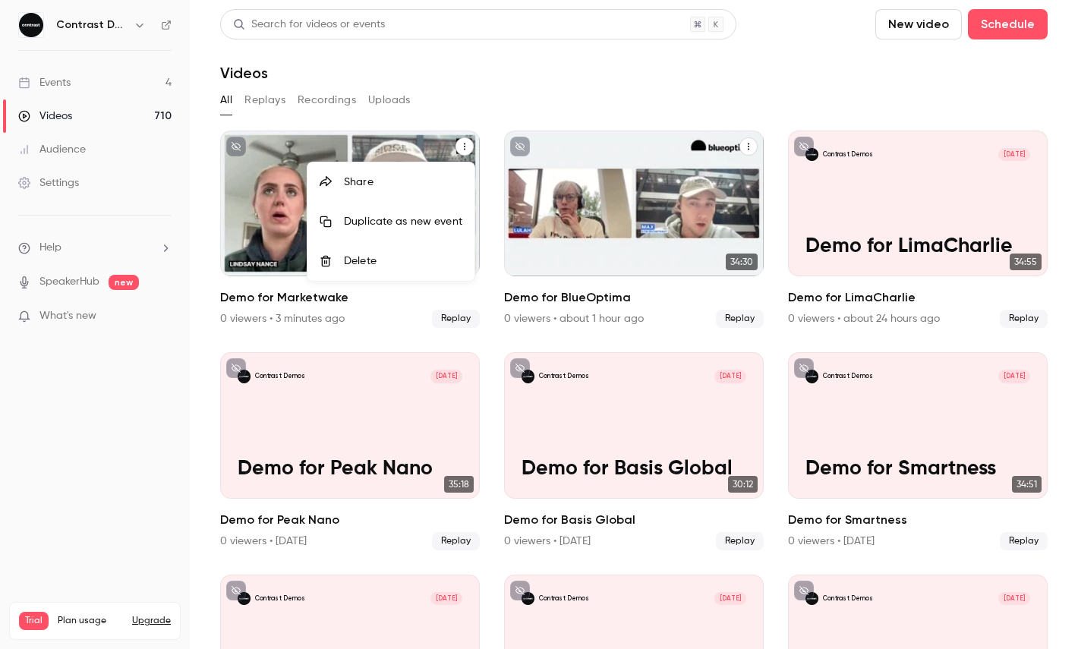
click at [433, 167] on li "Share" at bounding box center [391, 182] width 167 height 39
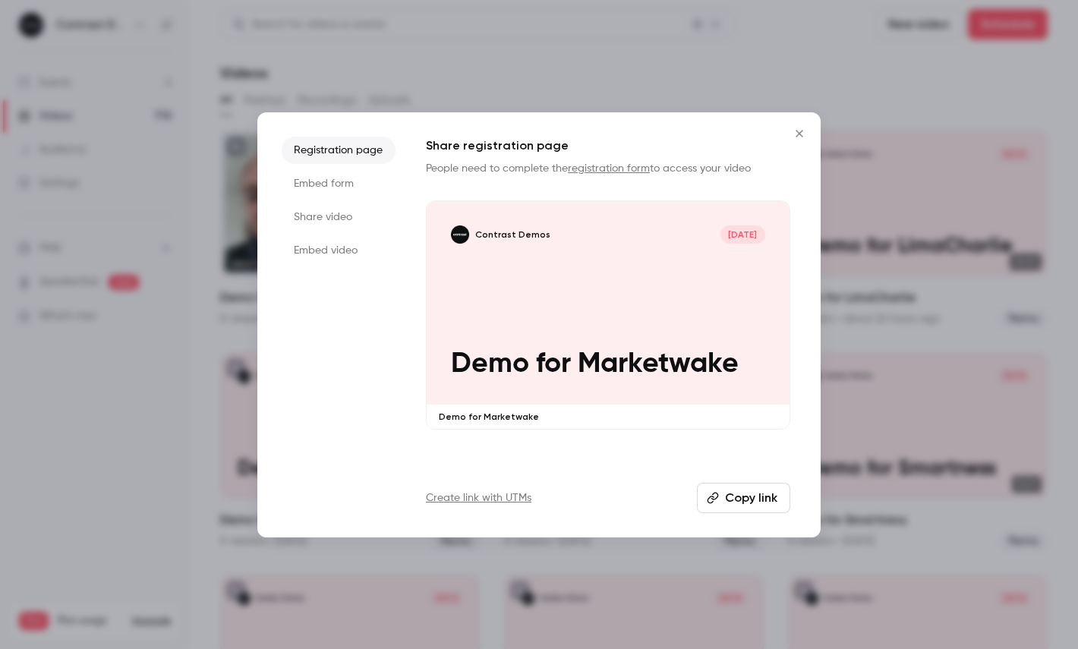
click at [322, 212] on li "Share video" at bounding box center [339, 217] width 114 height 27
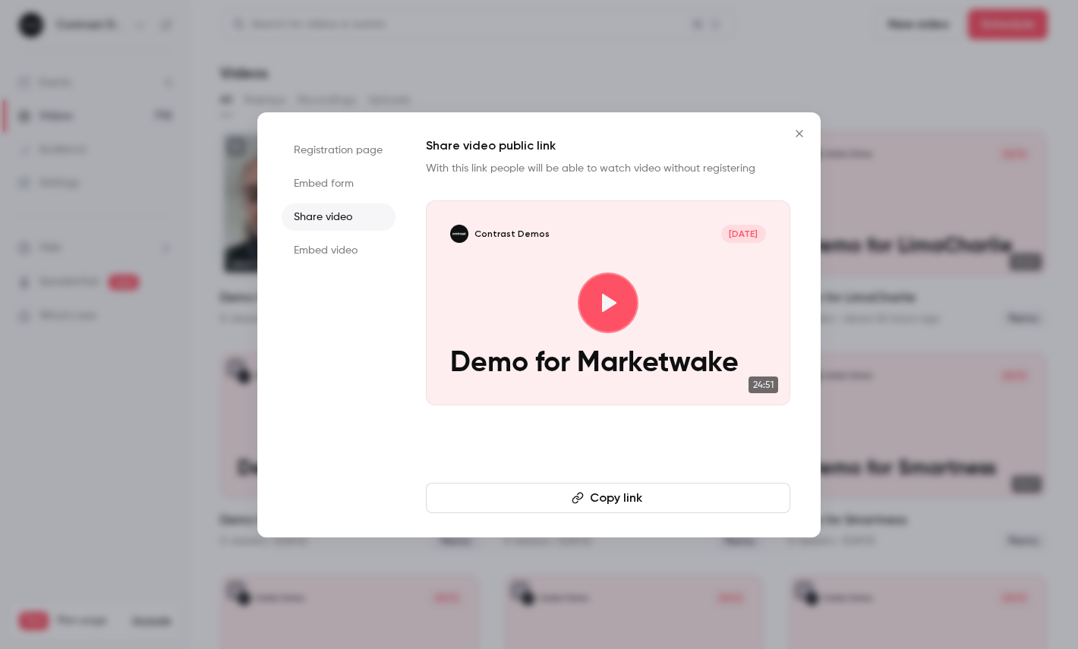
click at [539, 491] on button "Copy link" at bounding box center [608, 498] width 365 height 30
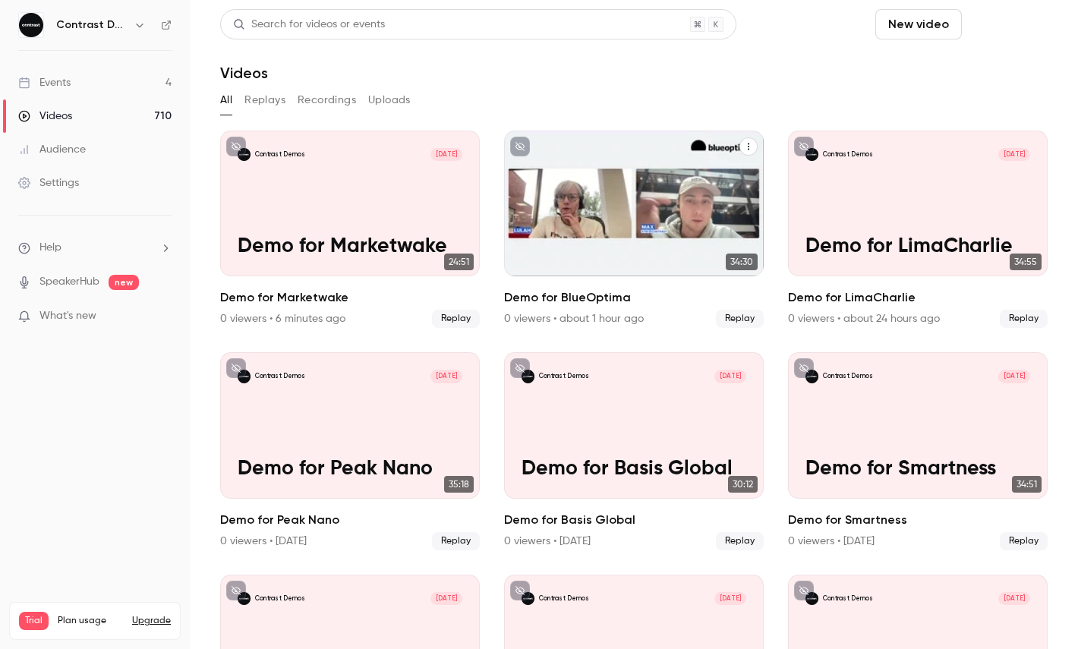
click at [1021, 27] on button "Schedule" at bounding box center [1008, 24] width 80 height 30
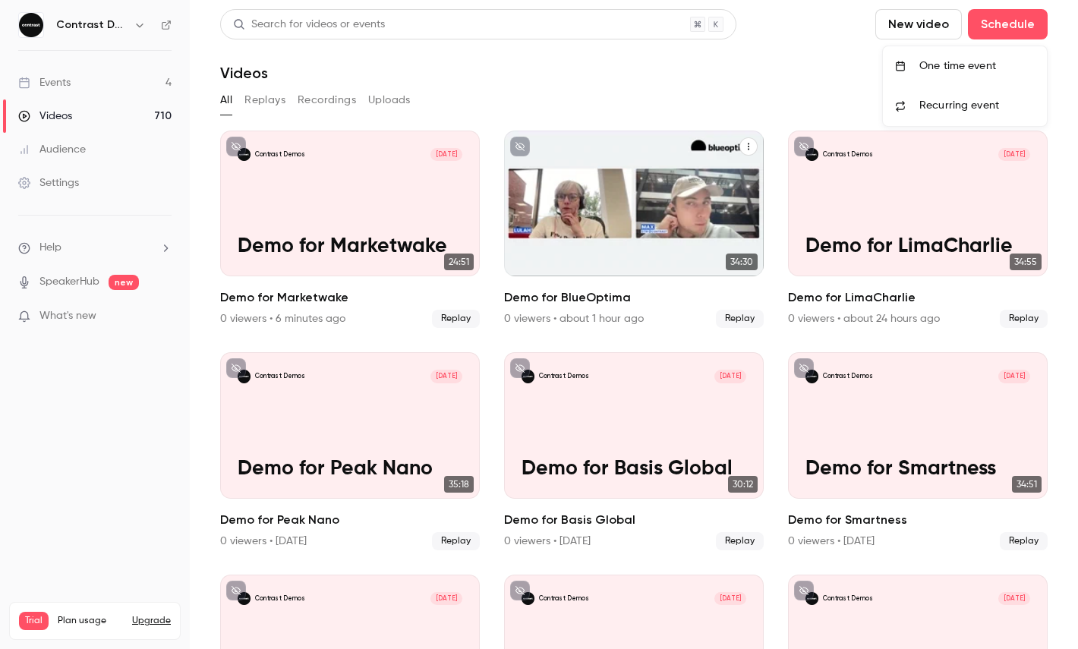
click at [982, 61] on div "One time event" at bounding box center [977, 65] width 115 height 15
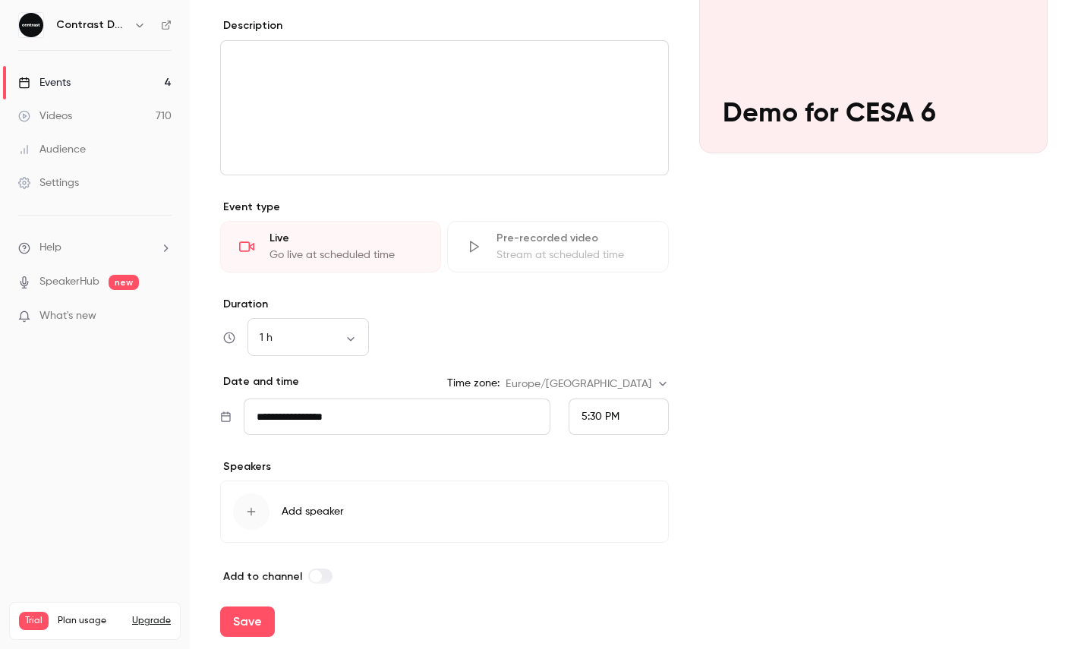
scroll to position [213, 0]
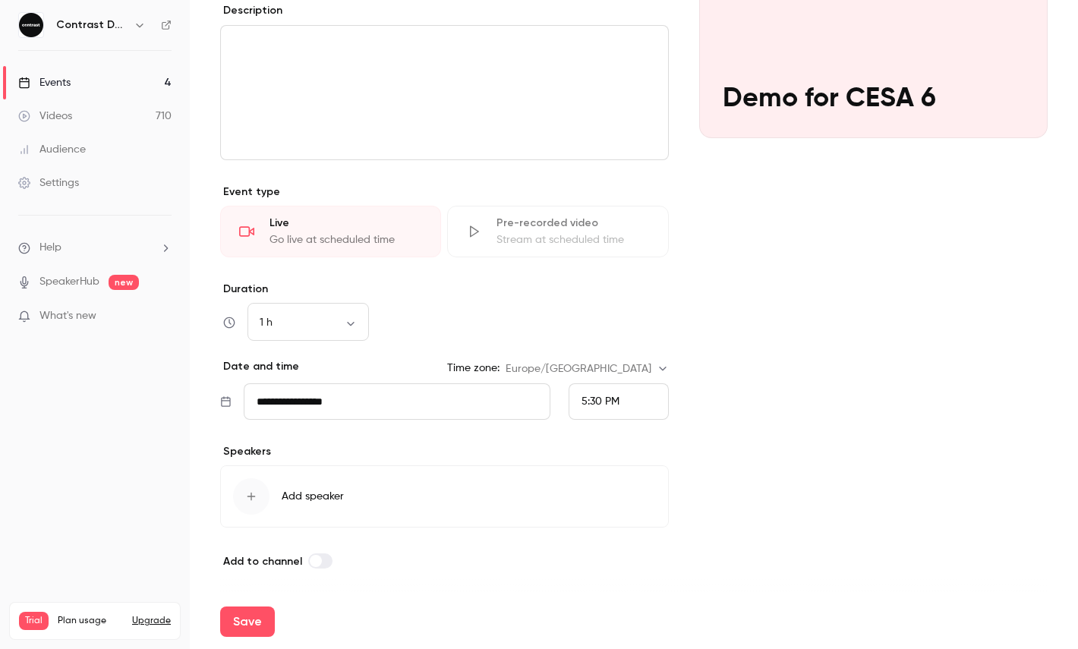
type input "**********"
click at [583, 404] on span "5:30 PM" at bounding box center [601, 401] width 38 height 11
click at [620, 216] on span "6:00 PM" at bounding box center [602, 215] width 40 height 11
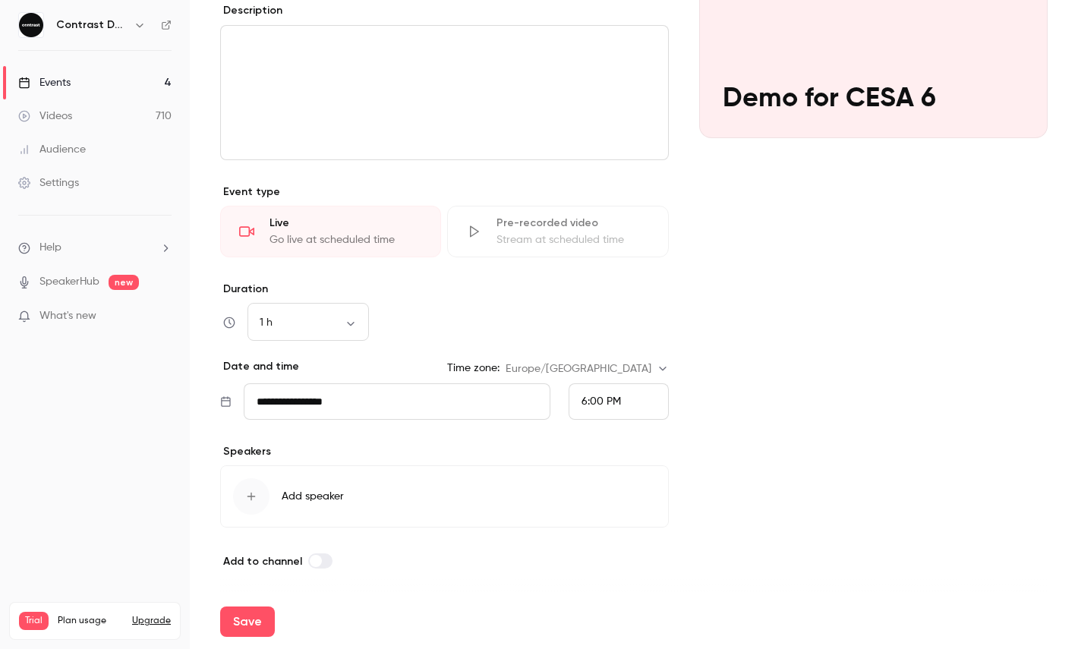
click at [777, 365] on div "Cover image Contrast Demos Sep 23, 6:00 PM Demo for CESA 6" at bounding box center [873, 246] width 349 height 647
click at [249, 616] on button "Save" at bounding box center [247, 622] width 55 height 30
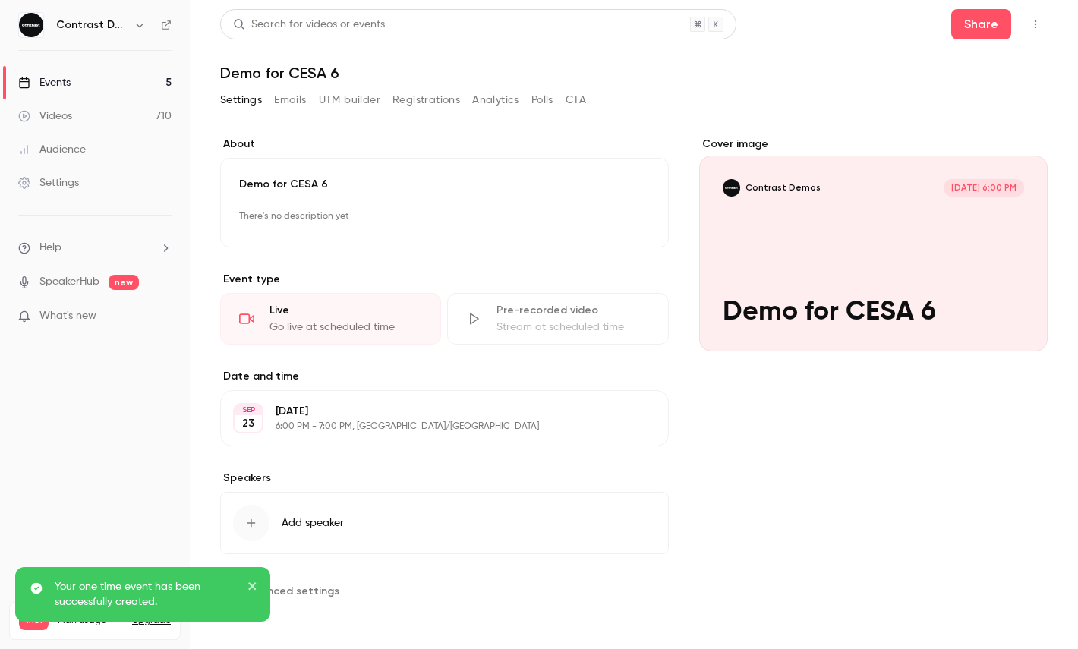
click at [1038, 25] on icon "button" at bounding box center [1036, 24] width 12 height 11
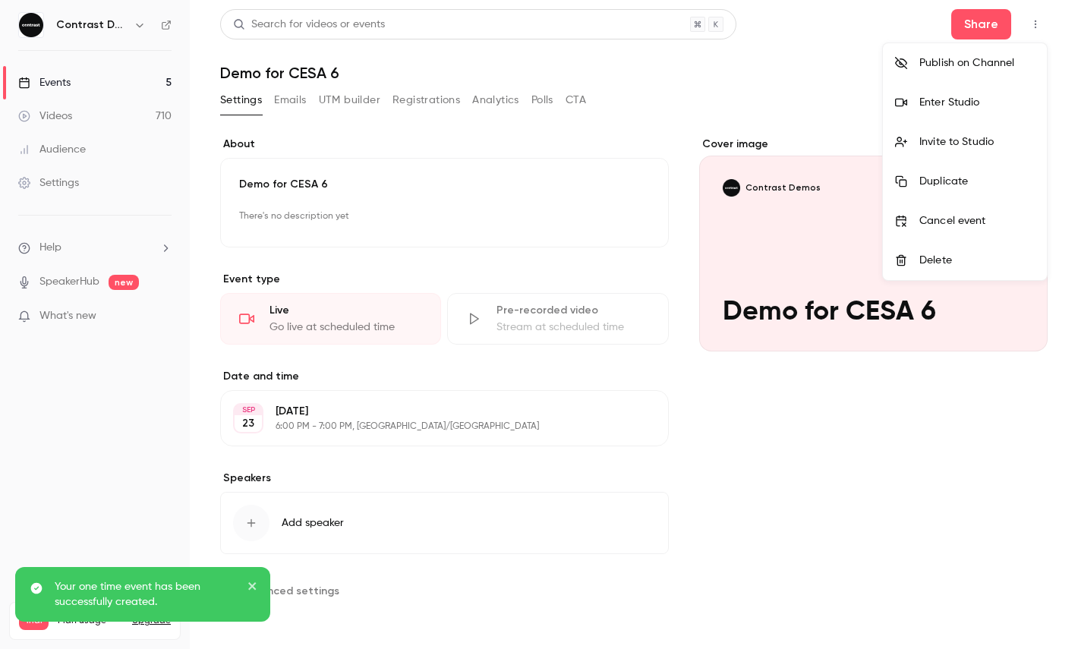
click at [953, 95] on div "Enter Studio" at bounding box center [977, 102] width 115 height 15
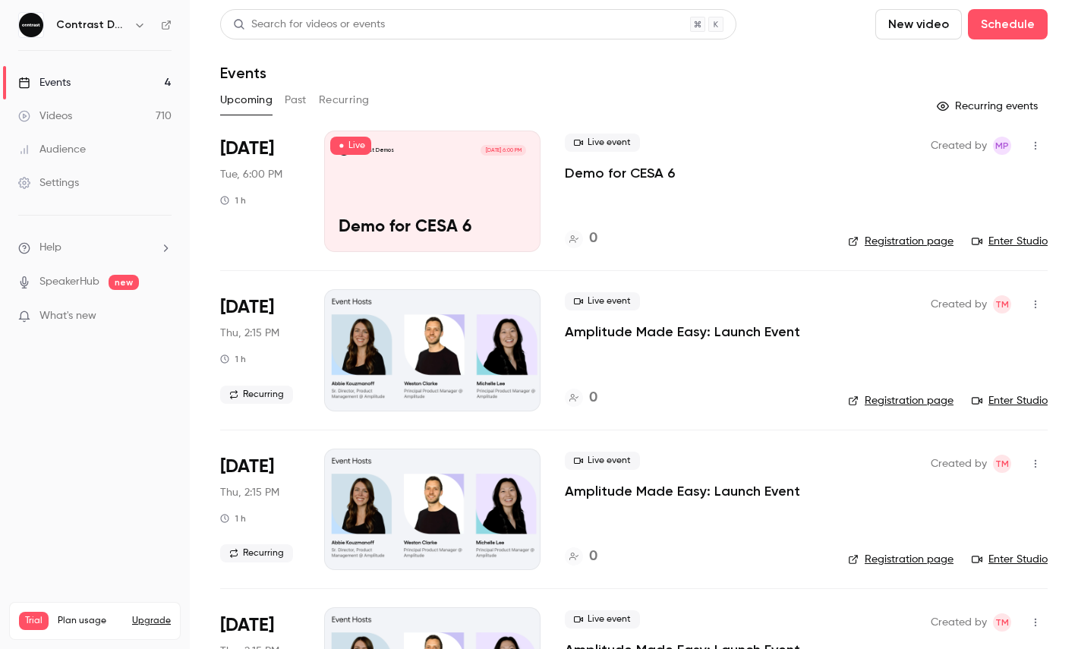
click at [134, 26] on icon "button" at bounding box center [140, 25] width 12 height 12
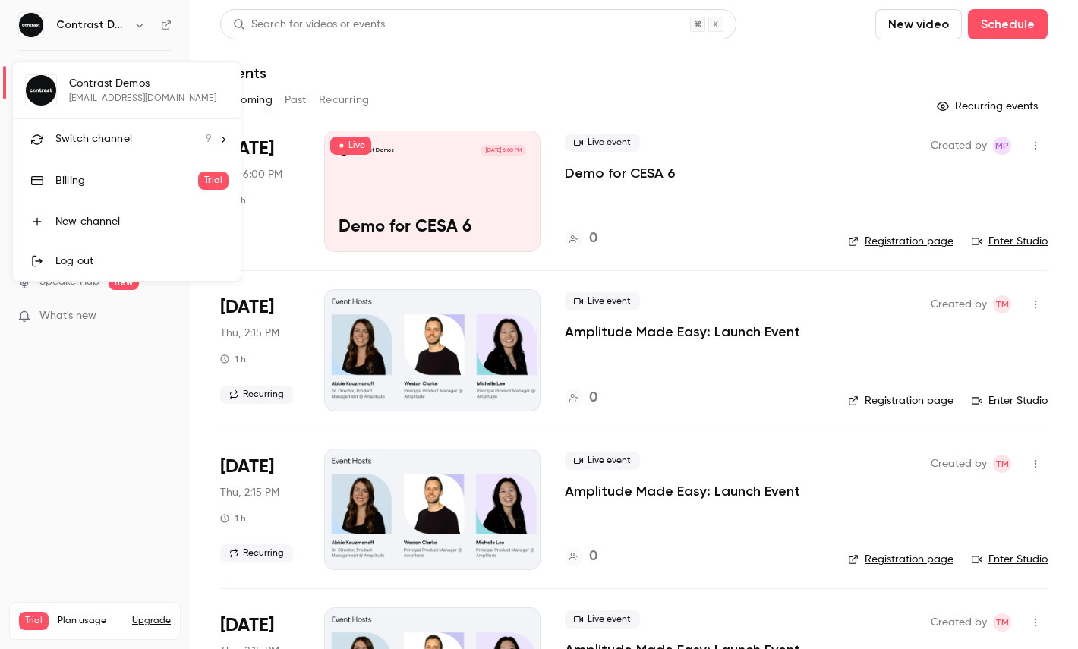
click at [139, 150] on li "Switch channel 9" at bounding box center [127, 139] width 228 height 40
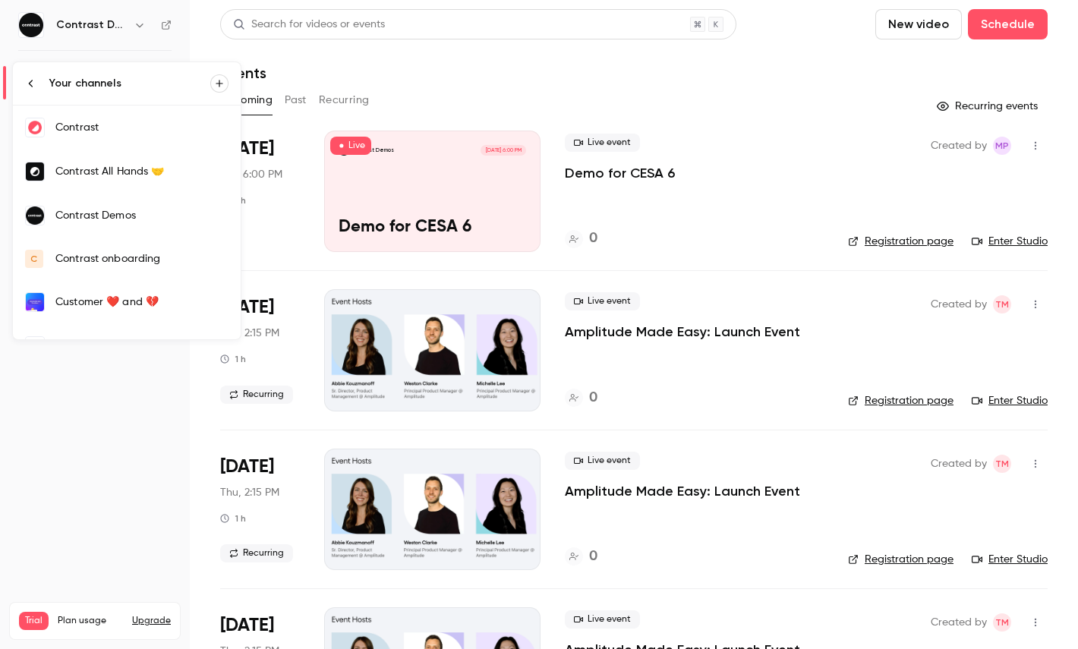
click at [89, 121] on div "Contrast" at bounding box center [141, 127] width 173 height 15
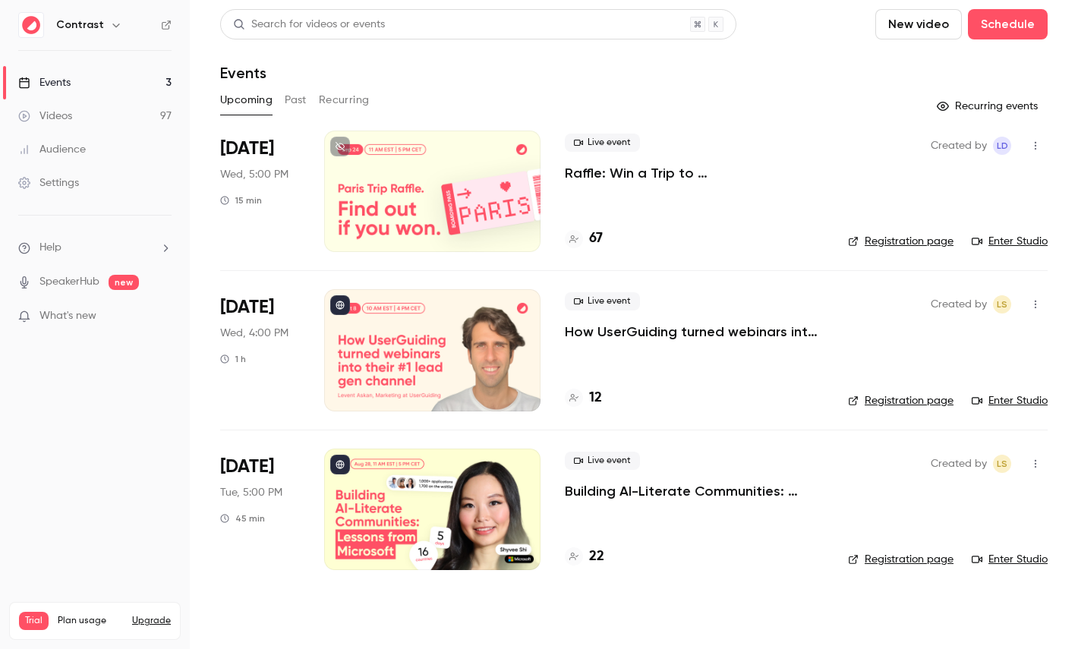
click at [87, 121] on link "Videos 97" at bounding box center [95, 115] width 190 height 33
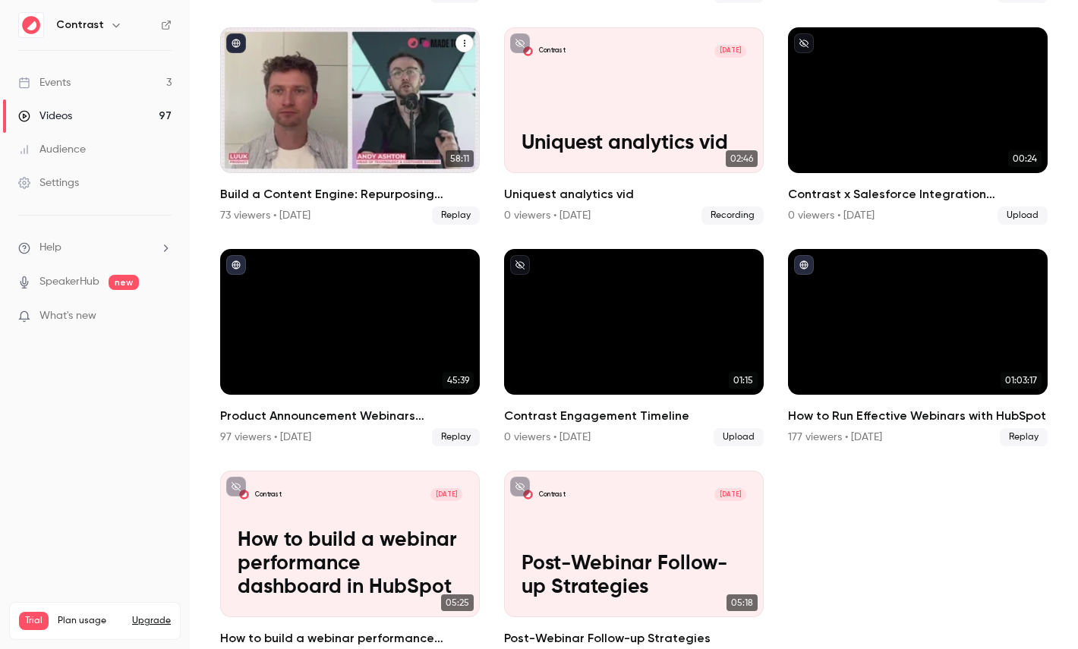
scroll to position [1042, 0]
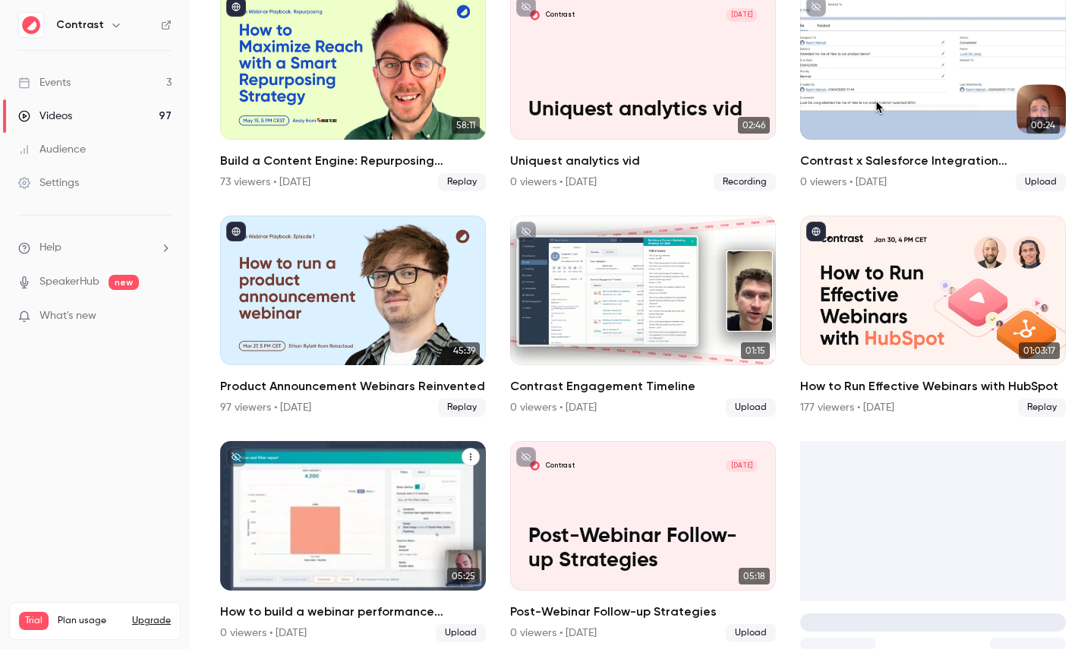
click at [365, 500] on p "How to build a webinar performance dashboard in HubSpot" at bounding box center [353, 536] width 230 height 72
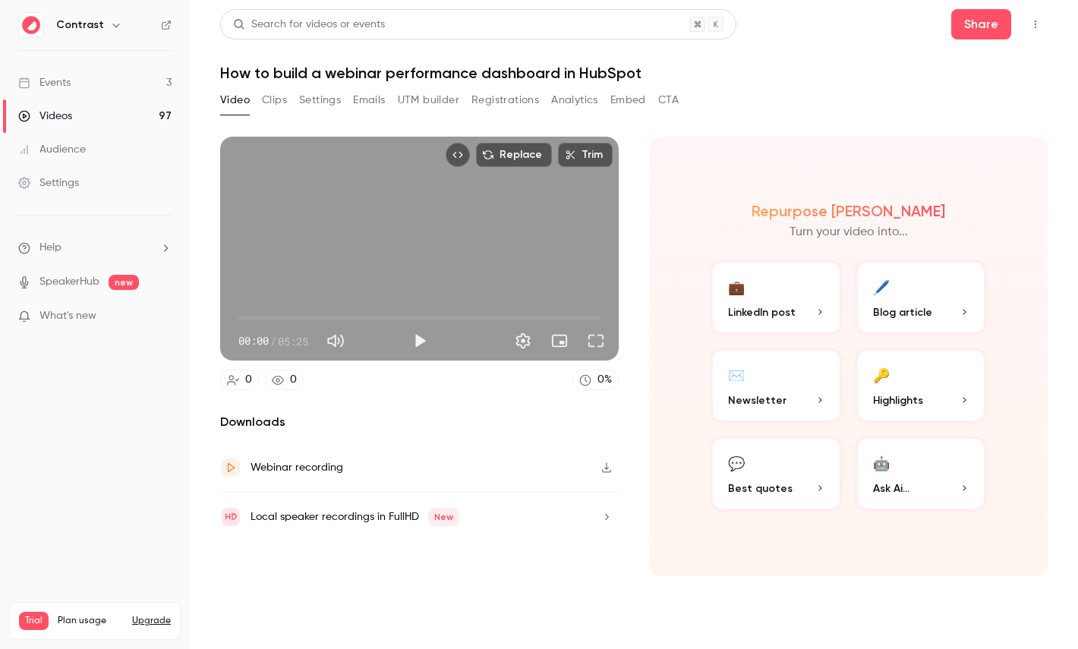
click at [282, 103] on button "Clips" at bounding box center [274, 100] width 25 height 24
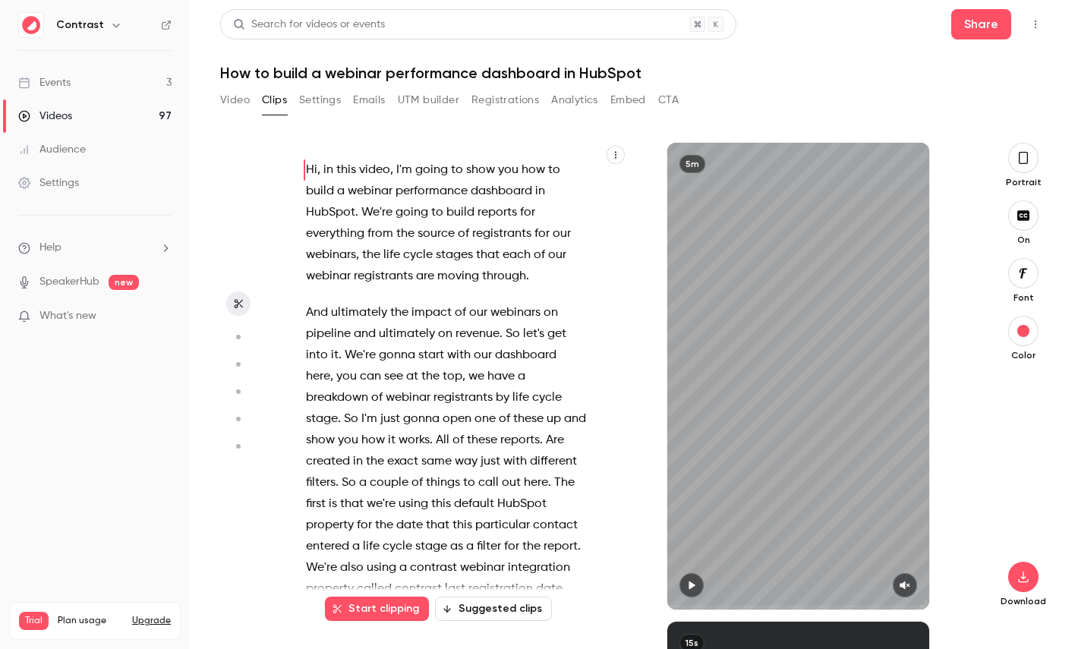
scroll to position [90, 0]
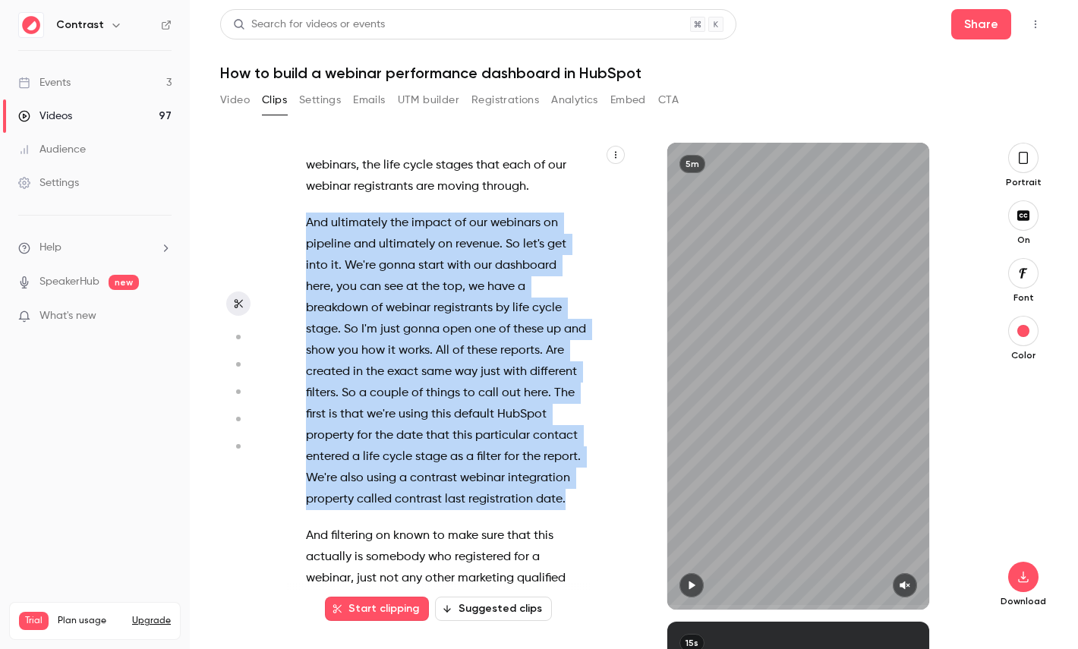
drag, startPoint x: 566, startPoint y: 497, endPoint x: 273, endPoint y: 210, distance: 409.2
click at [273, 210] on section "Hi , in this video , I'm going to show you how to build a webinar performance d…" at bounding box center [634, 396] width 828 height 507
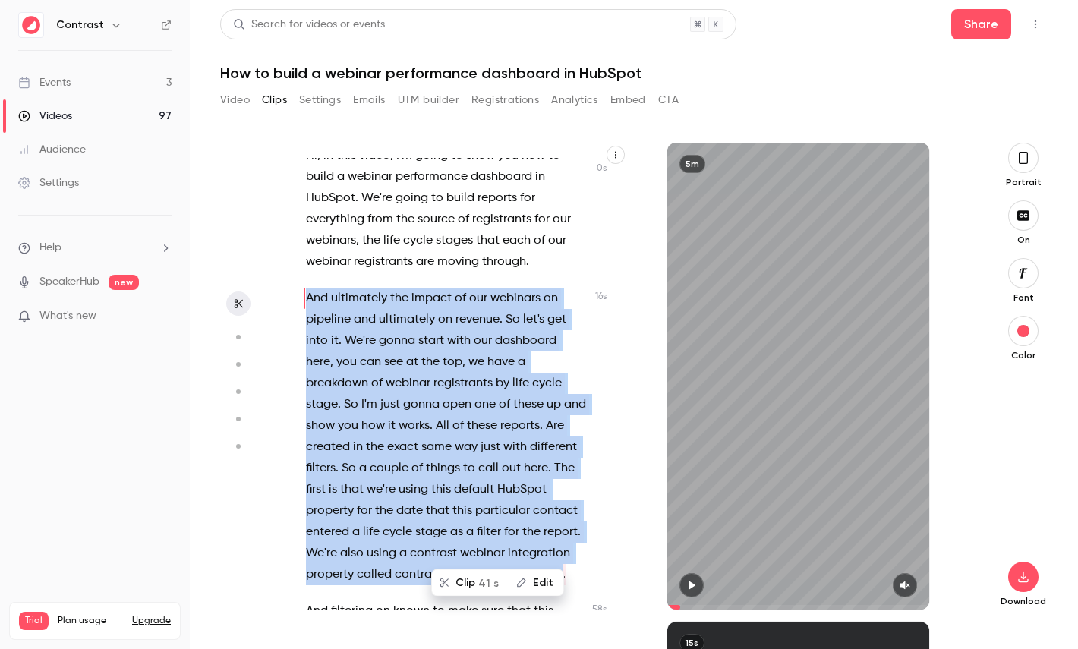
scroll to position [0, 0]
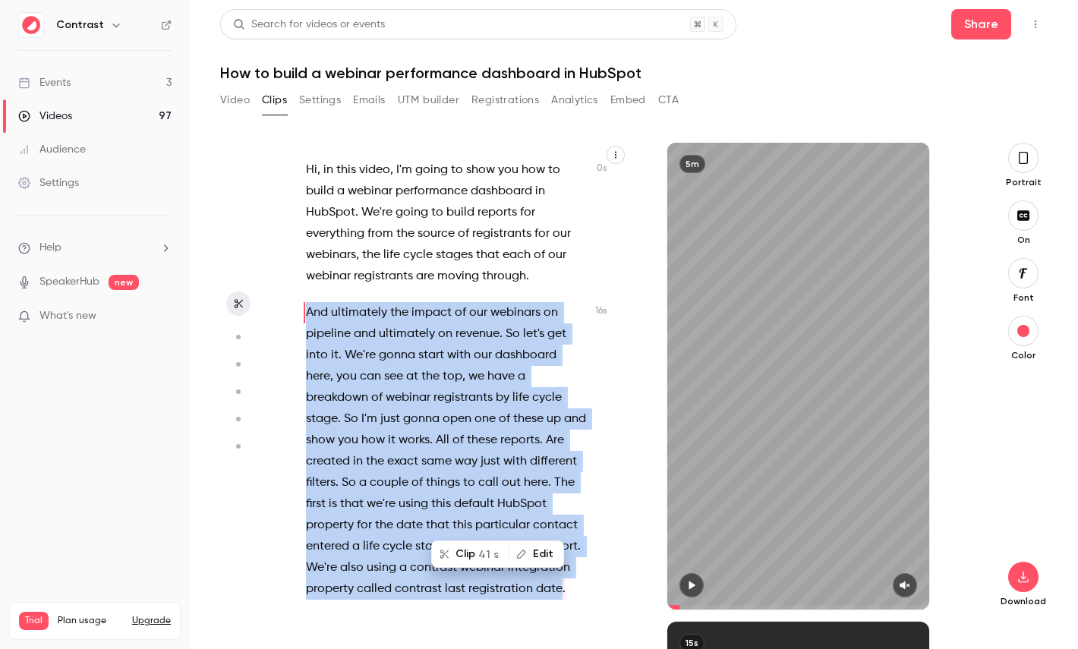
click at [478, 544] on button "Clip 41 s" at bounding box center [470, 554] width 75 height 24
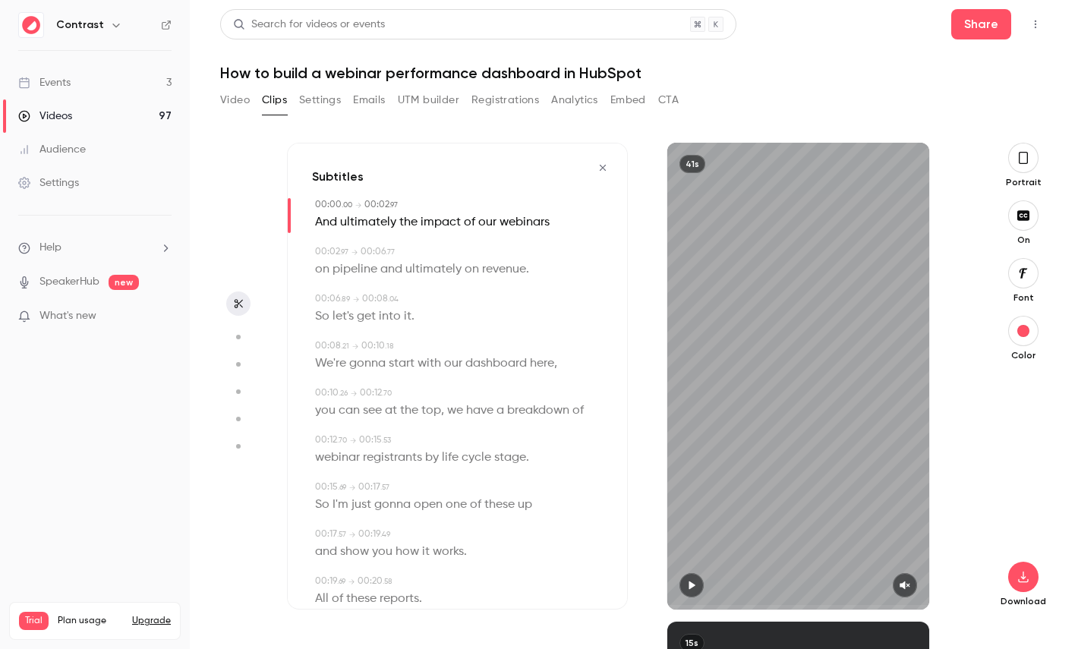
click at [1031, 158] on button "button" at bounding box center [1024, 158] width 30 height 30
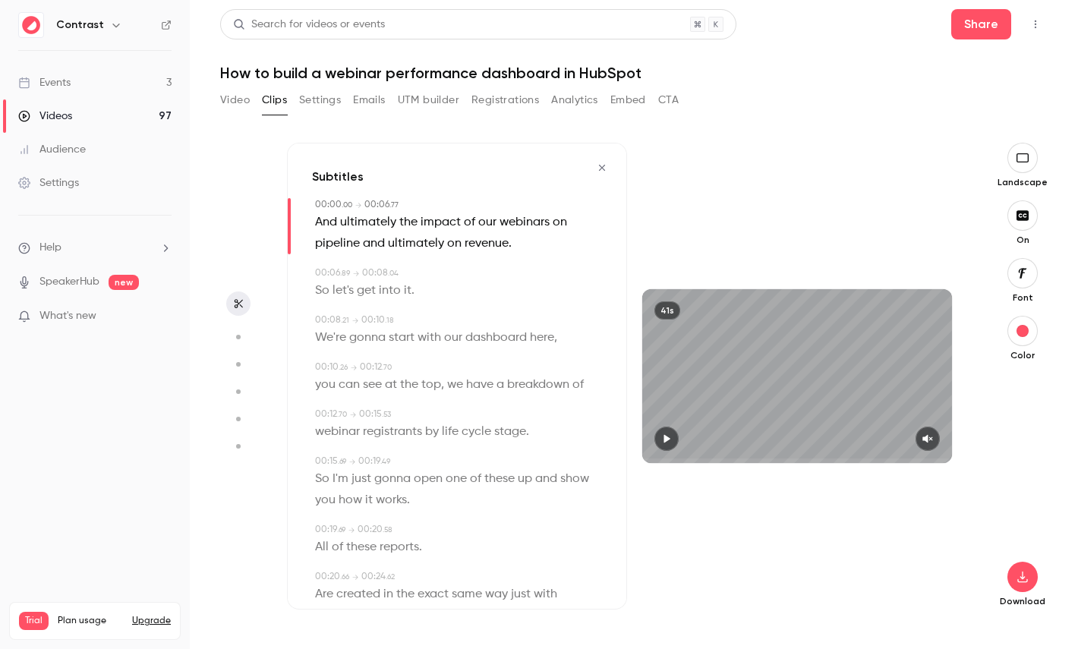
click at [1014, 276] on button "button" at bounding box center [1023, 273] width 30 height 30
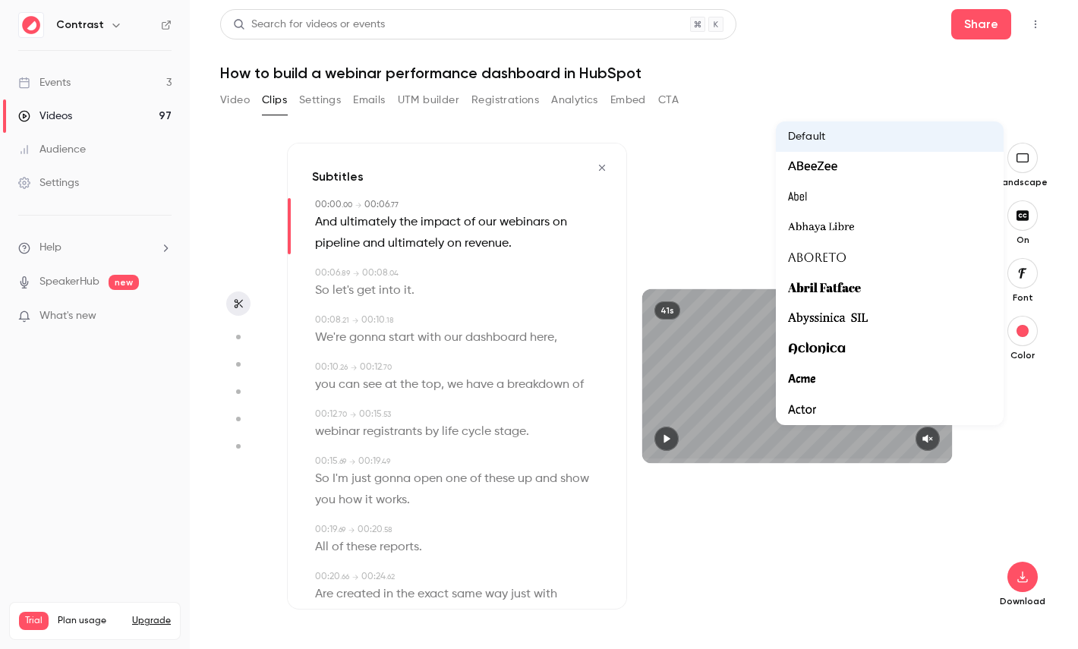
click at [1022, 488] on div at bounding box center [539, 324] width 1078 height 649
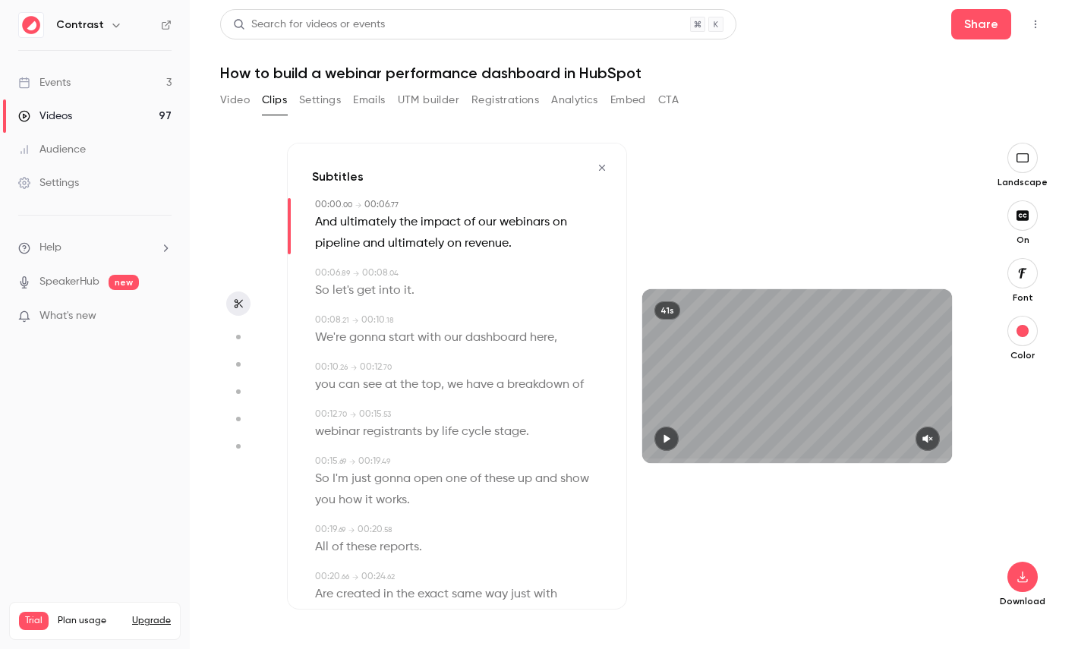
click at [499, 343] on span "dashboard" at bounding box center [497, 337] width 62 height 21
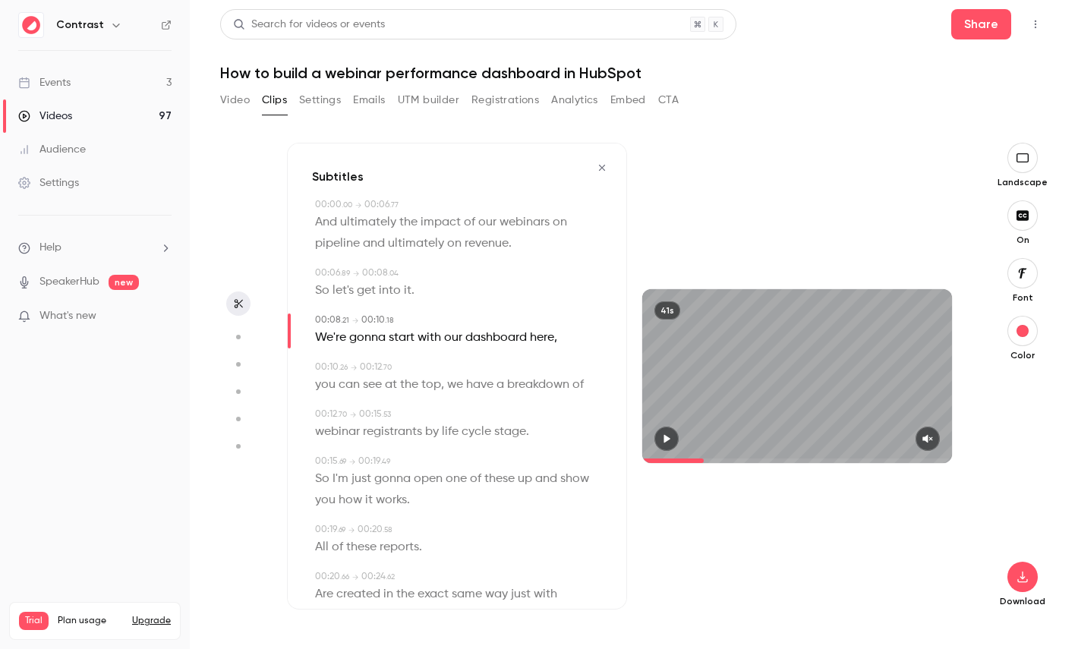
click at [240, 339] on icon "button" at bounding box center [238, 337] width 14 height 11
type input "***"
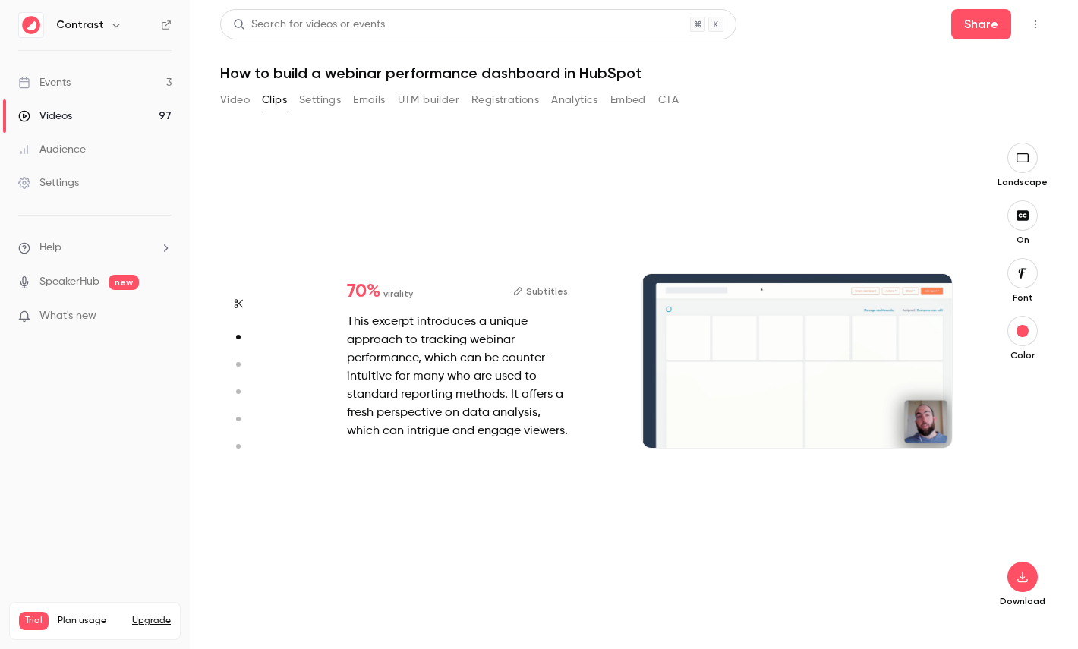
type input "*"
click at [240, 367] on icon "button" at bounding box center [238, 364] width 14 height 11
type input "***"
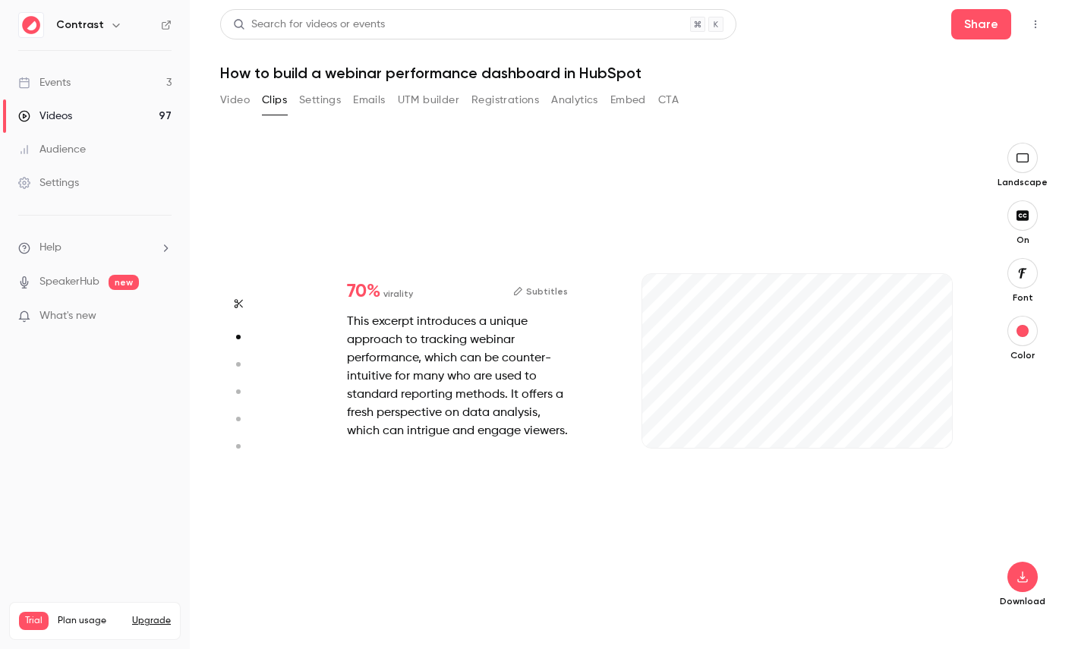
type input "***"
type input "*"
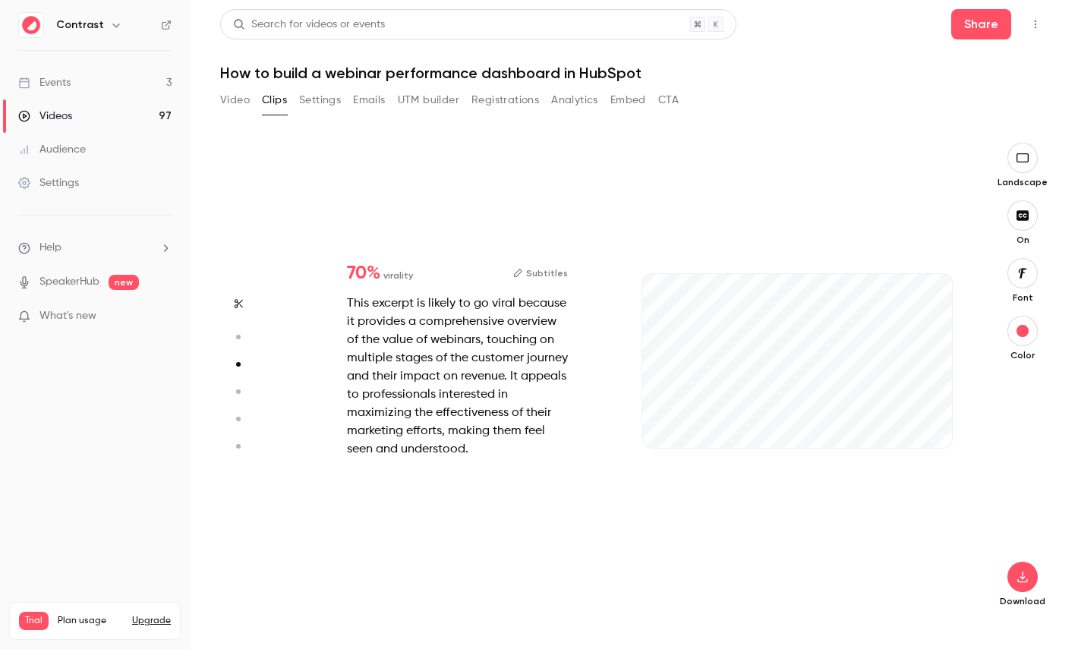
type input "***"
click at [238, 384] on button "button" at bounding box center [238, 392] width 24 height 24
type input "***"
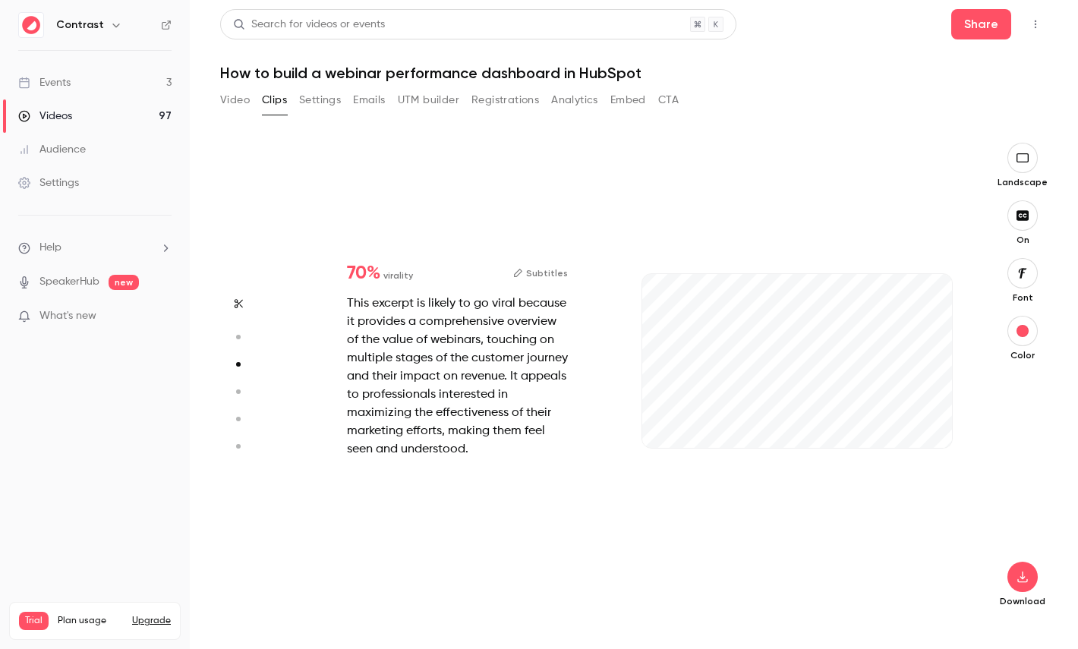
type input "*"
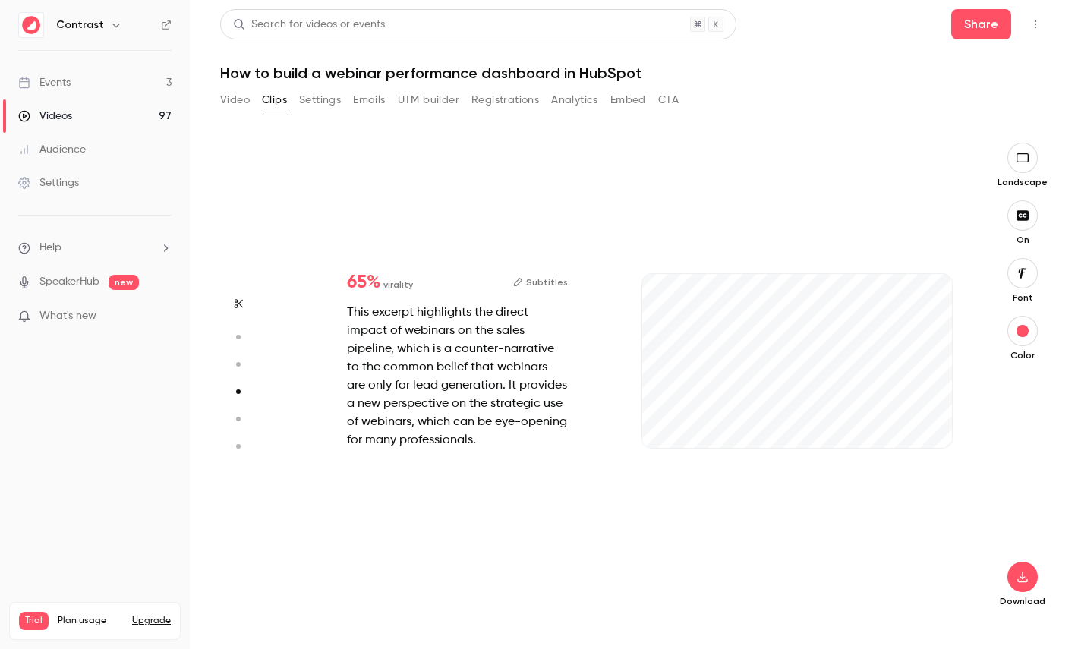
type input "***"
click at [236, 415] on icon "button" at bounding box center [238, 419] width 14 height 11
type input "***"
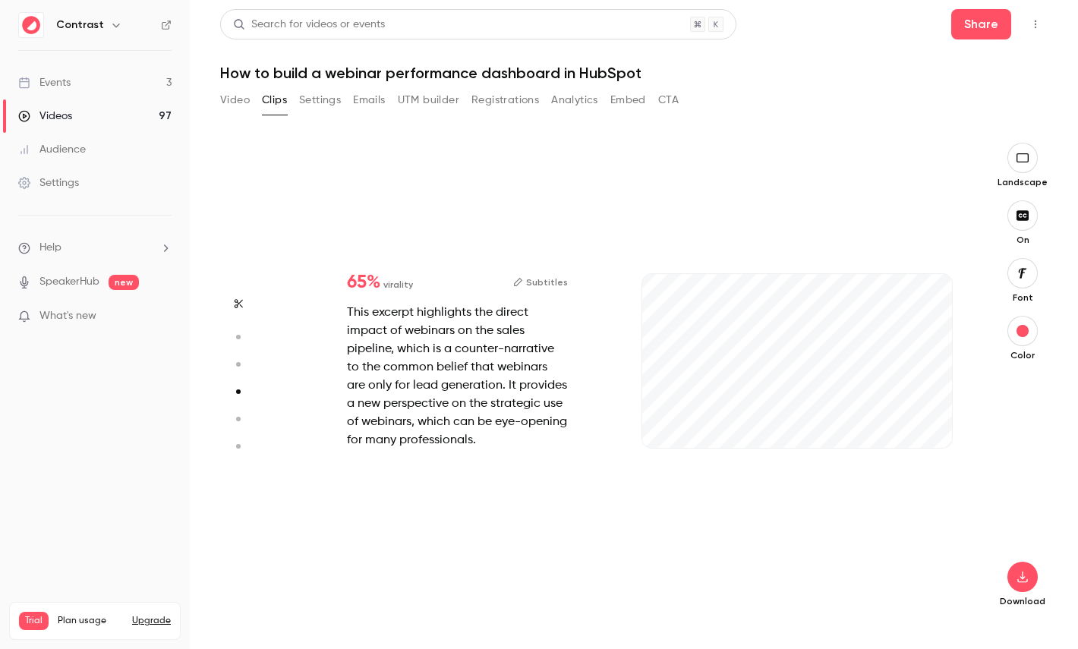
type input "*"
type input "***"
click at [238, 438] on button "button" at bounding box center [238, 446] width 24 height 24
type input "***"
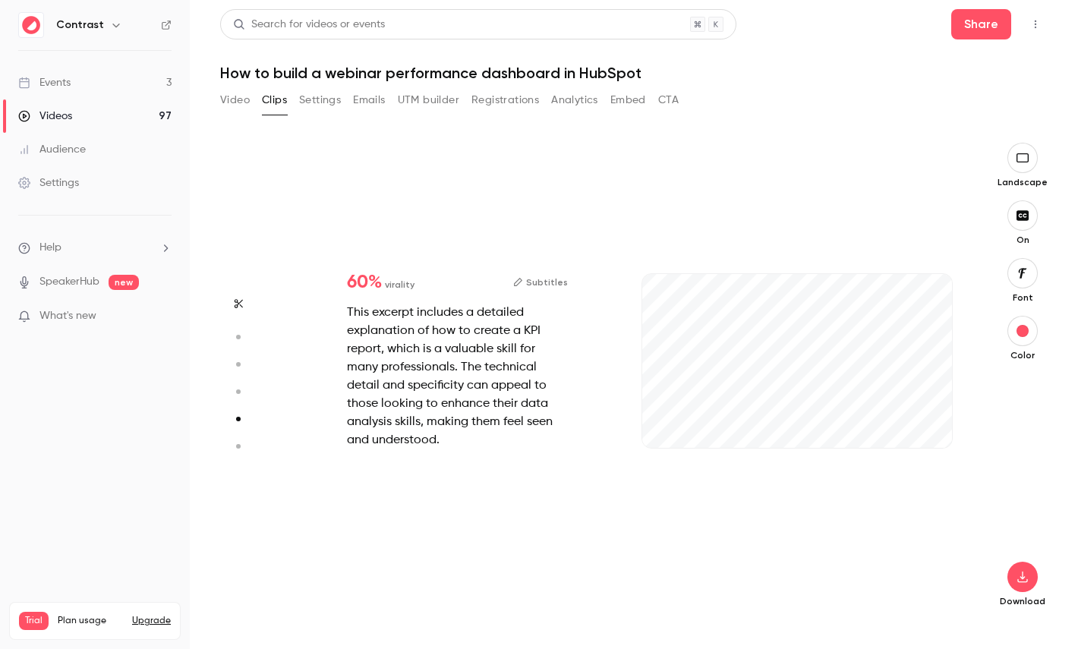
type input "***"
type input "*"
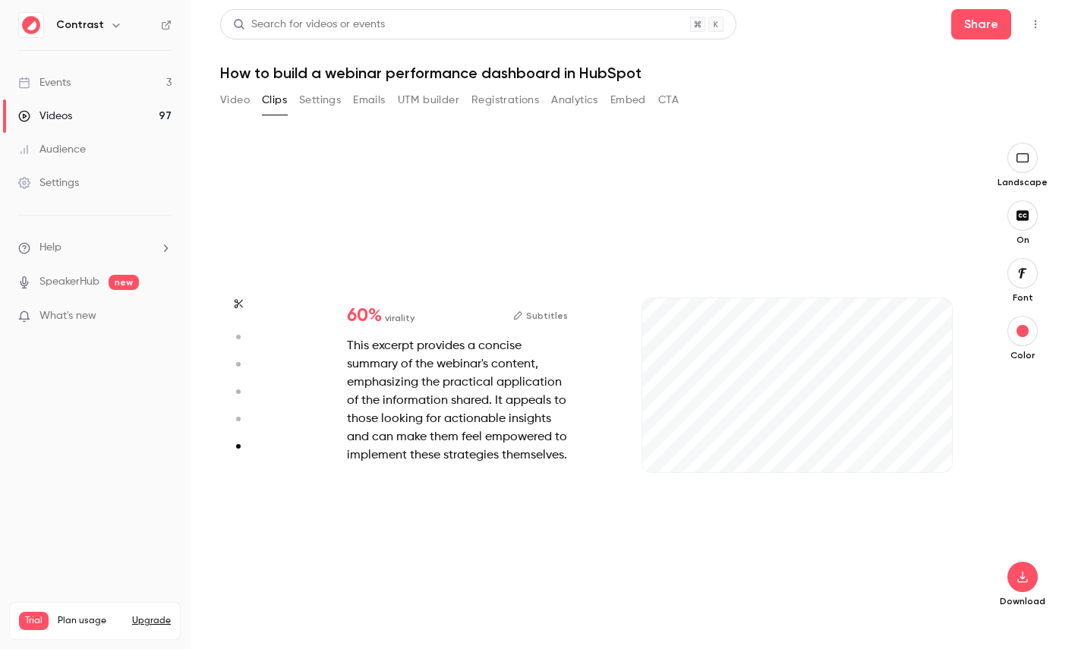
click at [238, 418] on circle "button" at bounding box center [238, 419] width 5 height 5
type input "***"
type input "*"
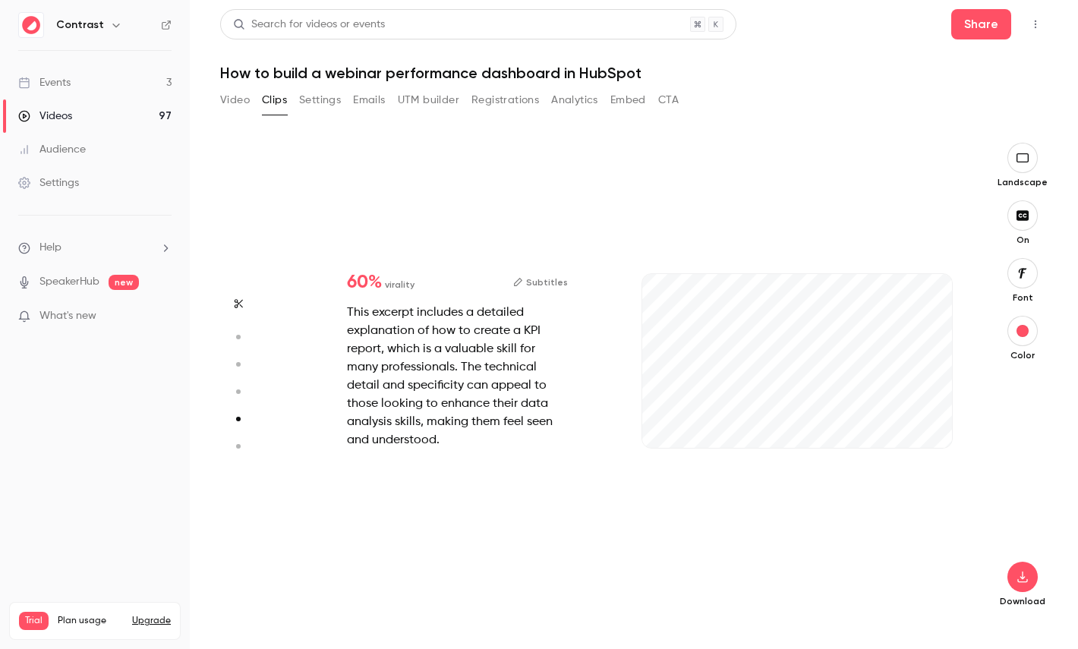
click at [239, 396] on icon "button" at bounding box center [238, 392] width 14 height 11
type input "***"
type input "*"
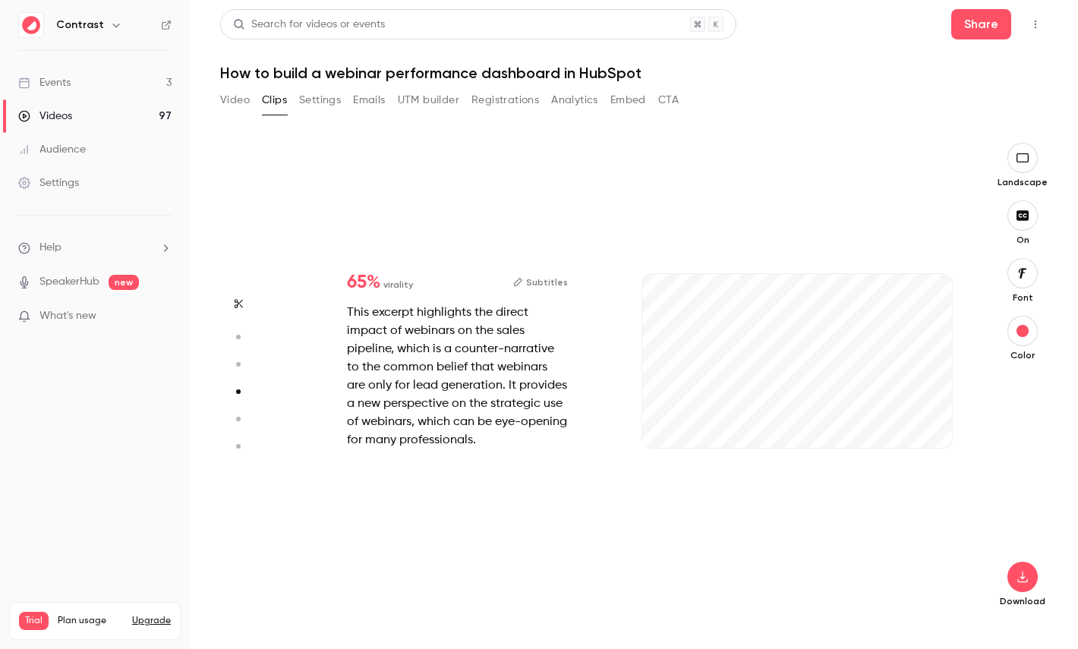
click at [239, 364] on circle "button" at bounding box center [238, 364] width 5 height 5
type input "***"
type input "*"
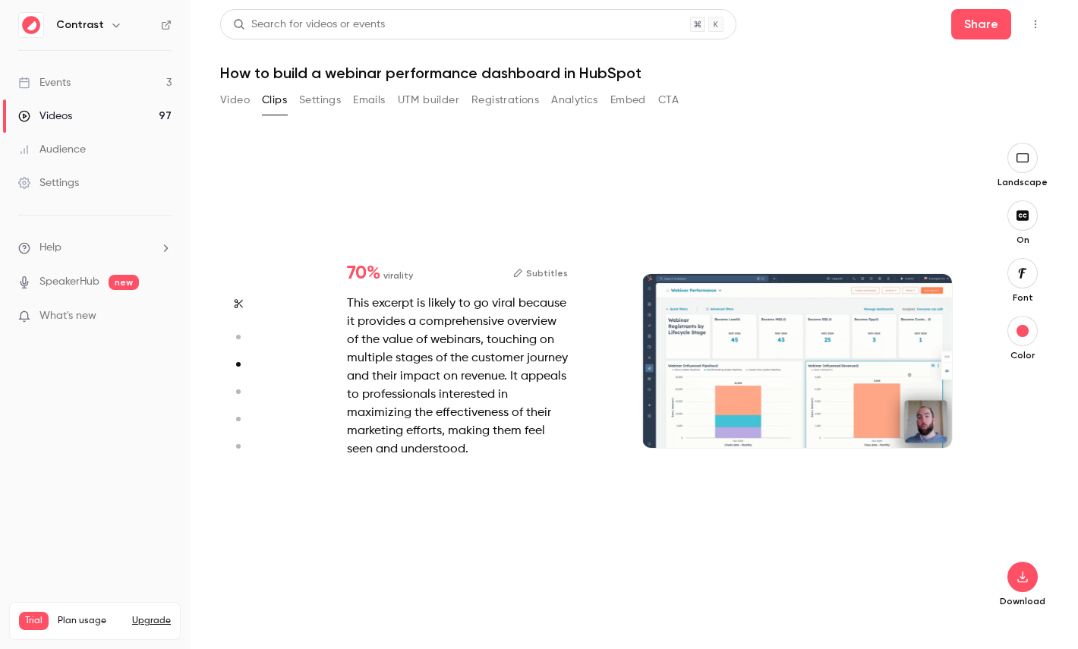
scroll to position [958, 0]
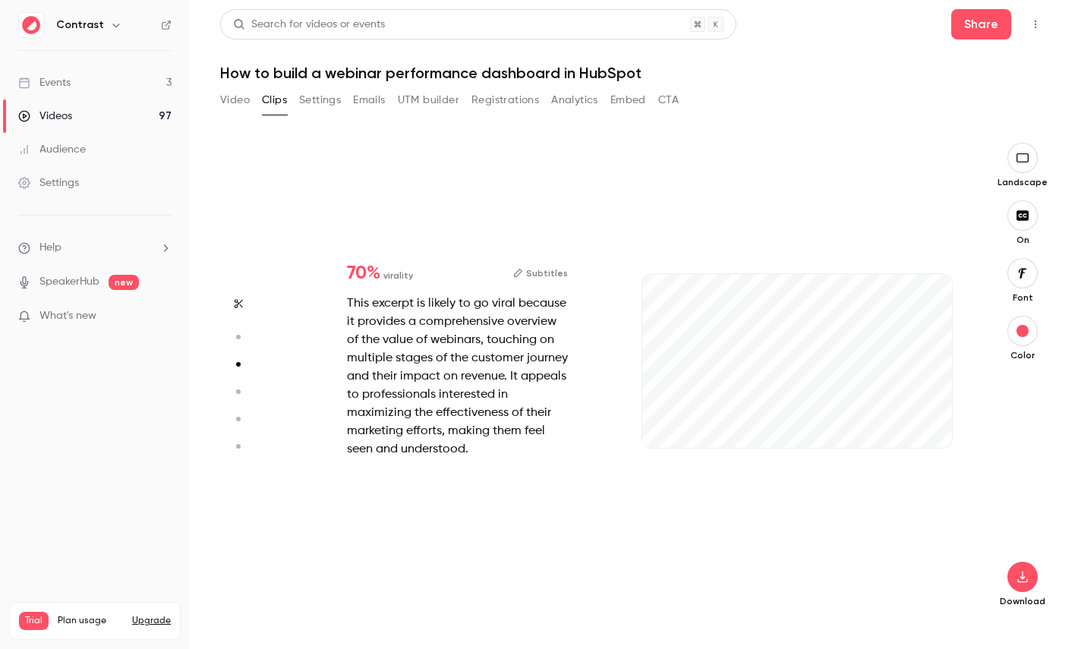
type input "***"
click at [109, 116] on link "Videos 97" at bounding box center [95, 115] width 190 height 33
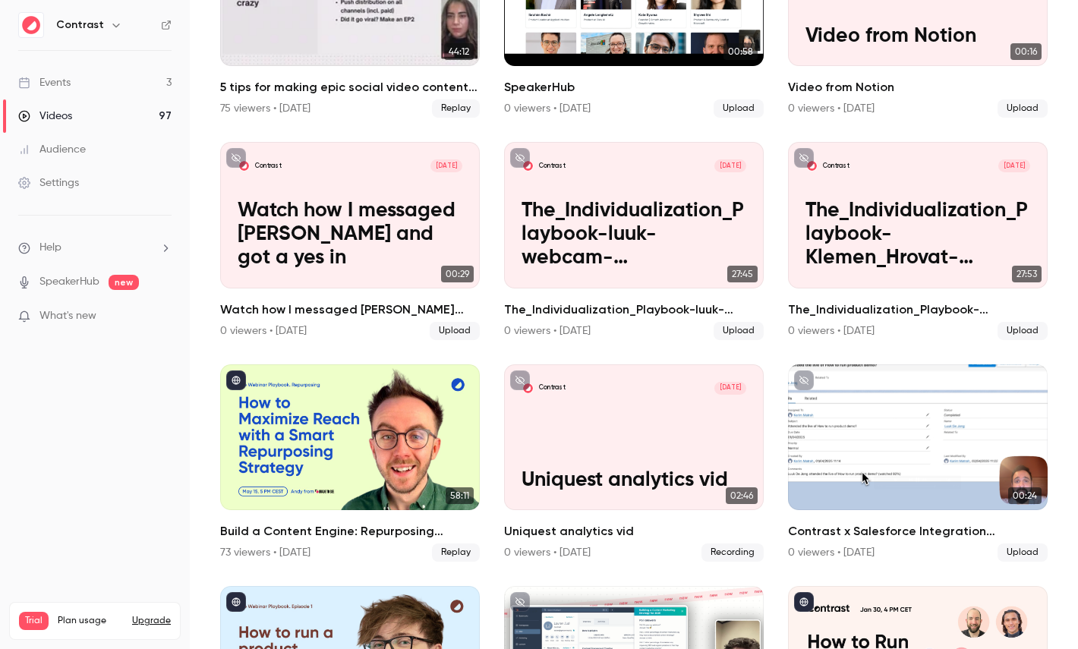
scroll to position [729, 0]
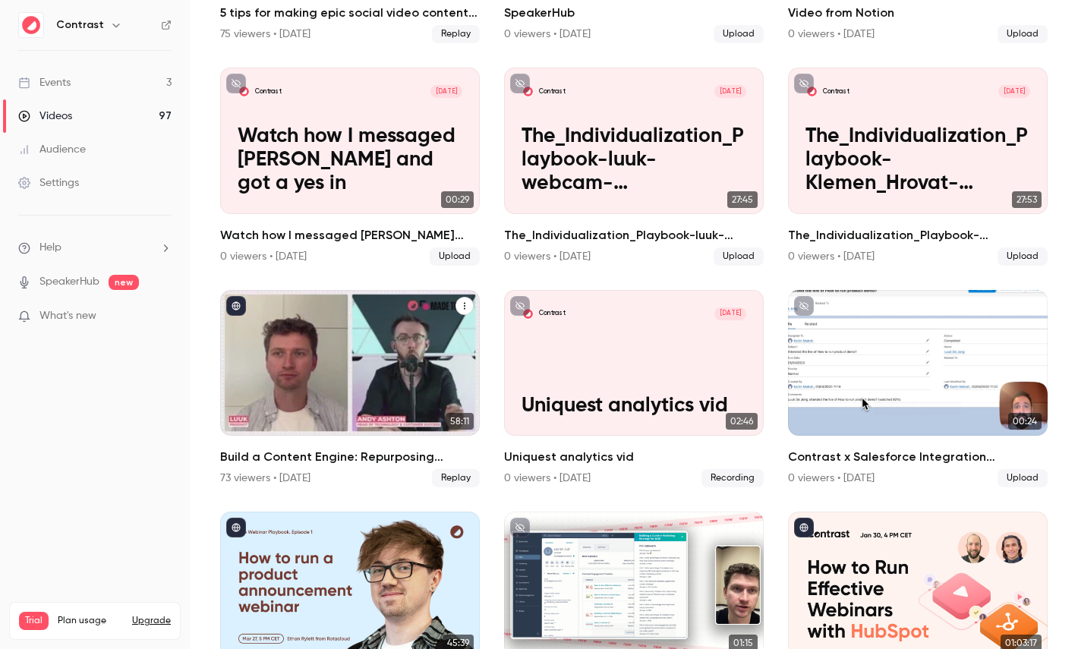
click at [327, 355] on div "Build a Content Engine: Repurposing Strategies for SaaS Teams" at bounding box center [350, 363] width 260 height 146
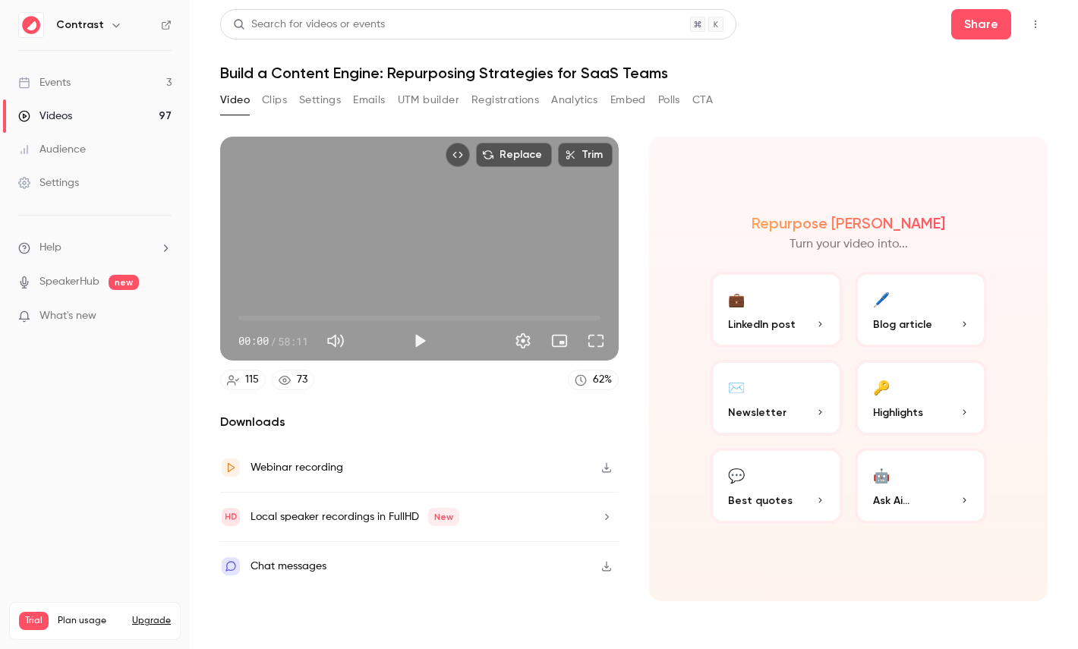
click at [285, 339] on span "58:11" at bounding box center [293, 341] width 30 height 16
drag, startPoint x: 285, startPoint y: 339, endPoint x: 303, endPoint y: 339, distance: 18.2
click at [303, 339] on span "58:11" at bounding box center [293, 341] width 30 height 16
click at [898, 368] on button "🔑 Highlights" at bounding box center [921, 398] width 133 height 76
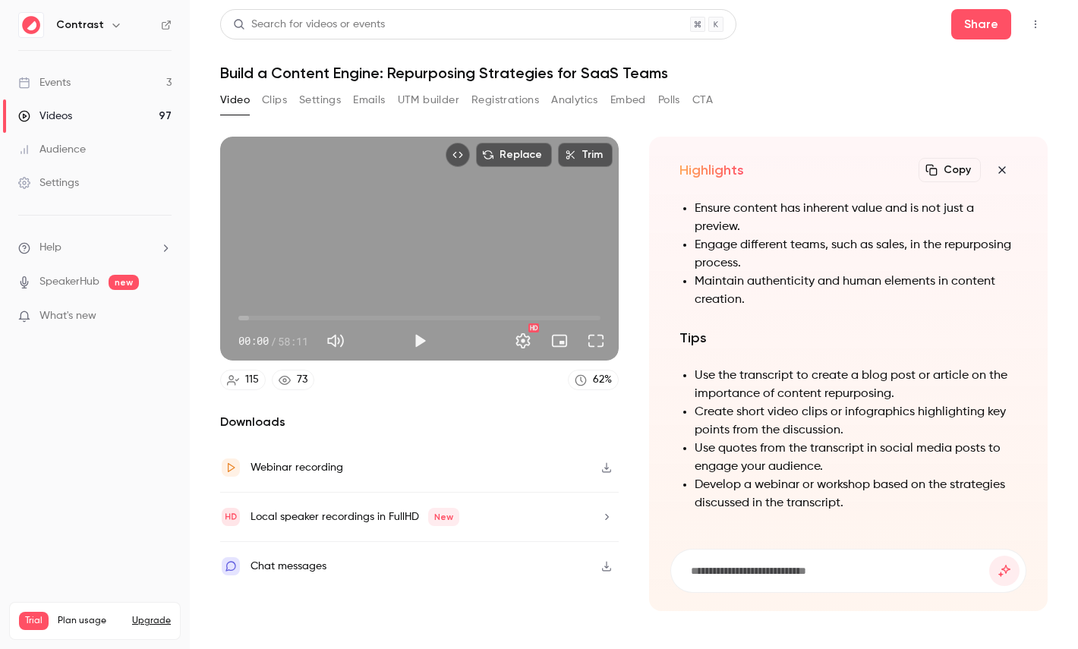
click at [295, 74] on h1 "Build a Content Engine: Repurposing Strategies for SaaS Teams" at bounding box center [634, 73] width 828 height 18
drag, startPoint x: 295, startPoint y: 74, endPoint x: 349, endPoint y: 74, distance: 53.9
click at [349, 74] on h1 "Build a Content Engine: Repurposing Strategies for SaaS Teams" at bounding box center [634, 73] width 828 height 18
copy h1 "Content Engine"
click at [768, 571] on input at bounding box center [840, 571] width 300 height 17
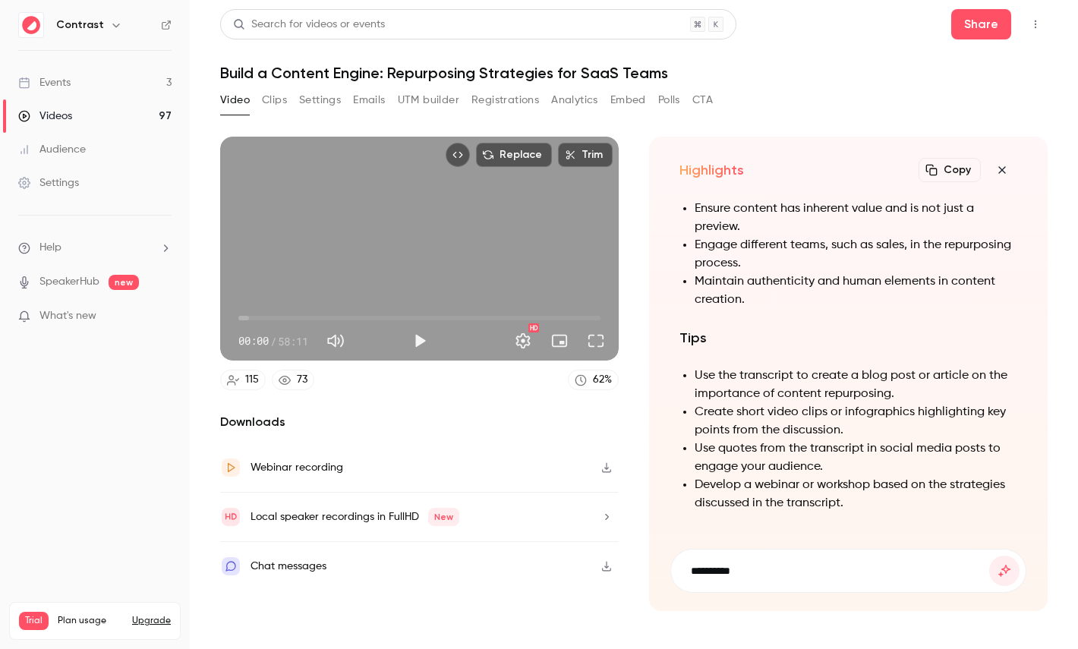
paste input "**********"
type input "**********"
click at [990, 556] on button "submit" at bounding box center [1005, 571] width 30 height 30
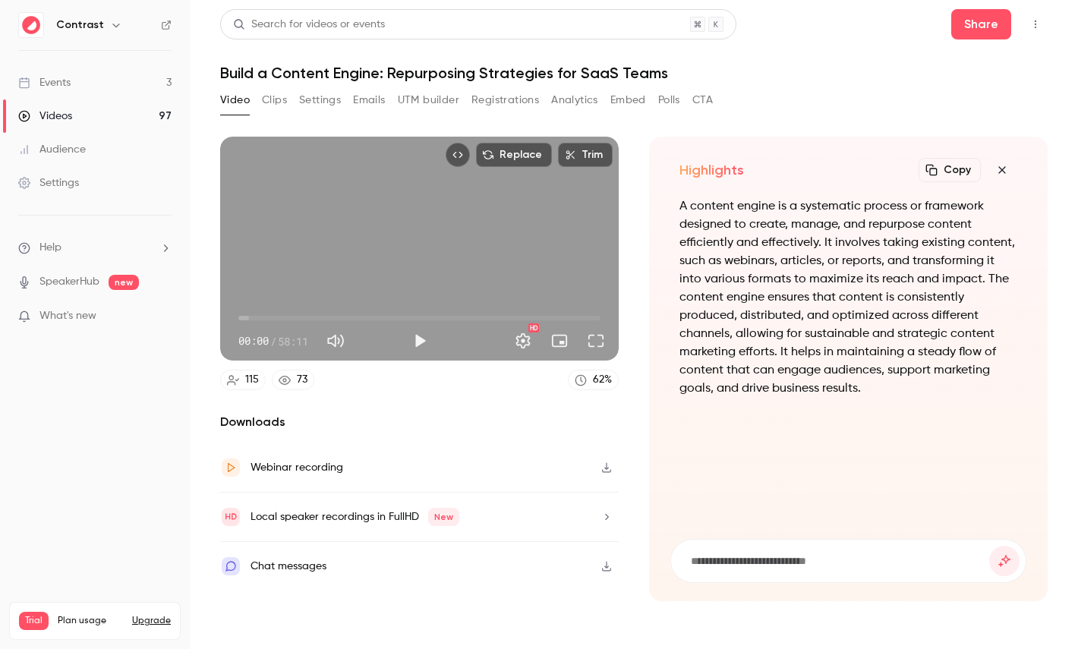
click at [1009, 167] on icon "button" at bounding box center [1002, 170] width 18 height 12
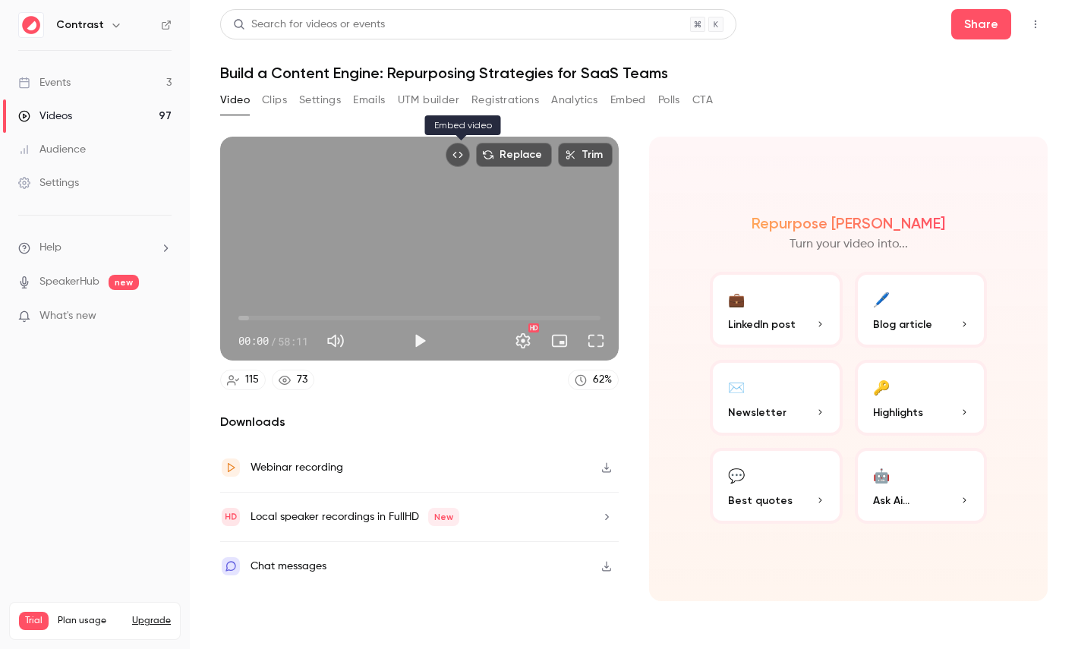
click at [463, 145] on button "Embed video" at bounding box center [458, 155] width 24 height 24
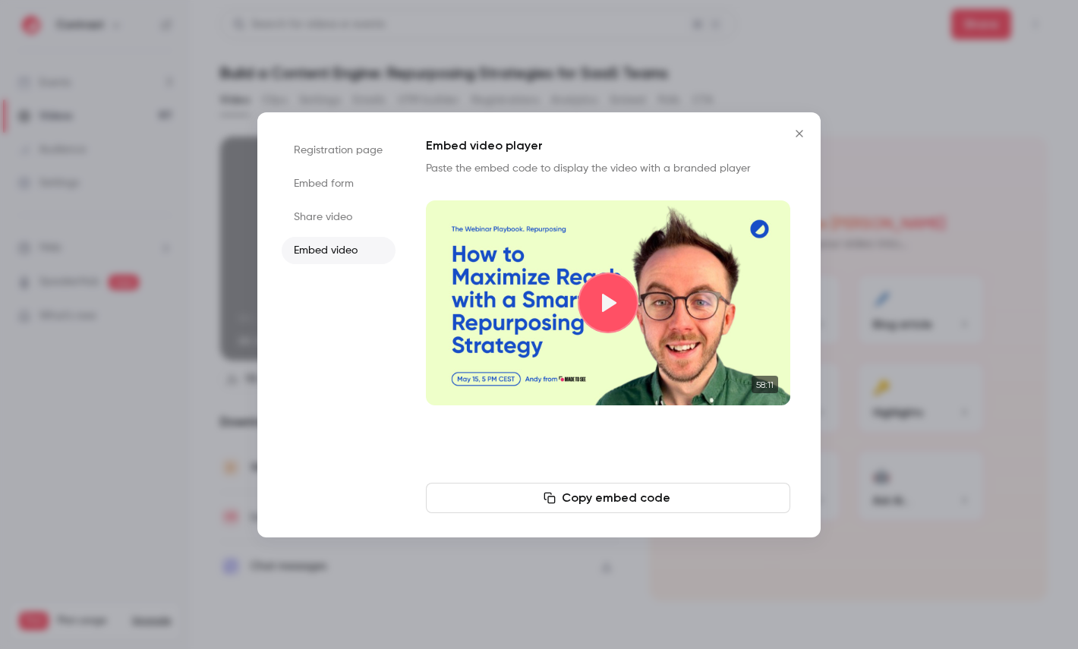
click at [329, 101] on div at bounding box center [539, 324] width 1078 height 649
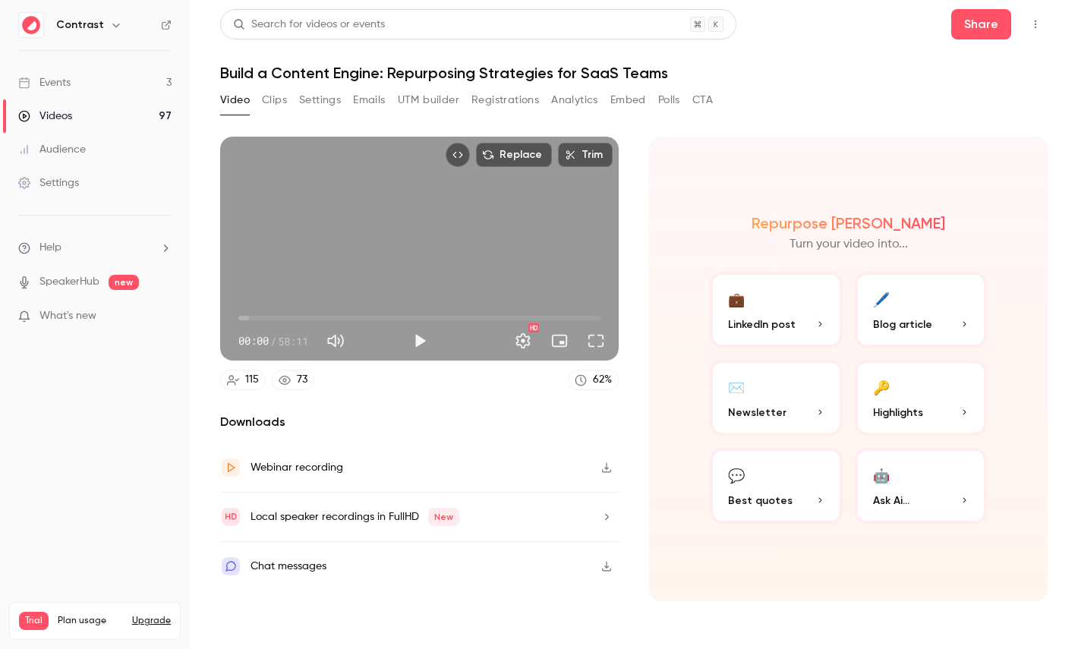
click at [162, 26] on icon at bounding box center [166, 25] width 11 height 11
click at [77, 187] on div "Settings" at bounding box center [48, 182] width 61 height 15
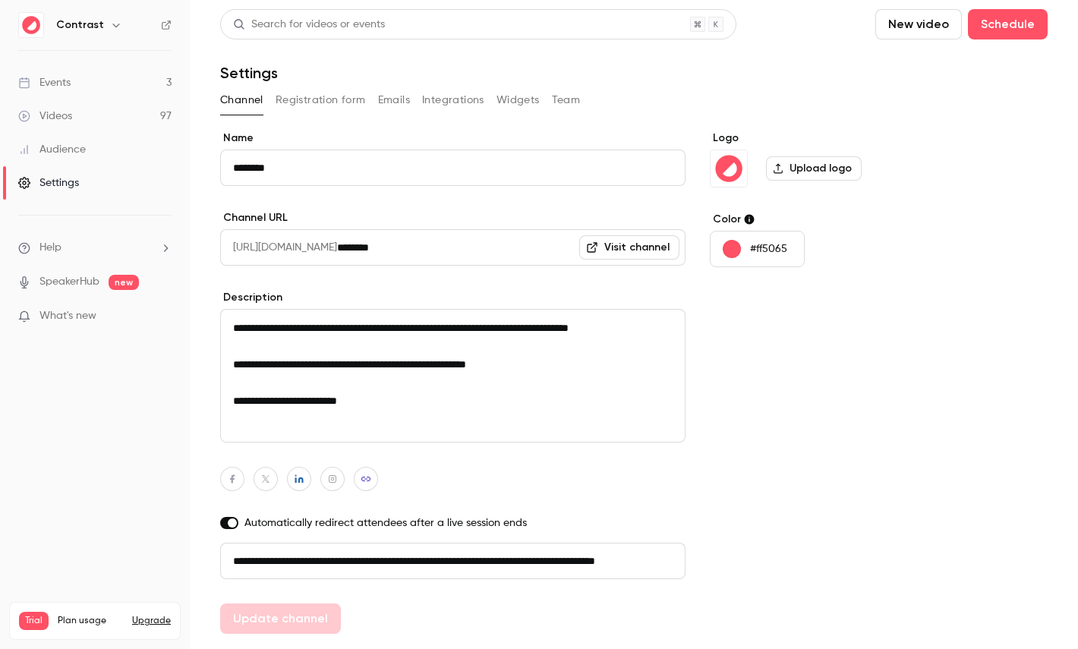
drag, startPoint x: 352, startPoint y: 562, endPoint x: 645, endPoint y: 561, distance: 293.1
click at [645, 561] on input "**********" at bounding box center [453, 561] width 466 height 36
click at [306, 94] on button "Registration form" at bounding box center [321, 100] width 90 height 24
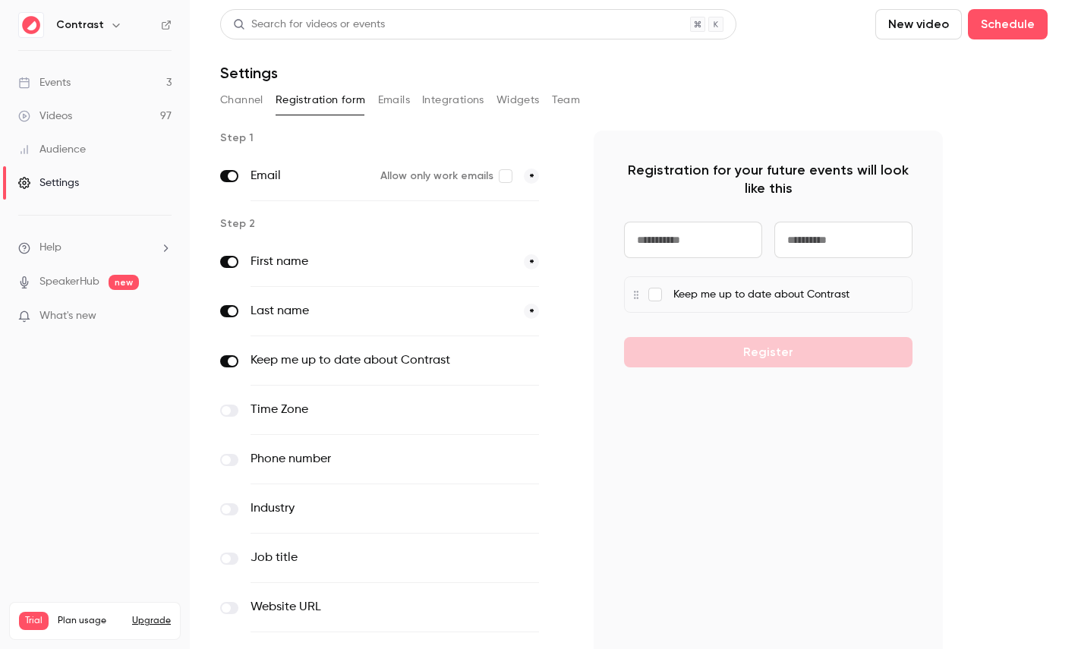
scroll to position [148, 0]
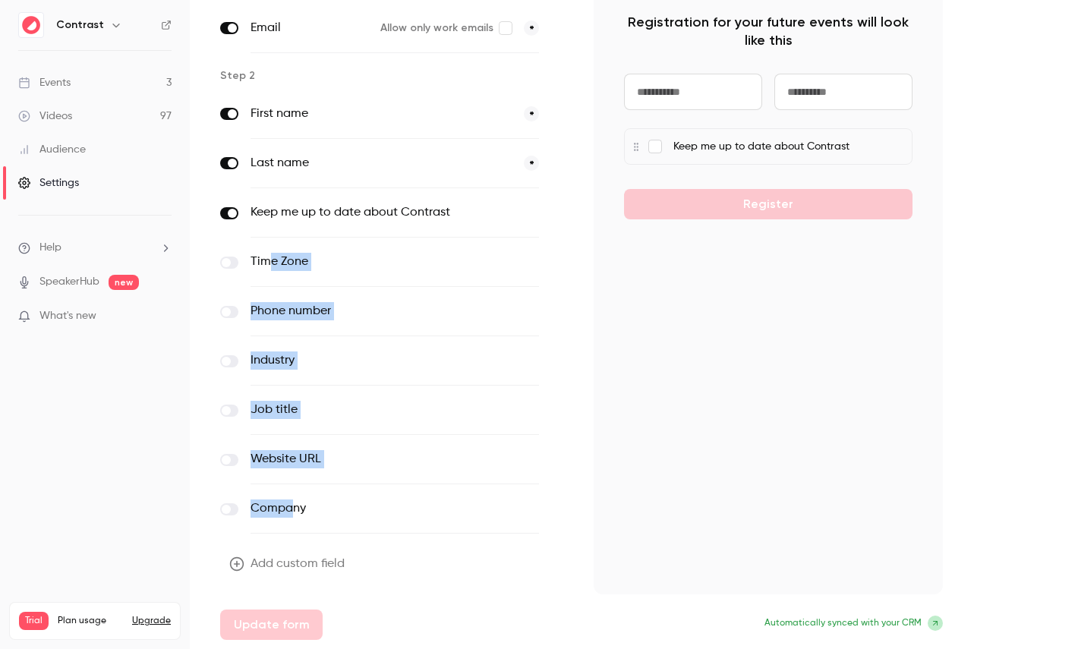
drag, startPoint x: 266, startPoint y: 260, endPoint x: 290, endPoint y: 511, distance: 251.8
click at [290, 511] on div "First name * Last name * Keep me up to date about Contrast optional Time Zone o…" at bounding box center [394, 312] width 349 height 444
click at [319, 556] on button "Add custom field" at bounding box center [288, 564] width 137 height 30
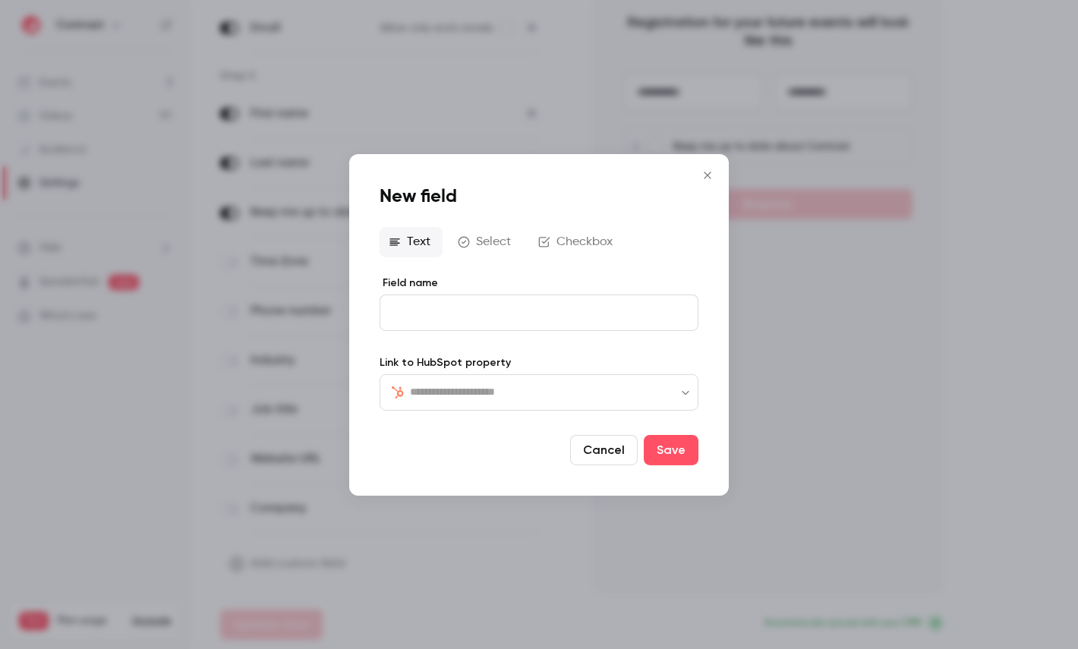
click at [479, 398] on input "text" at bounding box center [548, 392] width 276 height 18
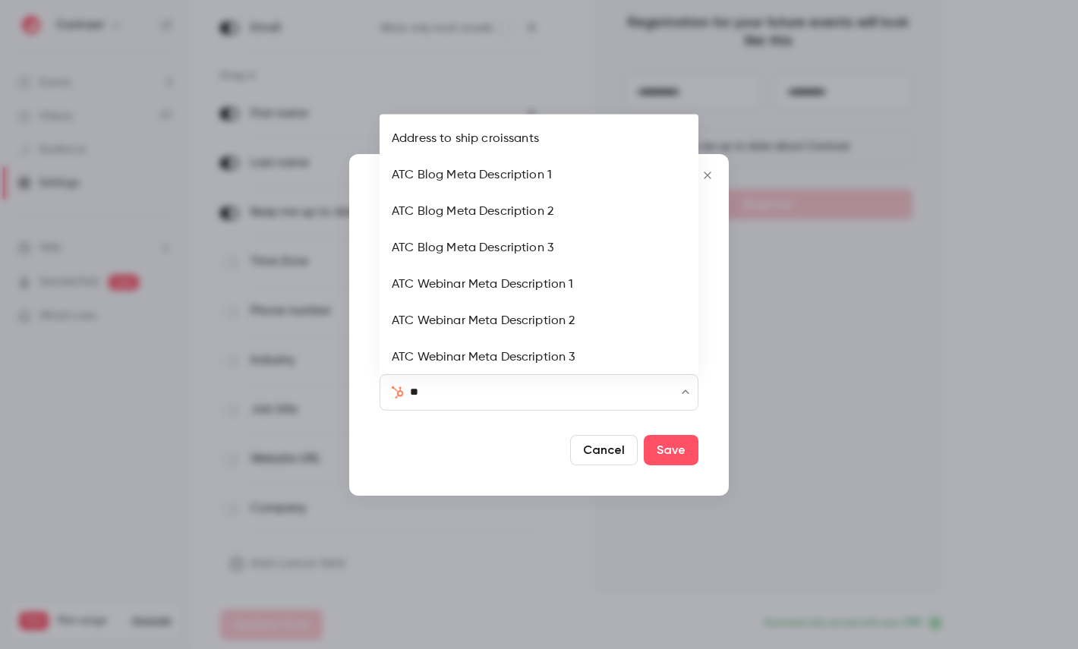
type input "***"
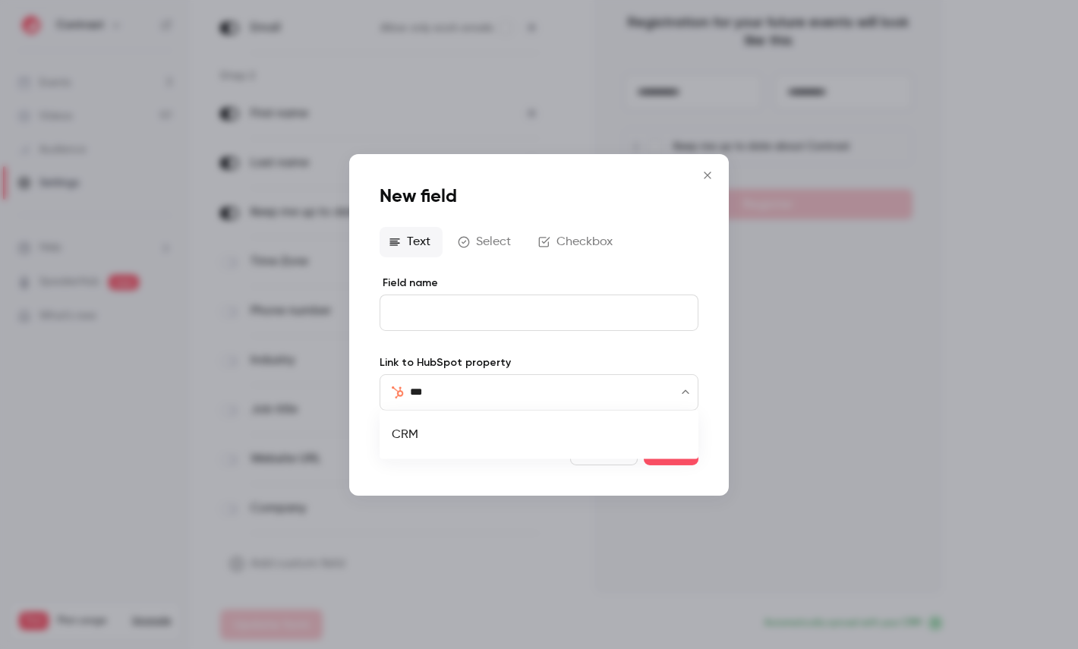
click at [441, 421] on li "CRM" at bounding box center [539, 435] width 319 height 36
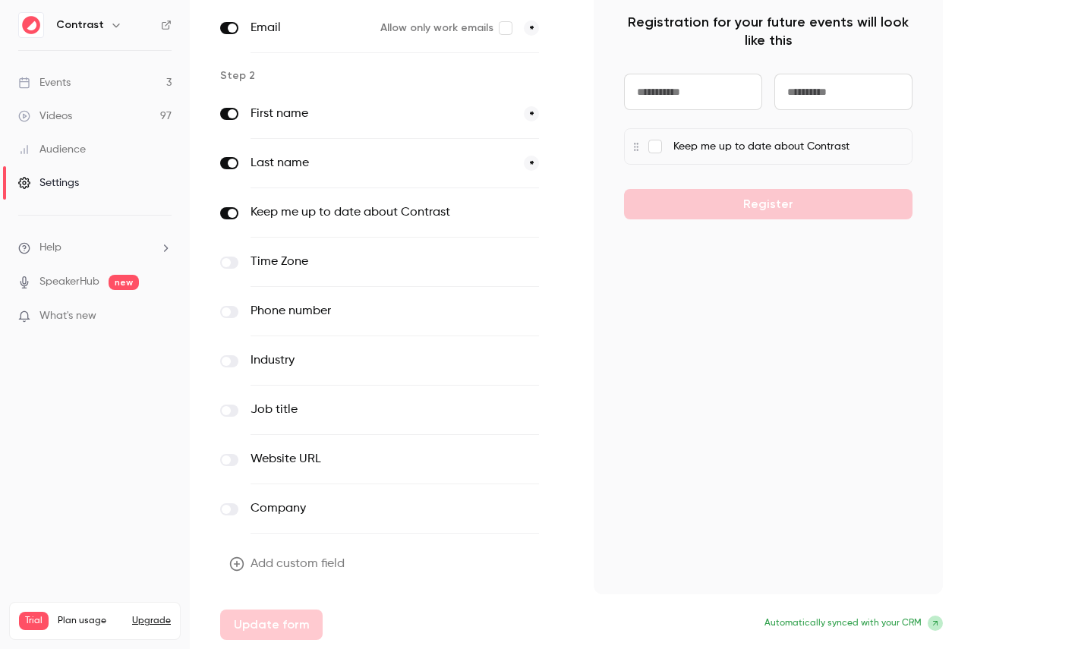
scroll to position [0, 0]
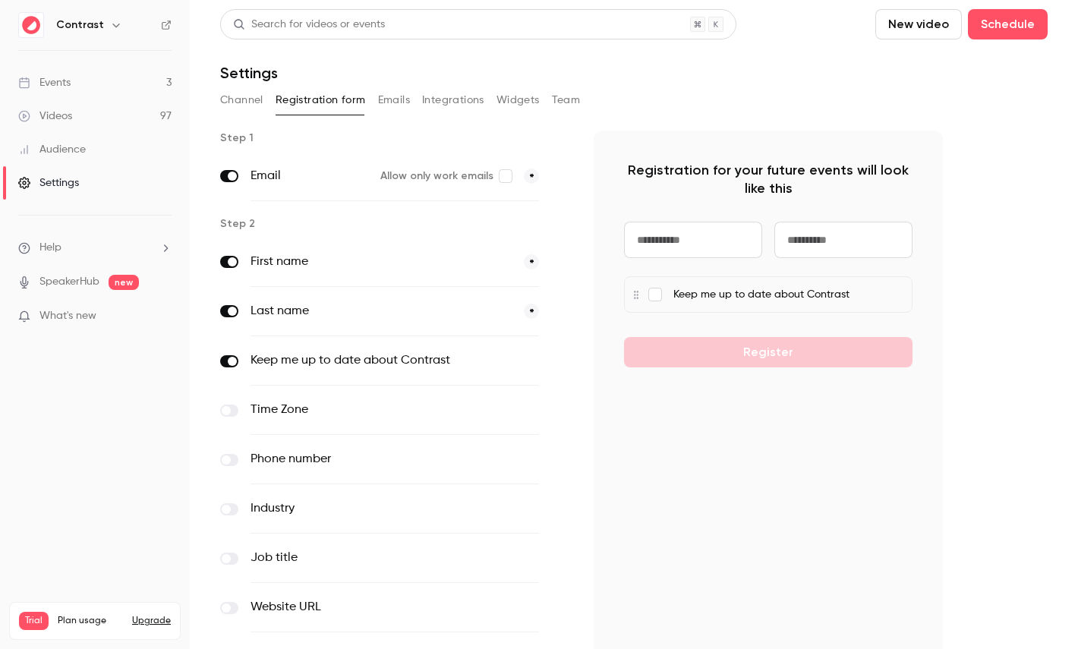
click at [396, 93] on button "Emails" at bounding box center [394, 100] width 32 height 24
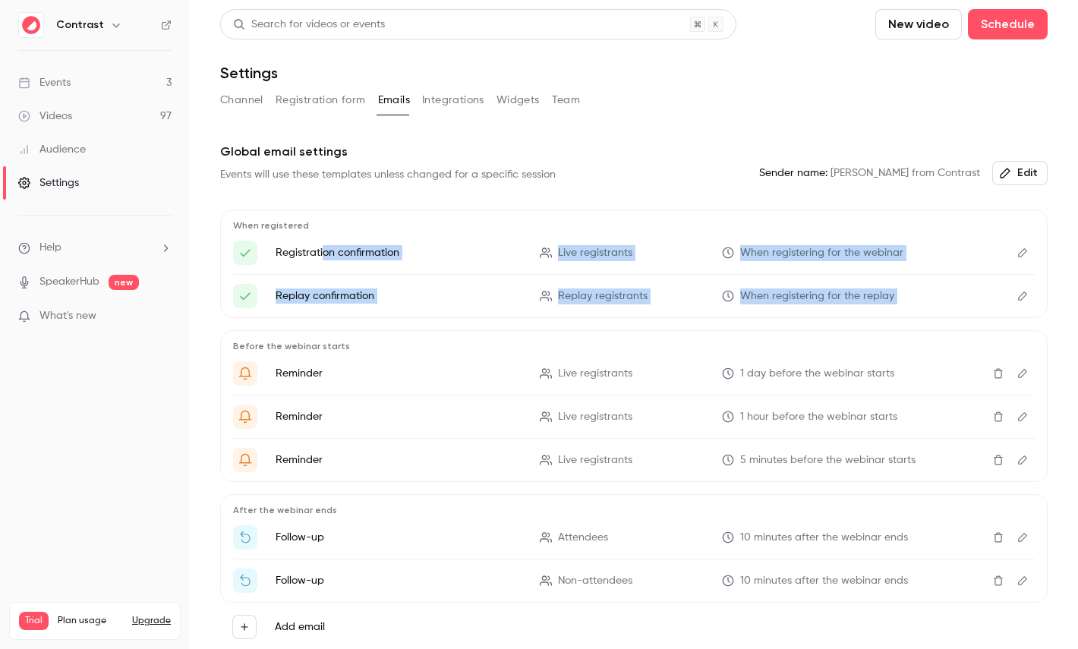
drag, startPoint x: 323, startPoint y: 256, endPoint x: 685, endPoint y: 324, distance: 368.5
click at [685, 324] on div "When registered Registration confirmation Live registrants When registering for…" at bounding box center [634, 431] width 828 height 442
click at [1016, 256] on button "Edit" at bounding box center [1023, 253] width 24 height 24
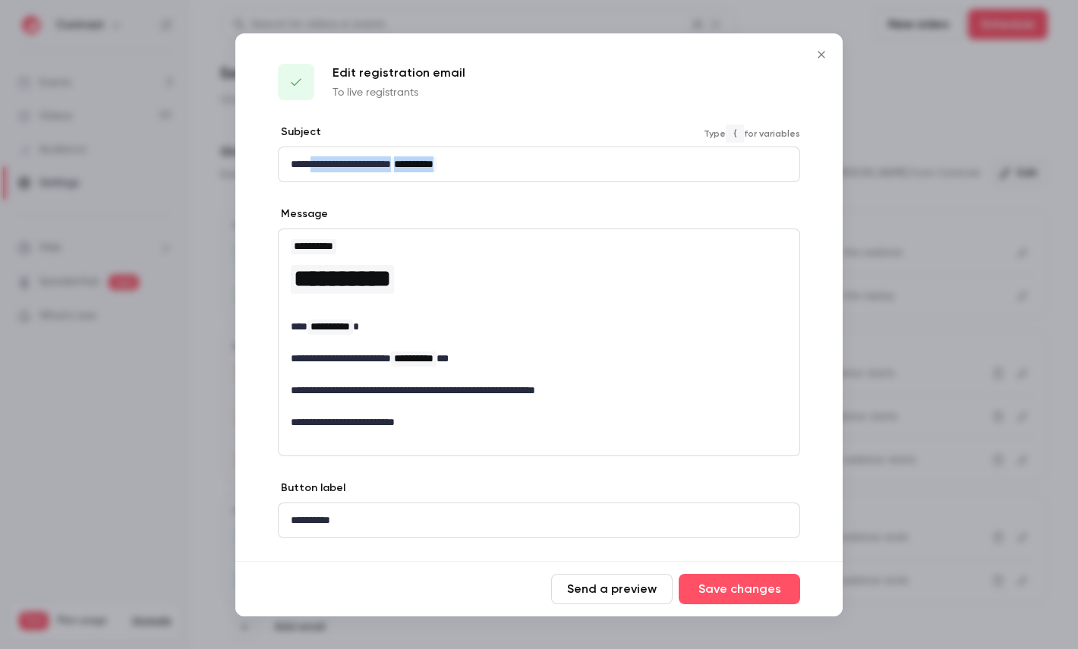
drag, startPoint x: 322, startPoint y: 169, endPoint x: 553, endPoint y: 169, distance: 230.9
click at [552, 169] on p "**********" at bounding box center [539, 164] width 497 height 16
click at [923, 345] on div at bounding box center [539, 324] width 1078 height 649
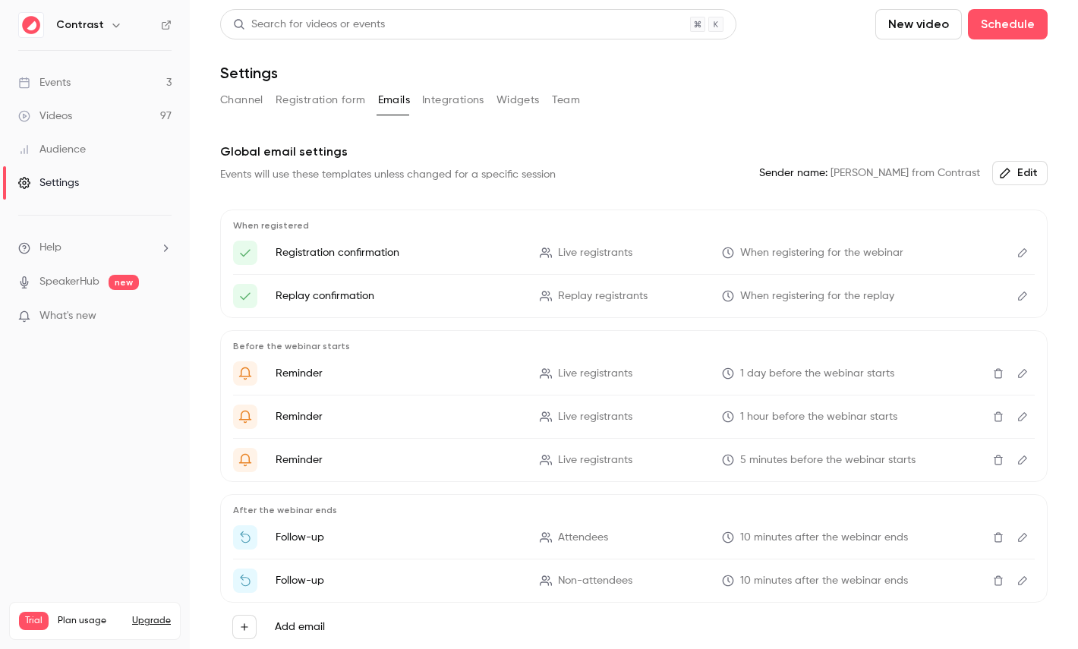
scroll to position [66, 0]
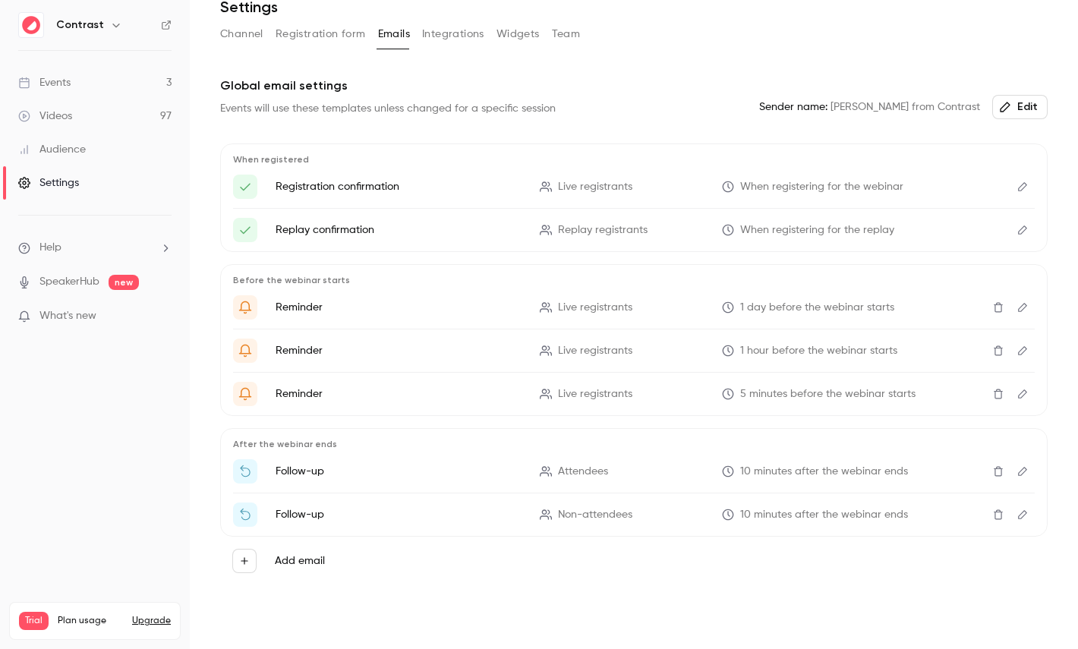
click at [567, 473] on span "Attendees" at bounding box center [583, 472] width 50 height 16
click at [567, 516] on span "Non-attendees" at bounding box center [595, 515] width 74 height 16
drag, startPoint x: 567, startPoint y: 516, endPoint x: 595, endPoint y: 516, distance: 28.1
click at [595, 516] on span "Non-attendees" at bounding box center [595, 515] width 74 height 16
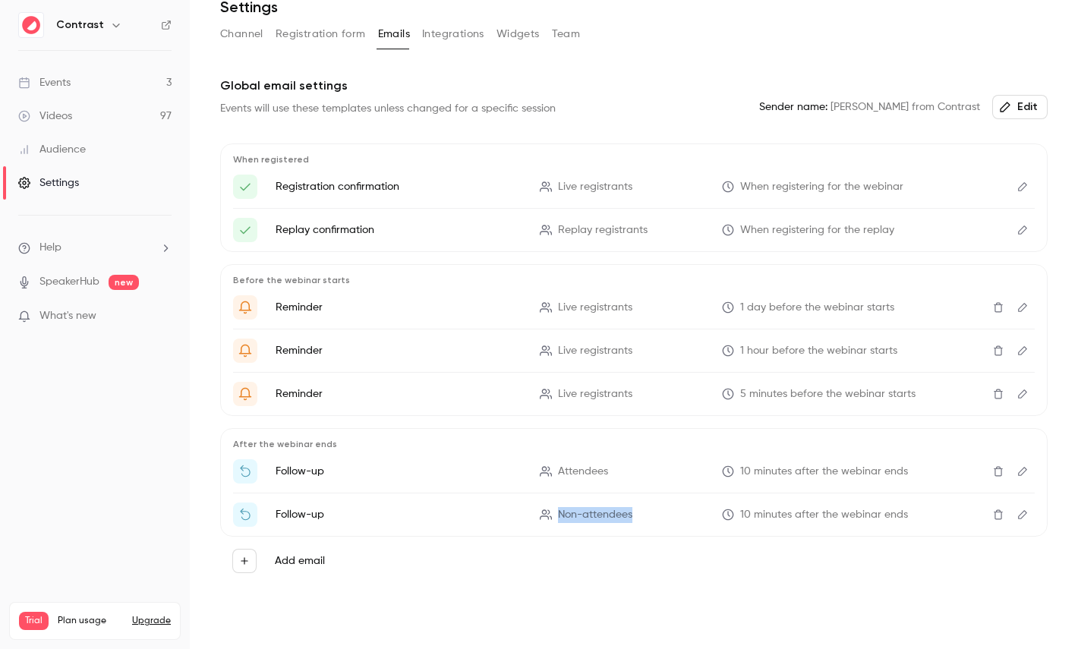
click at [467, 43] on button "Integrations" at bounding box center [453, 34] width 62 height 24
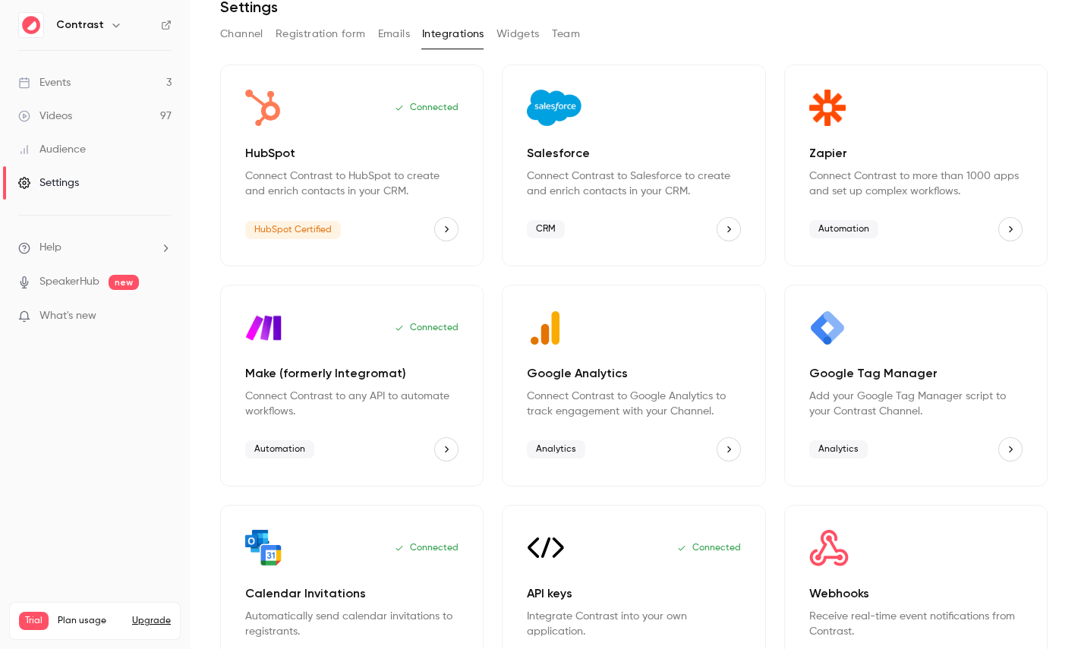
click at [564, 38] on button "Team" at bounding box center [566, 34] width 29 height 24
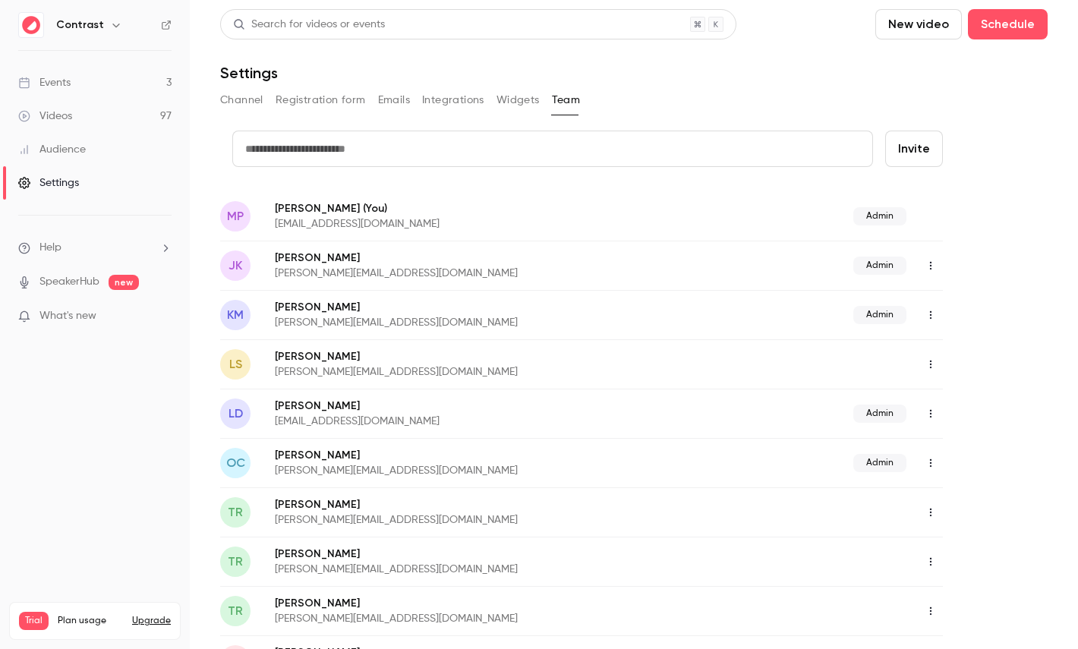
click at [89, 142] on link "Audience" at bounding box center [95, 149] width 190 height 33
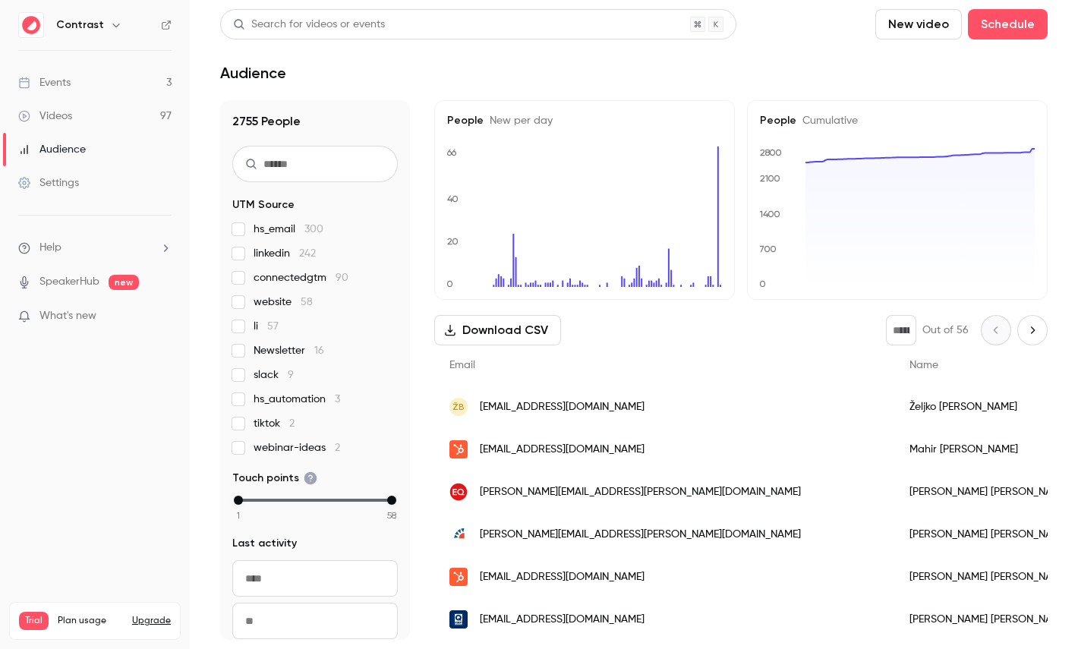
click at [895, 485] on div "Cole Ledford" at bounding box center [990, 492] width 190 height 43
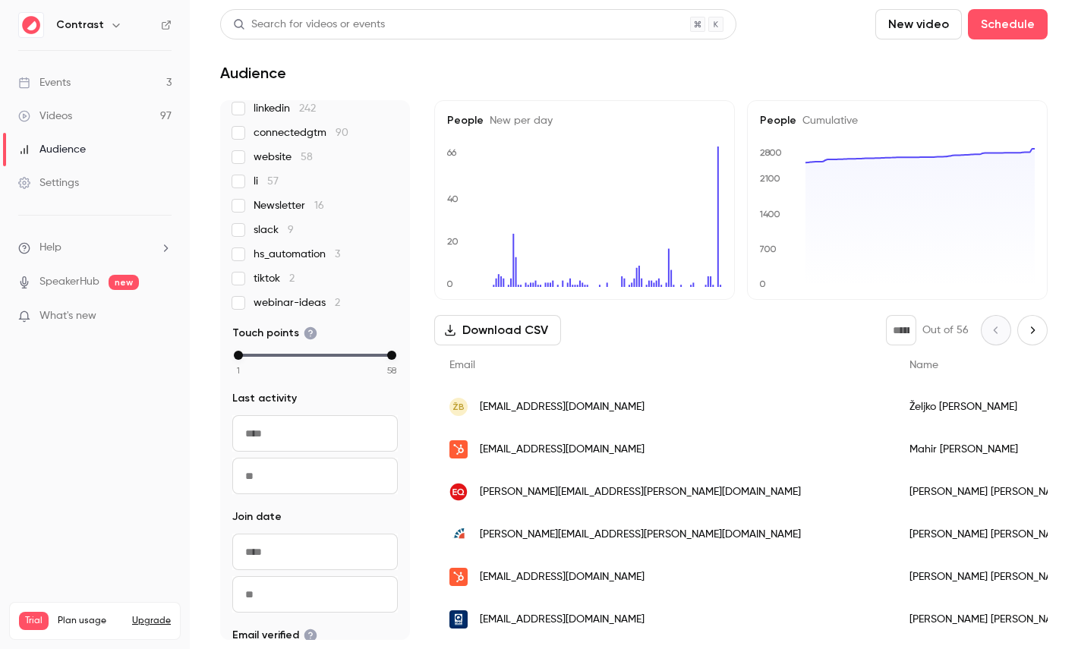
scroll to position [312, 0]
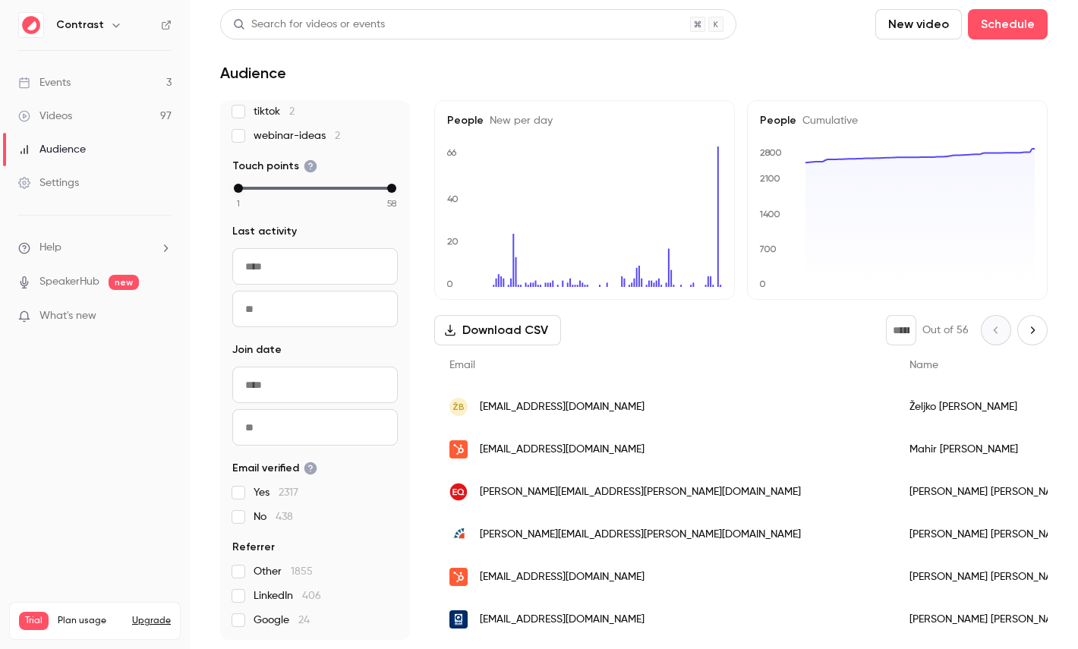
click at [87, 118] on link "Videos 97" at bounding box center [95, 115] width 190 height 33
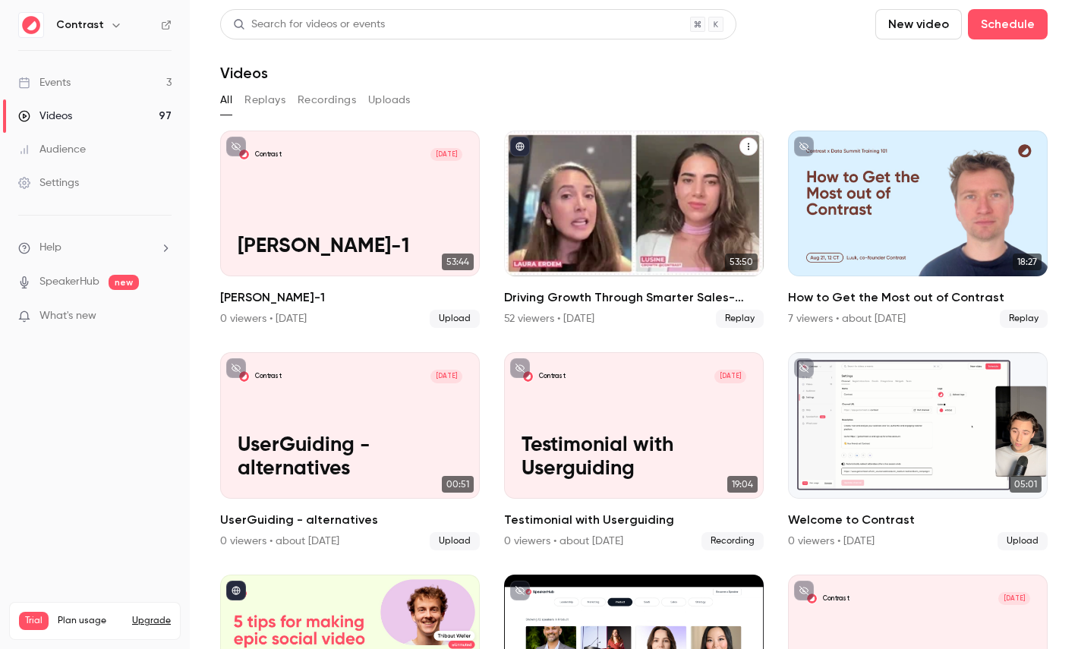
click at [704, 197] on div "Driving Growth Through Smarter Sales-Marketing Collaboration" at bounding box center [634, 204] width 260 height 146
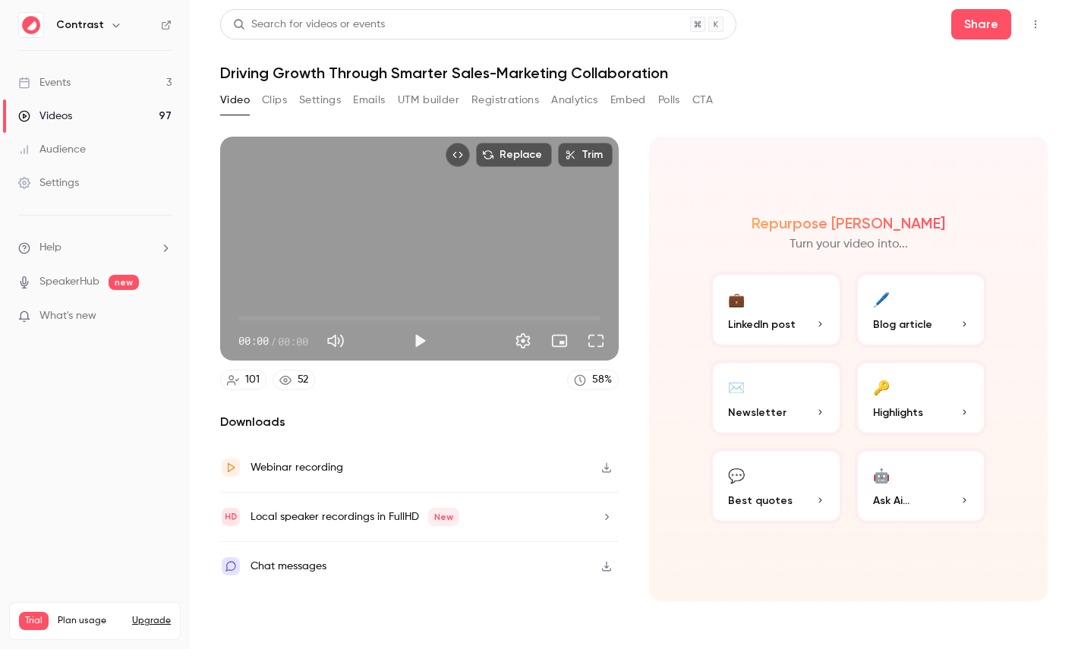
click at [500, 96] on button "Registrations" at bounding box center [506, 100] width 68 height 24
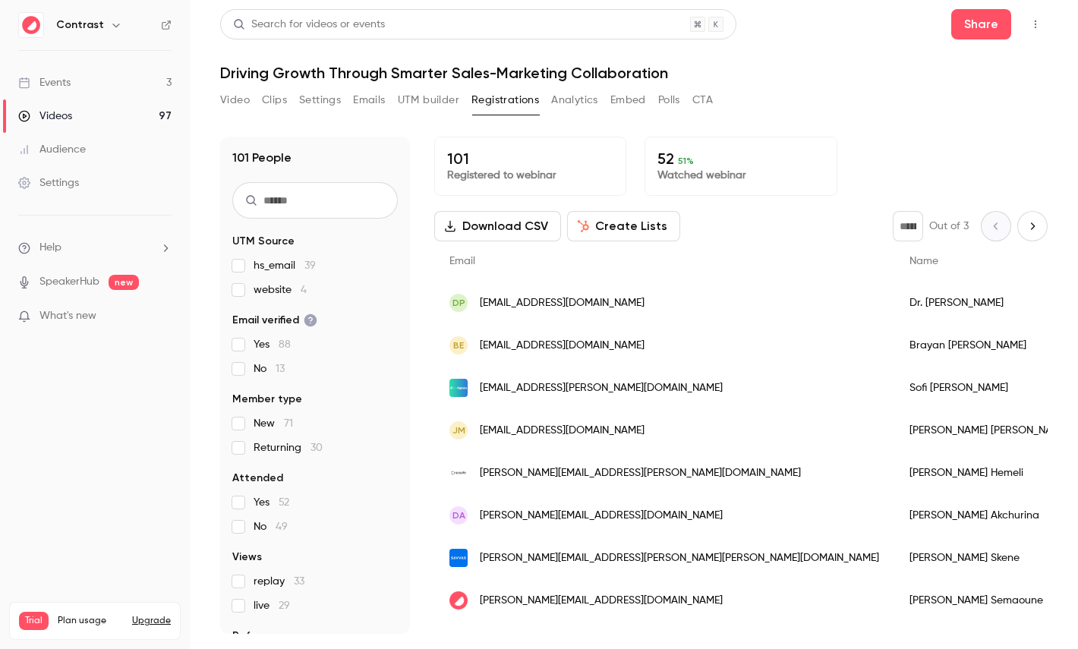
scroll to position [71, 0]
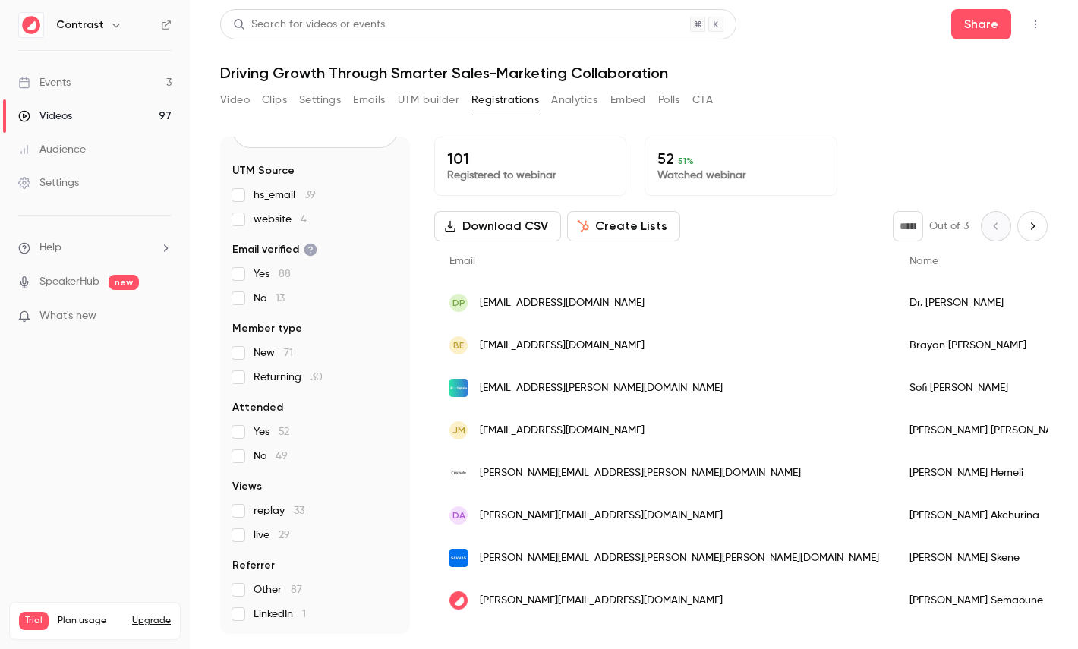
click at [644, 223] on button "Create Lists" at bounding box center [623, 226] width 113 height 30
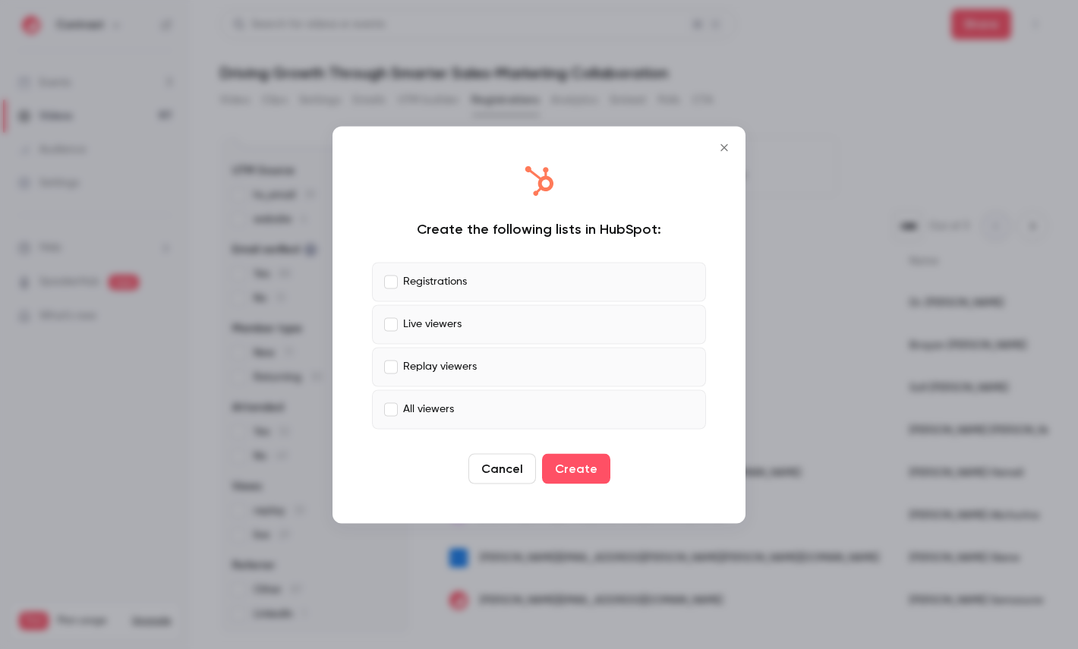
click at [415, 279] on p "Registrations" at bounding box center [435, 282] width 64 height 16
drag, startPoint x: 434, startPoint y: 362, endPoint x: 439, endPoint y: 374, distance: 12.6
click at [434, 362] on p "Replay viewers" at bounding box center [440, 367] width 74 height 16
click at [434, 416] on p "All viewers" at bounding box center [428, 410] width 51 height 16
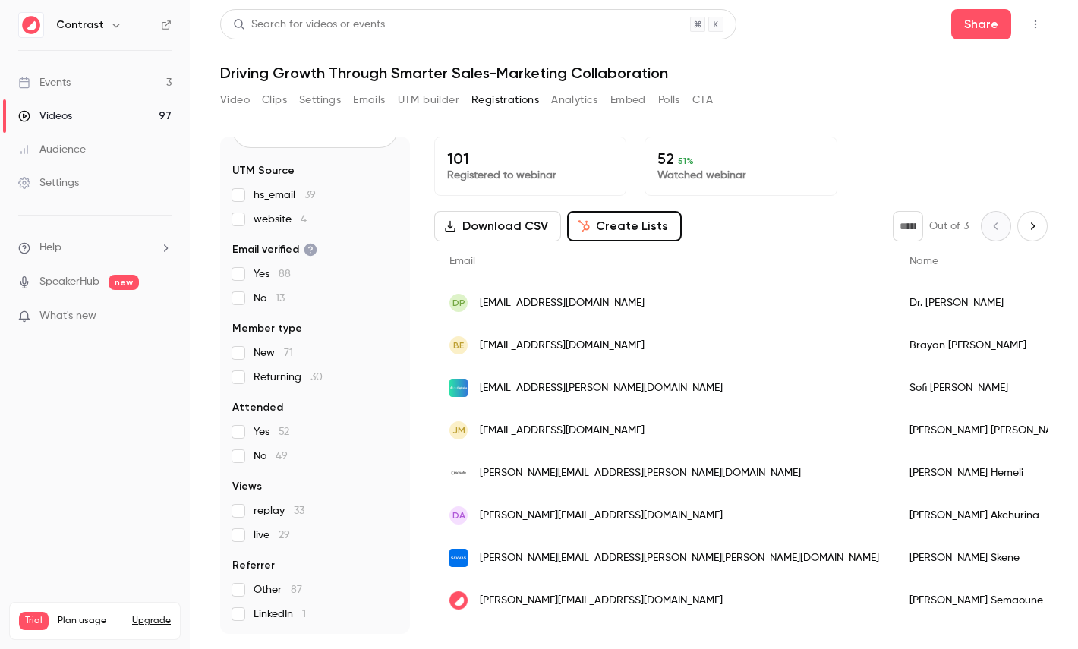
click at [573, 97] on button "Analytics" at bounding box center [574, 100] width 47 height 24
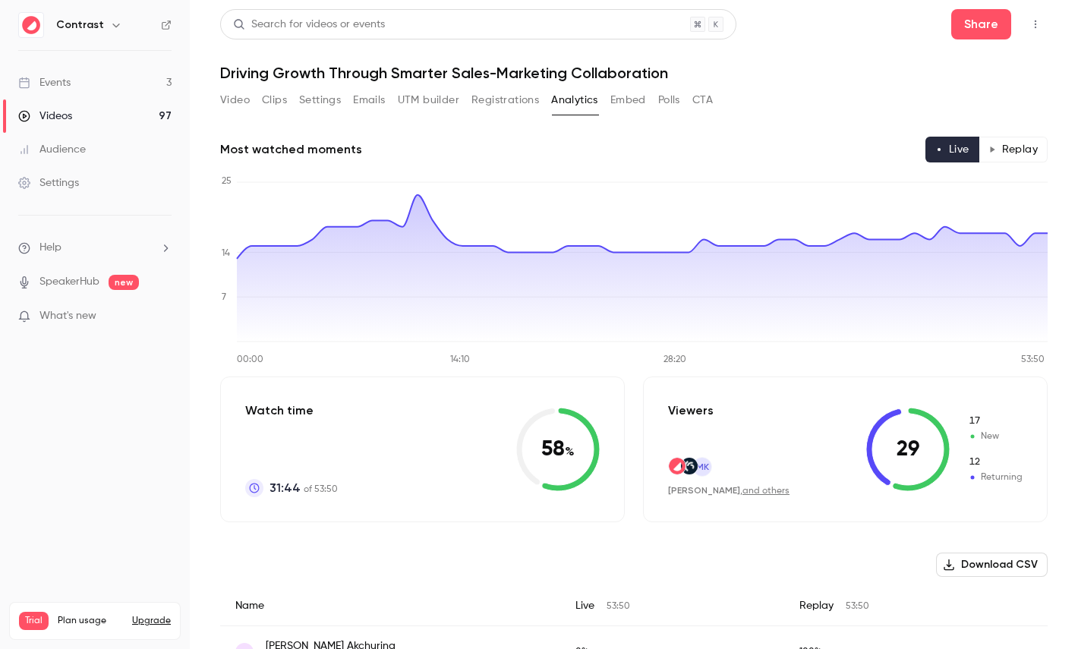
click at [1009, 149] on button "Replay" at bounding box center [1013, 150] width 69 height 26
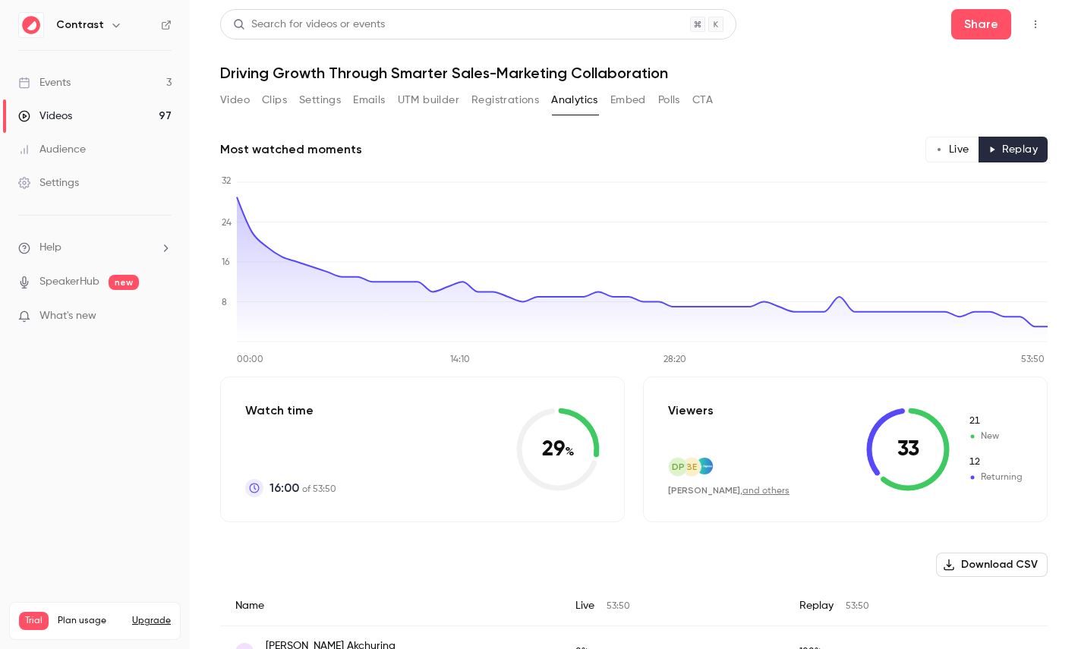
click at [673, 101] on button "Polls" at bounding box center [669, 100] width 22 height 24
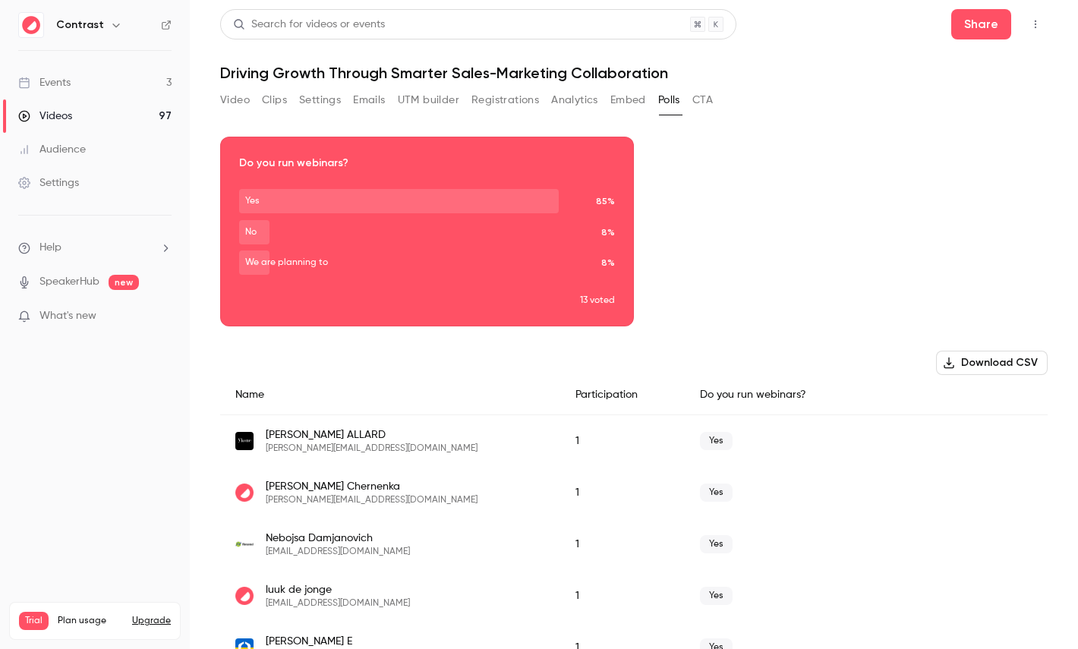
click at [702, 102] on button "CTA" at bounding box center [703, 100] width 21 height 24
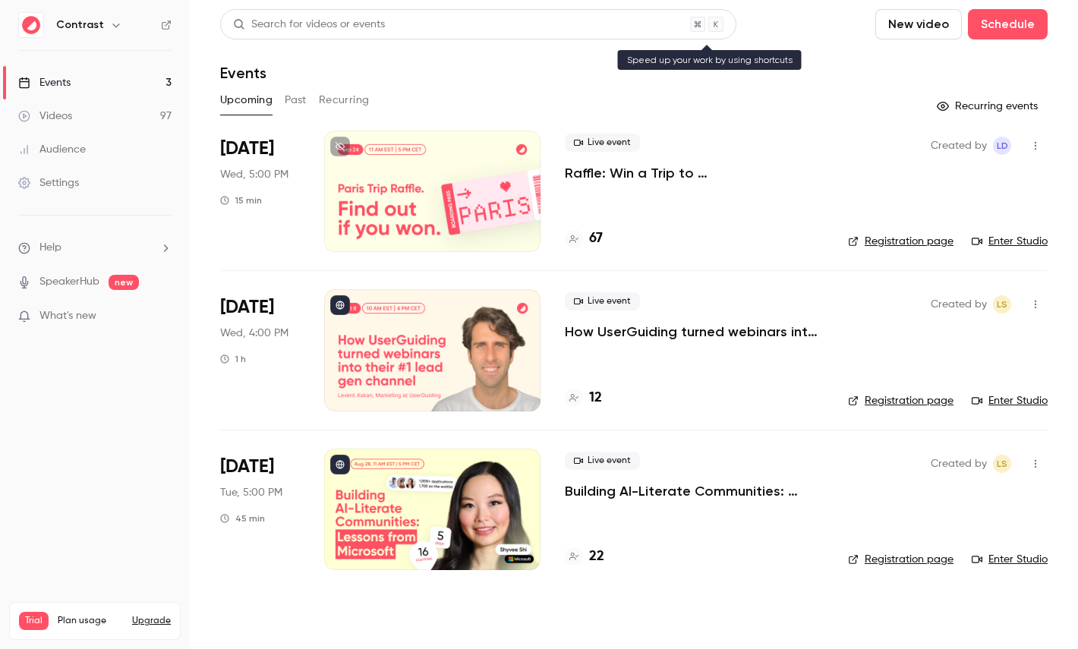
click at [295, 26] on div "Search for videos or events" at bounding box center [309, 25] width 152 height 16
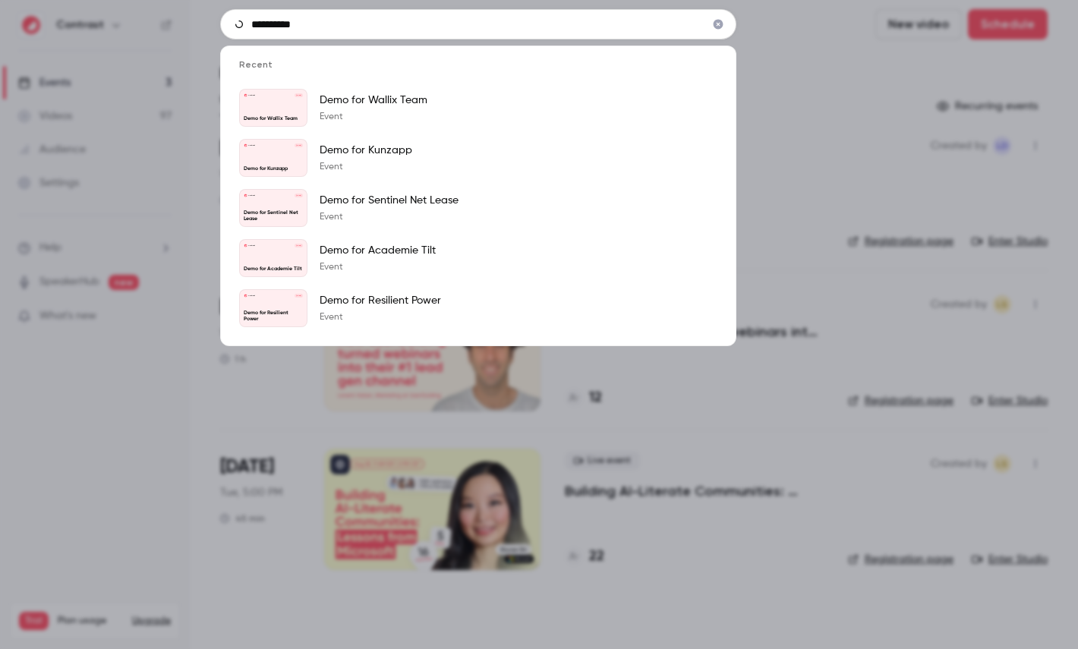
type input "**********"
click at [111, 32] on div "Recent Contrast [DATE] Demo for Wallix Team Demo for Wallix Team Event Contrast…" at bounding box center [539, 324] width 1078 height 649
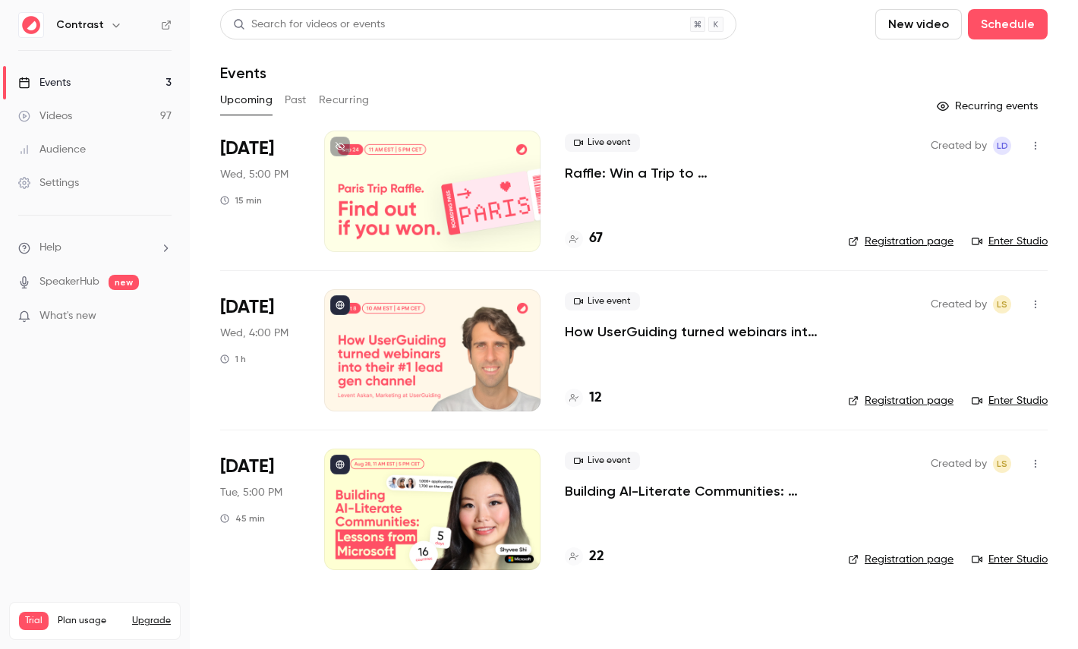
click at [111, 30] on icon "button" at bounding box center [116, 25] width 12 height 12
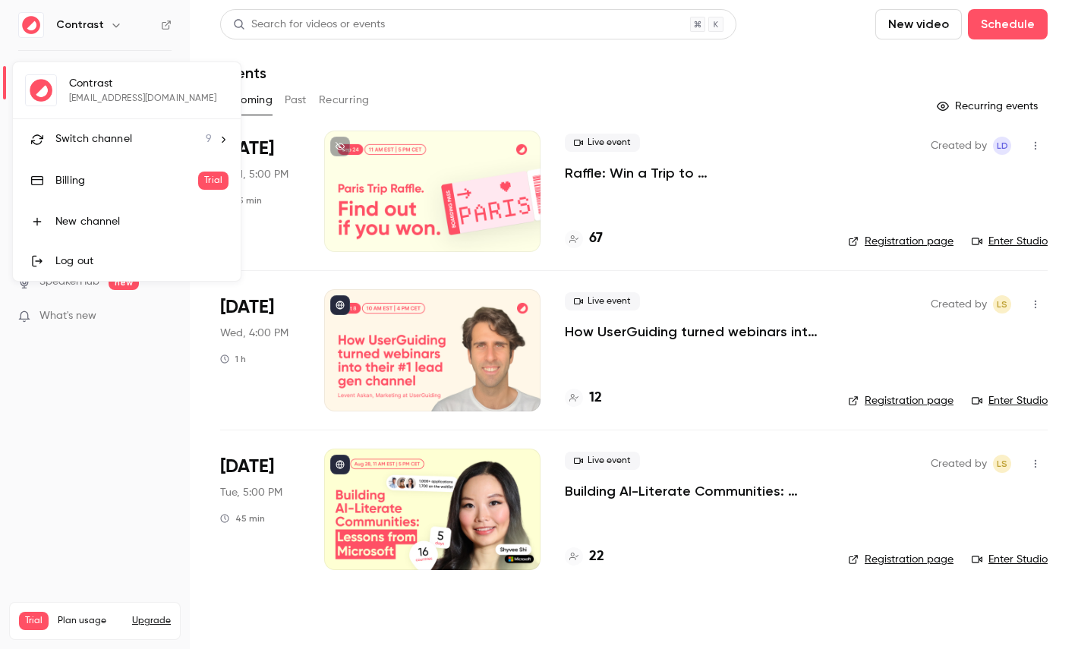
click at [141, 146] on div "Switch channel 9" at bounding box center [133, 139] width 156 height 16
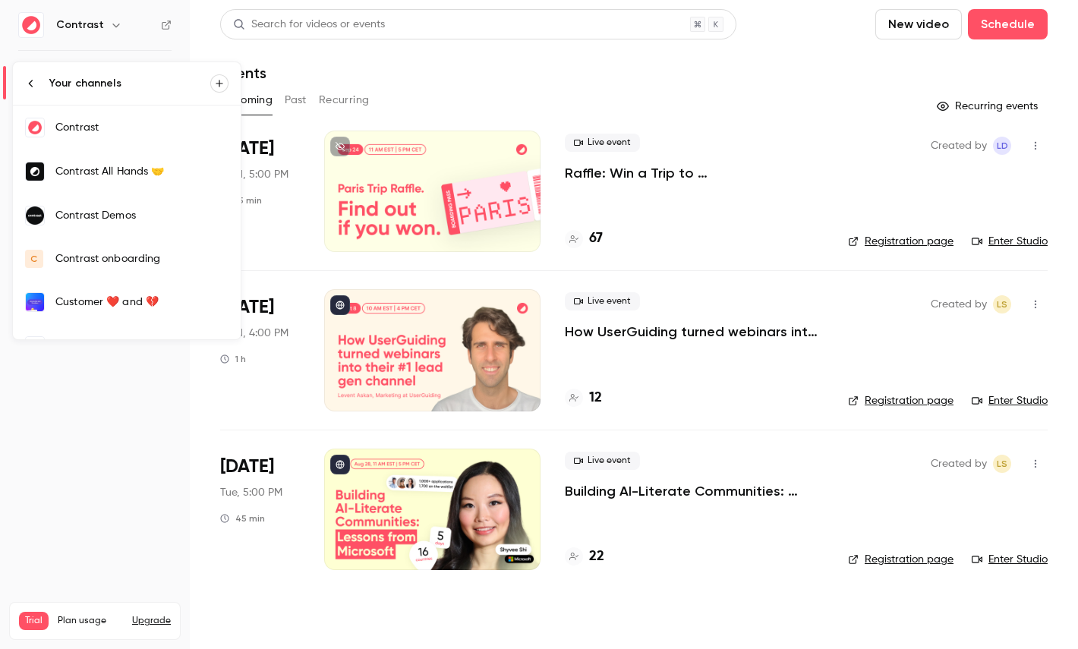
click at [144, 216] on div "Contrast Demos" at bounding box center [141, 215] width 173 height 15
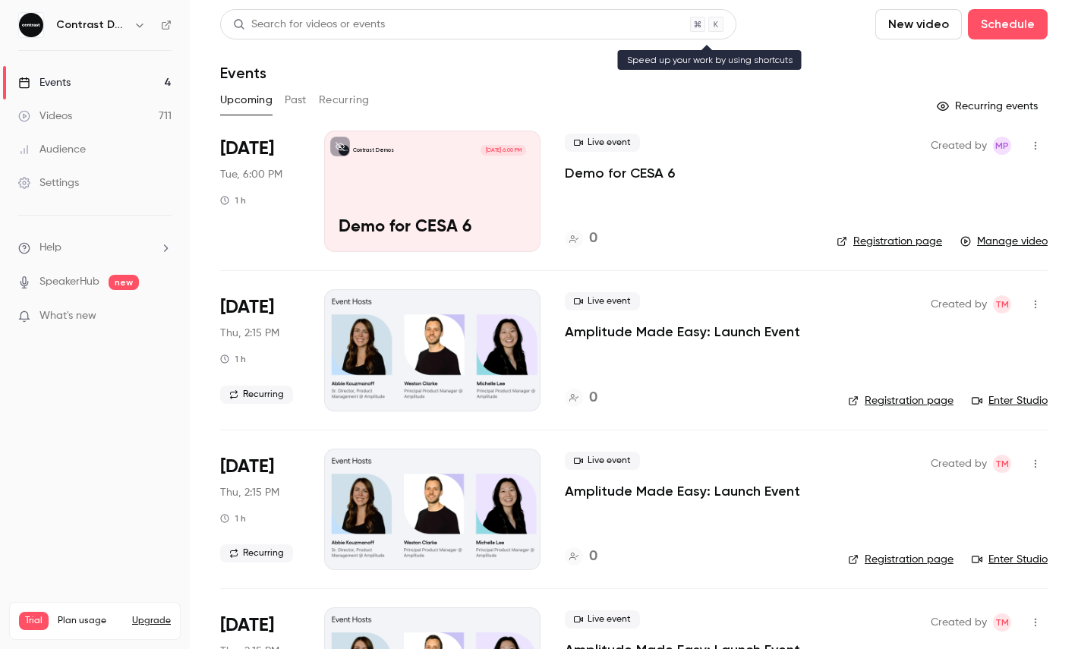
click at [330, 19] on div "Search for videos or events" at bounding box center [309, 25] width 152 height 16
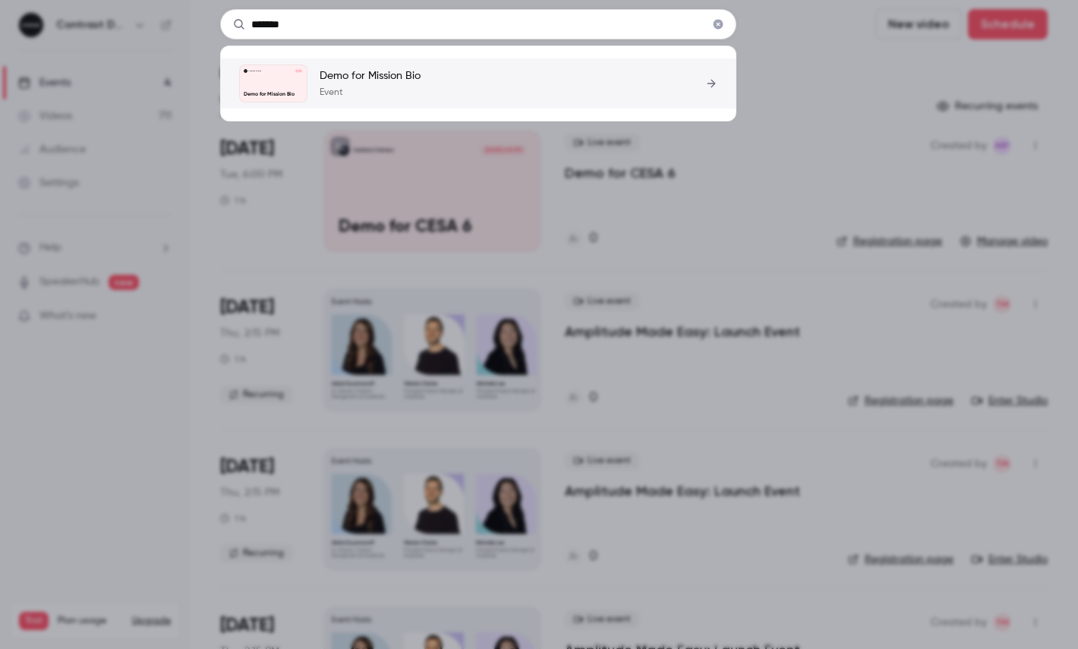
type input "*******"
click at [415, 80] on p "Demo for Mission Bio" at bounding box center [370, 75] width 101 height 15
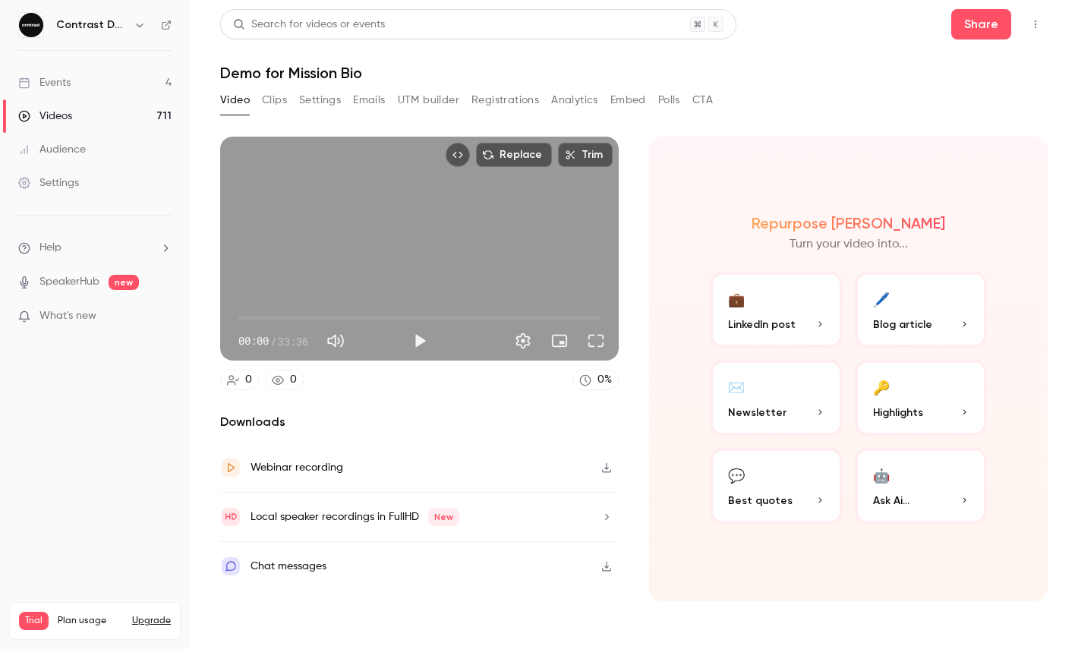
click at [928, 468] on button "🤖 Ask Ai..." at bounding box center [921, 486] width 133 height 76
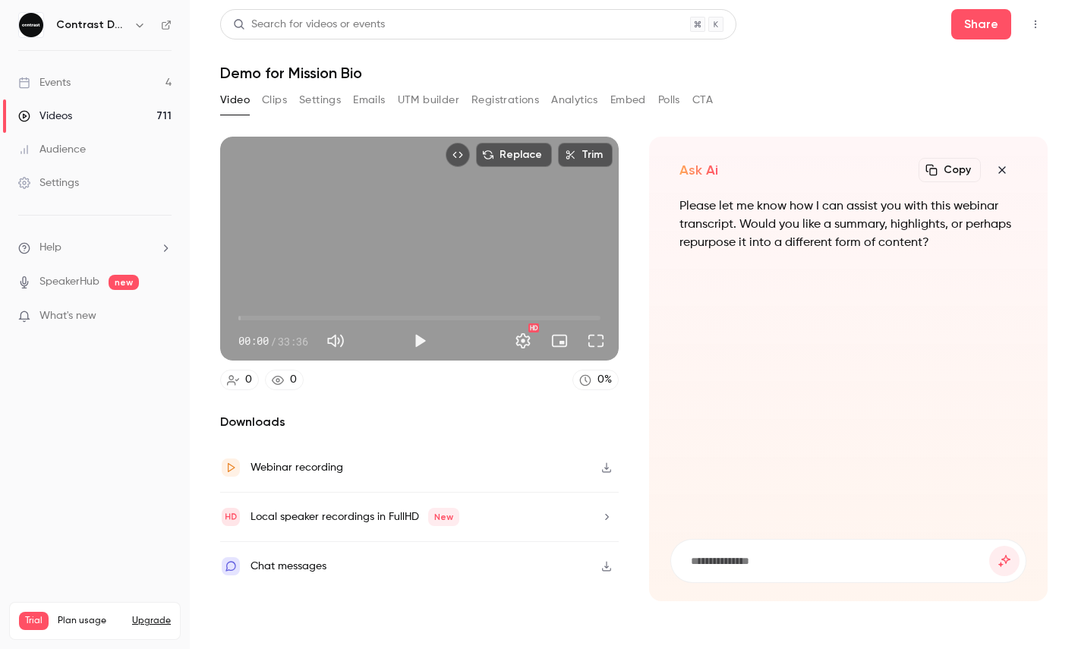
click at [732, 559] on input at bounding box center [840, 561] width 300 height 17
type input "****"
type input "**********"
click at [990, 546] on button "submit" at bounding box center [1005, 561] width 30 height 30
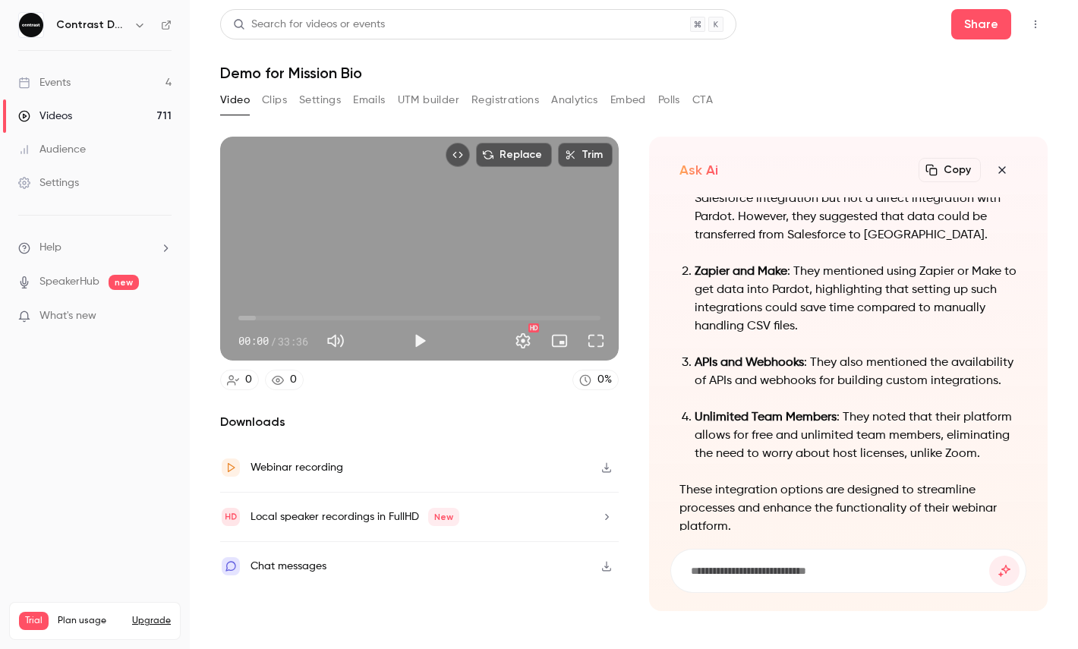
scroll to position [-104, 0]
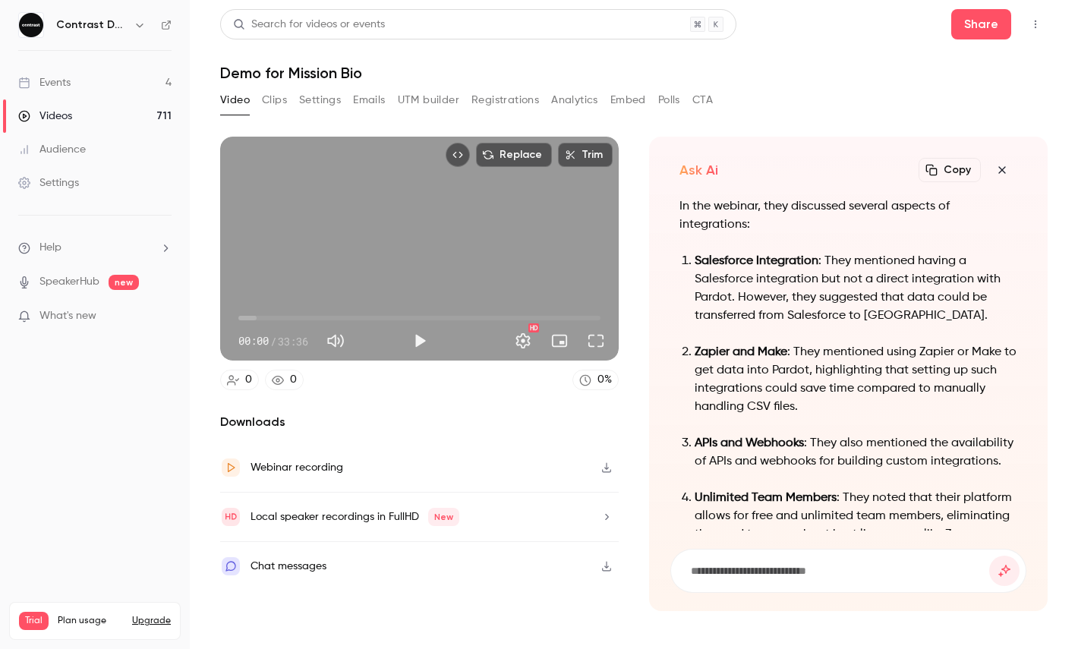
click at [106, 121] on link "Videos 711" at bounding box center [95, 115] width 190 height 33
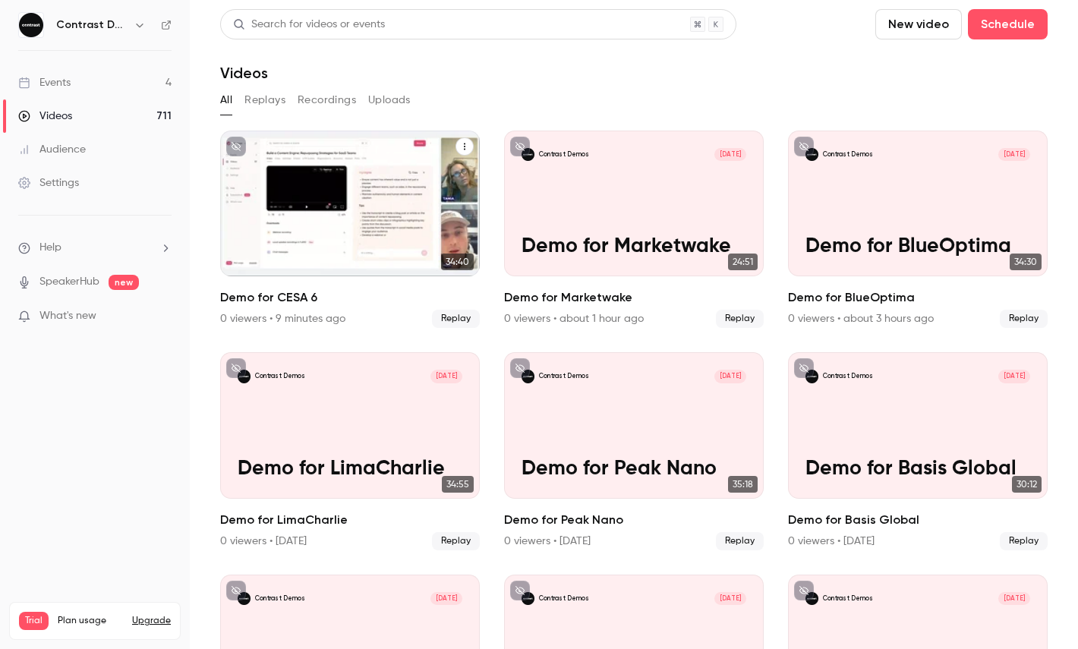
click at [465, 152] on button "Demo for CESA 6" at bounding box center [465, 146] width 18 height 18
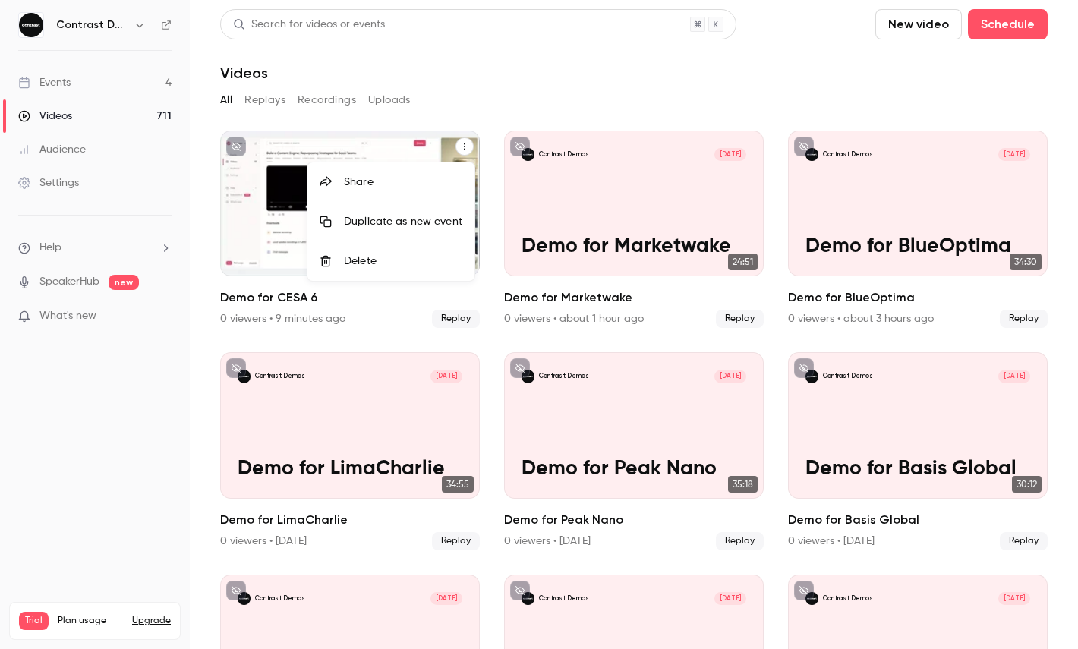
click at [431, 188] on div "Share" at bounding box center [403, 182] width 118 height 15
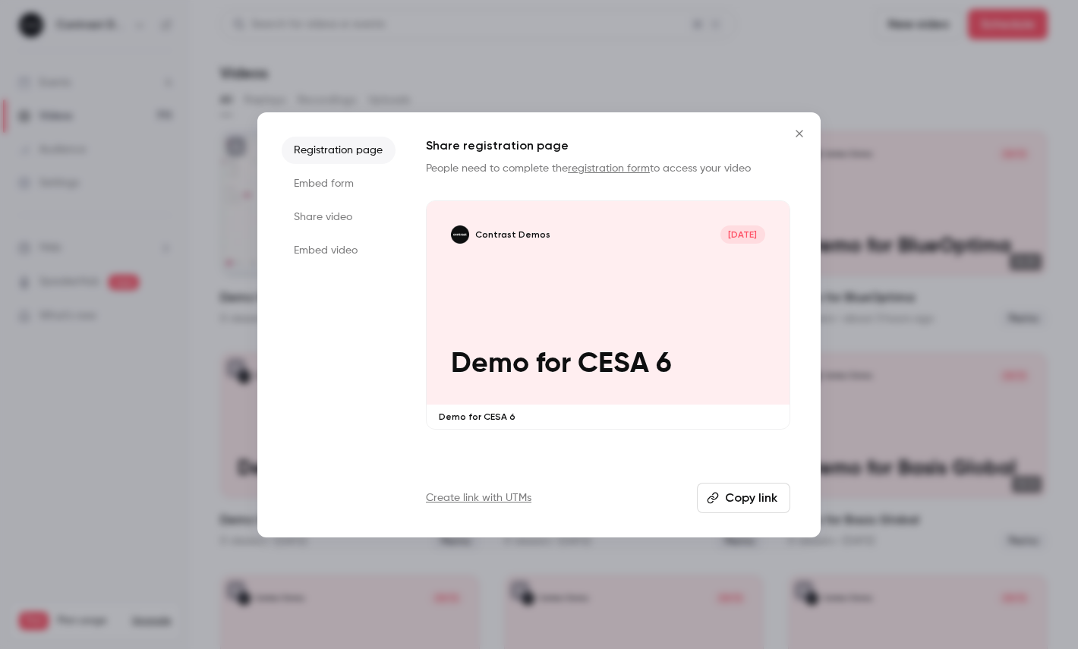
click at [329, 223] on li "Share video" at bounding box center [339, 217] width 114 height 27
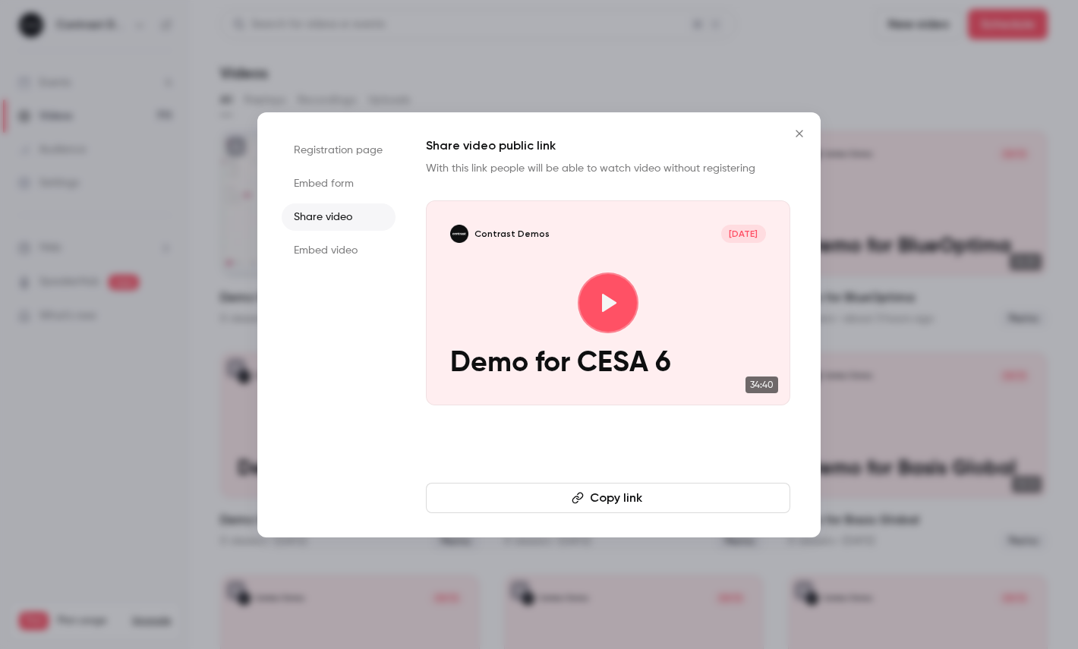
click at [505, 496] on button "Copy link" at bounding box center [608, 498] width 365 height 30
